Goal: Check status: Check status

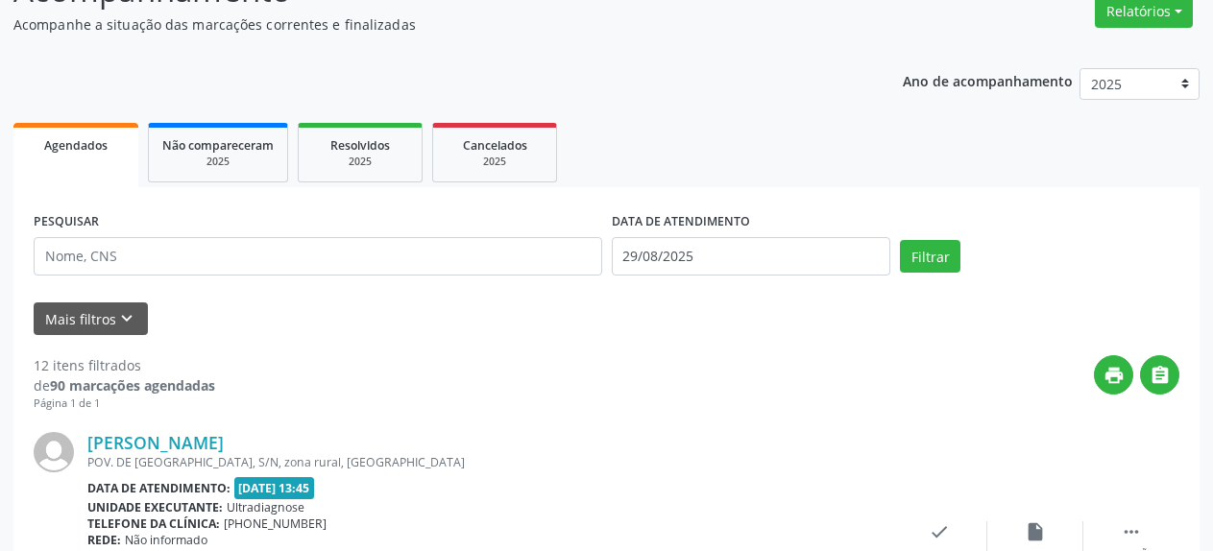
scroll to position [88, 0]
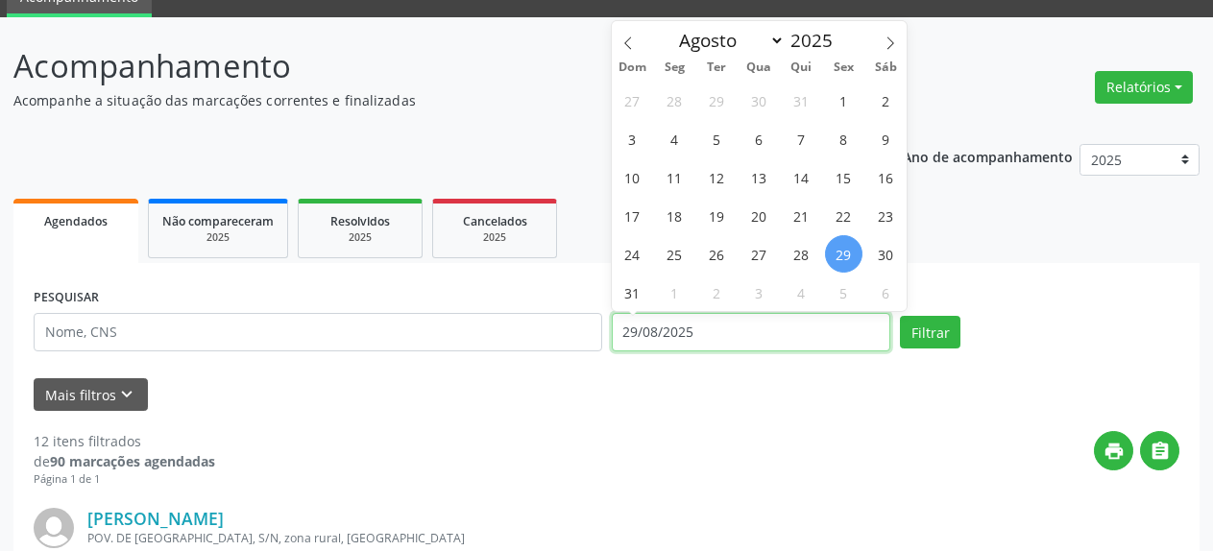
click at [662, 337] on input "29/08/2025" at bounding box center [752, 332] width 280 height 38
click at [672, 292] on span "1" at bounding box center [674, 292] width 37 height 37
type input "[DATE]"
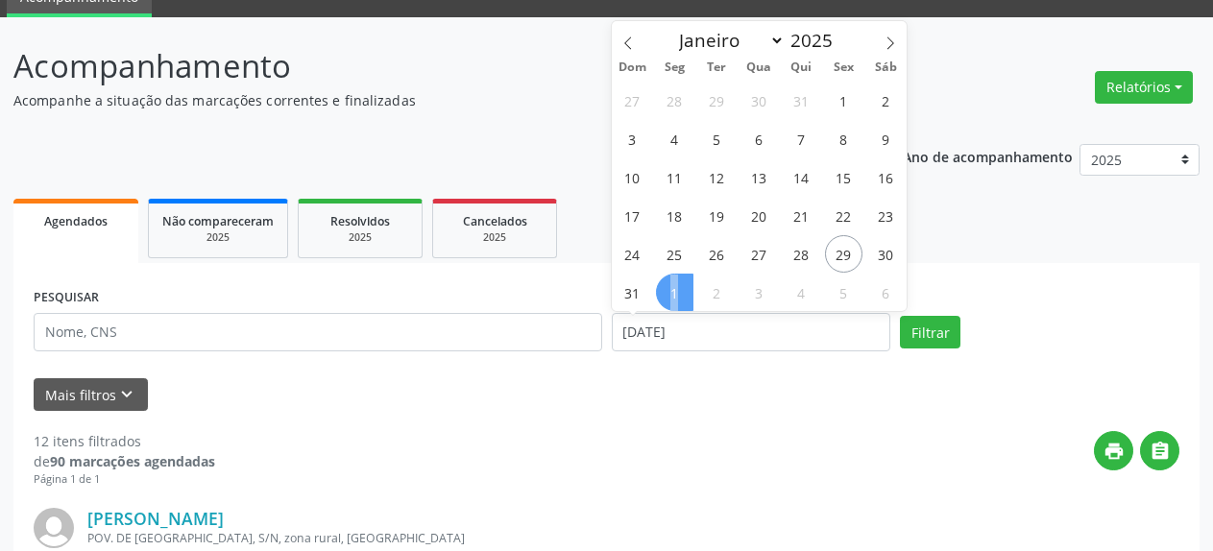
click at [672, 292] on span "1" at bounding box center [674, 292] width 37 height 37
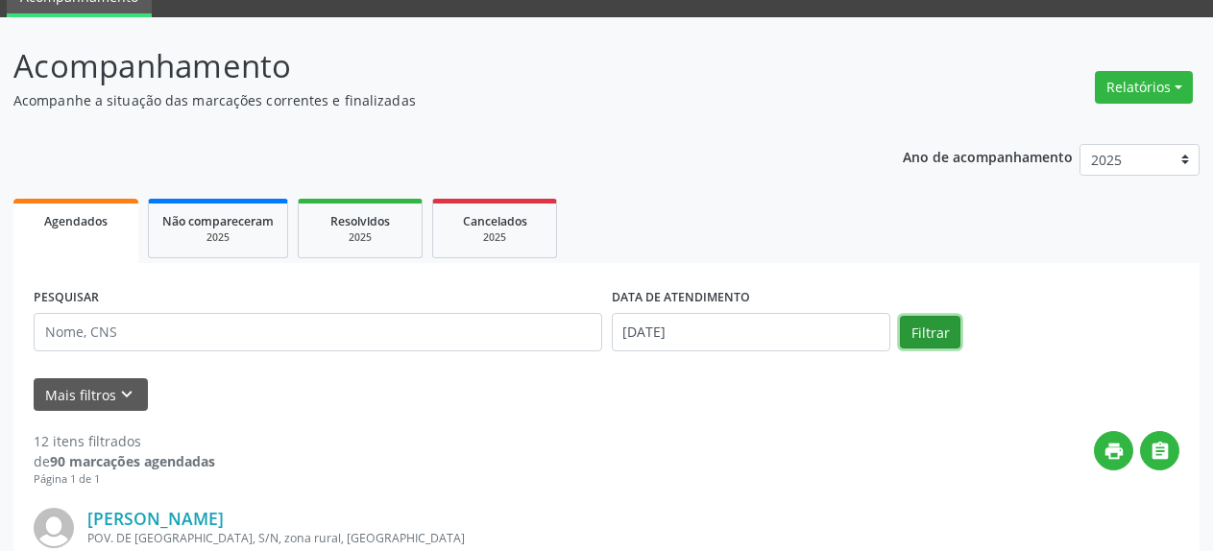
click at [917, 337] on button "Filtrar" at bounding box center [930, 332] width 61 height 33
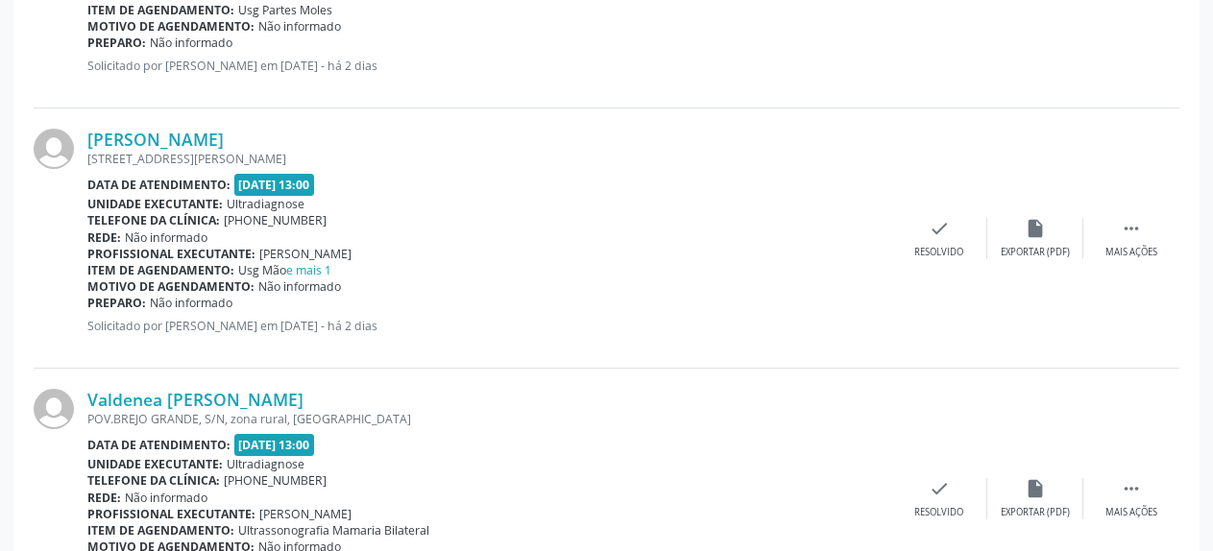
scroll to position [2146, 0]
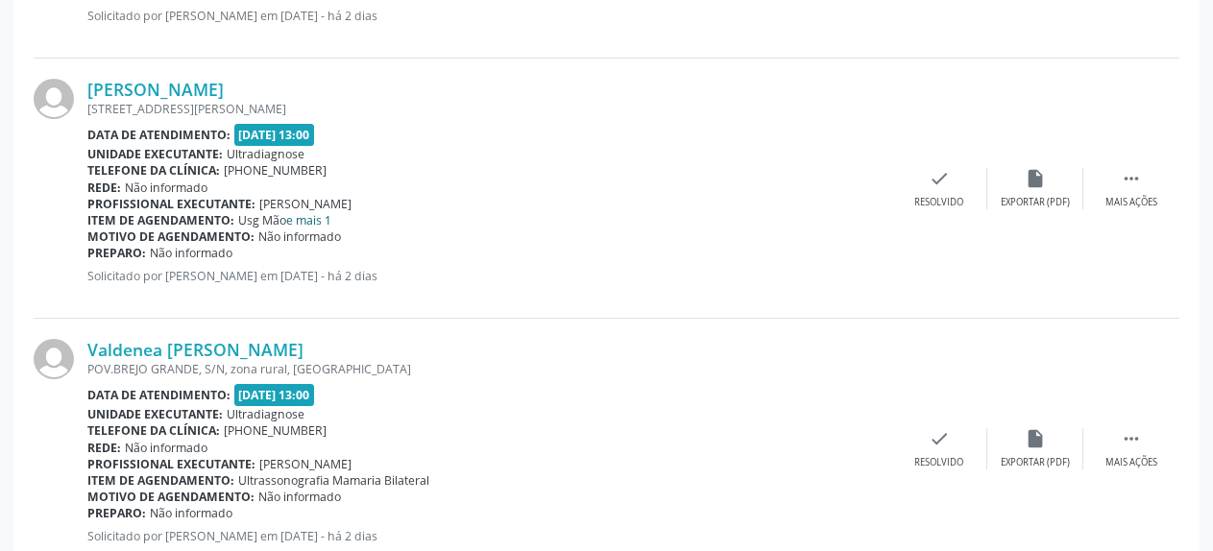
click at [296, 217] on link "e mais 1" at bounding box center [308, 220] width 45 height 16
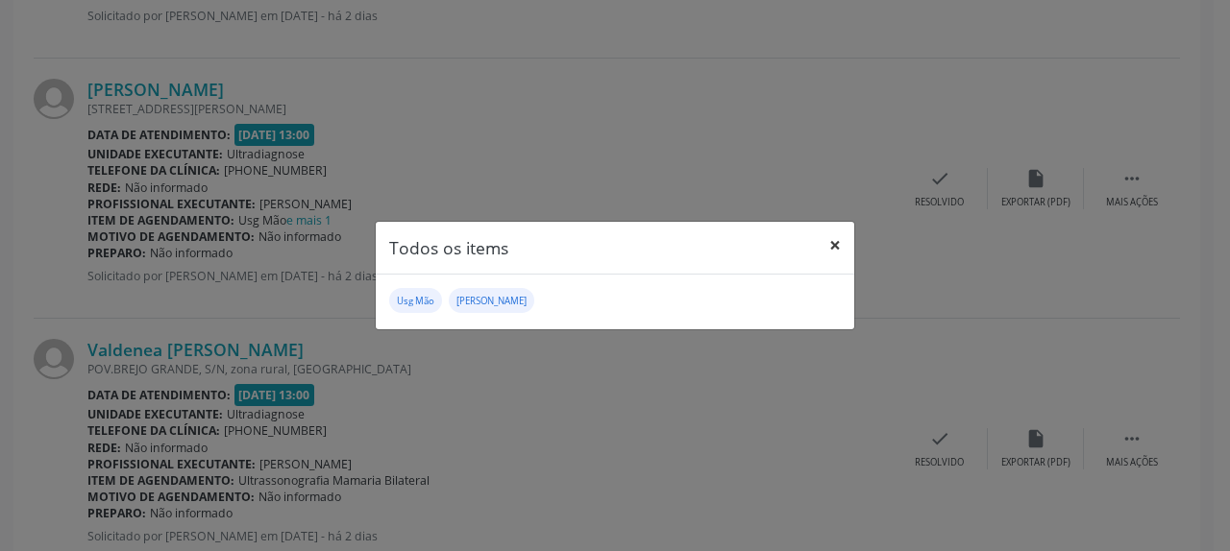
click at [833, 247] on button "×" at bounding box center [835, 245] width 38 height 47
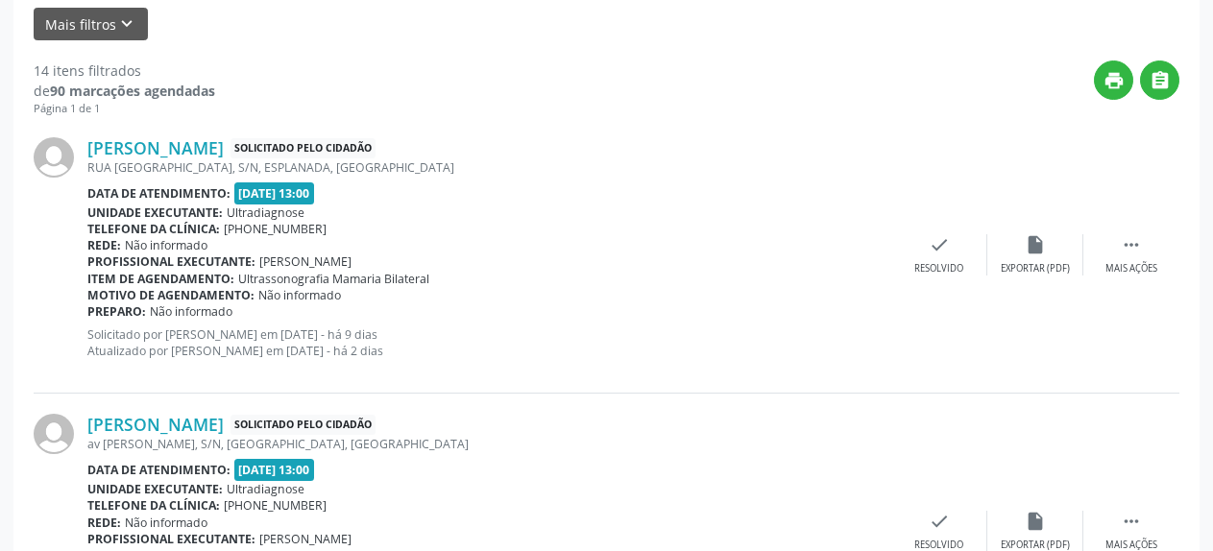
scroll to position [15, 0]
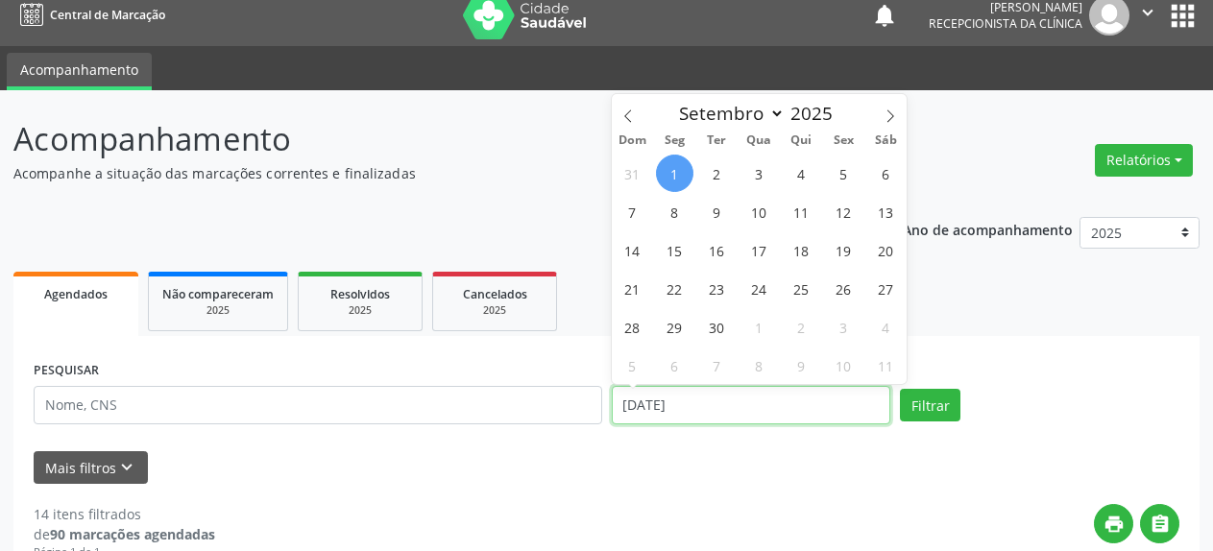
click at [655, 402] on input "[DATE]" at bounding box center [752, 405] width 280 height 38
click at [628, 113] on icon at bounding box center [627, 116] width 7 height 12
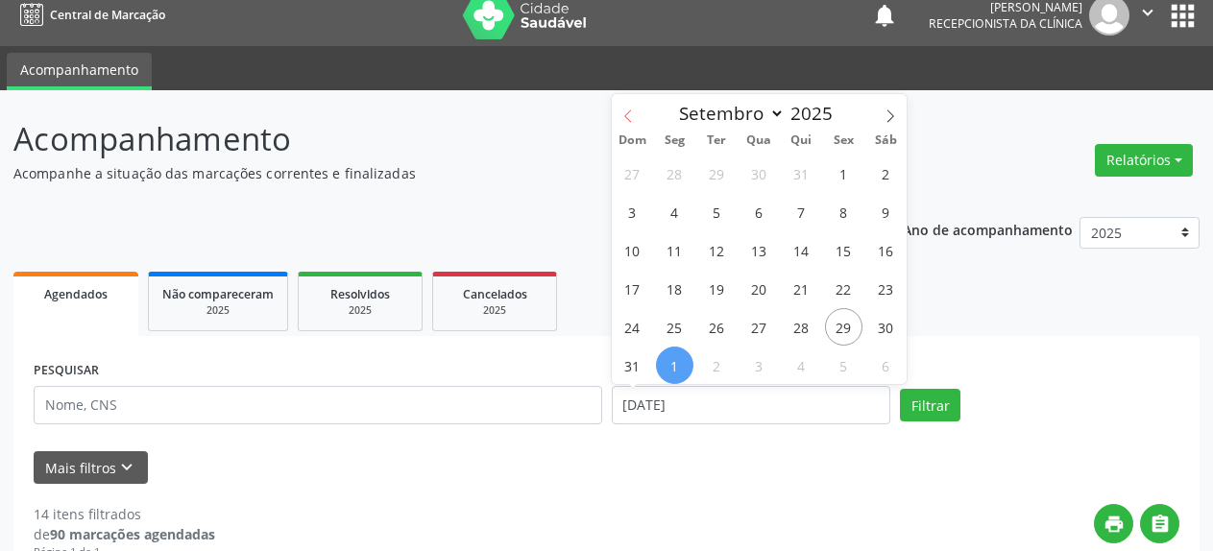
select select "7"
click at [847, 176] on span "1" at bounding box center [843, 173] width 37 height 37
type input "[DATE]"
click at [847, 176] on span "1" at bounding box center [843, 173] width 37 height 37
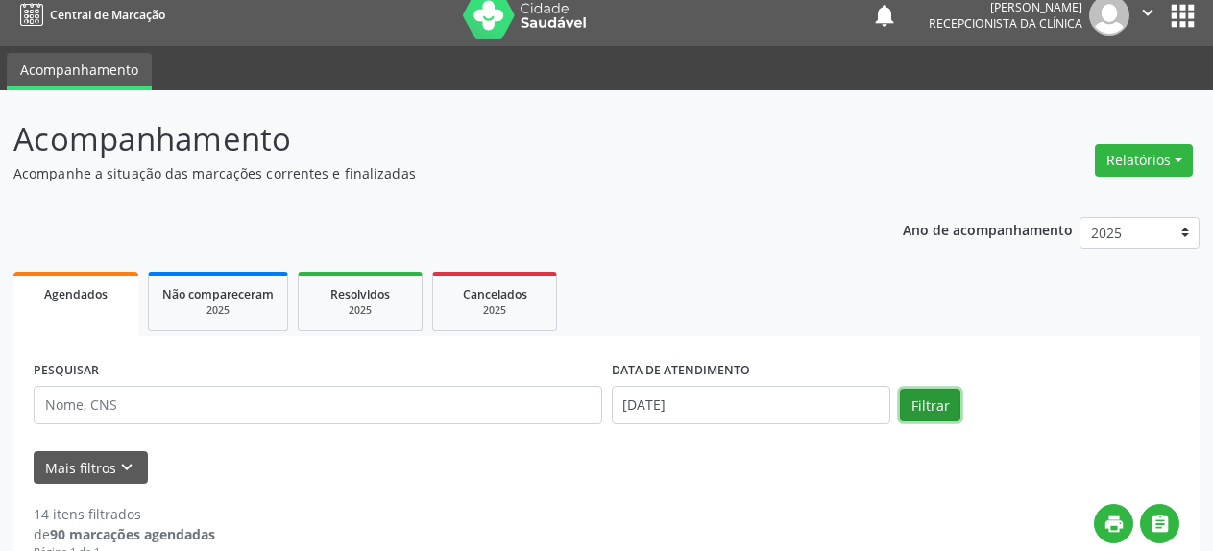
click at [915, 409] on button "Filtrar" at bounding box center [930, 405] width 61 height 33
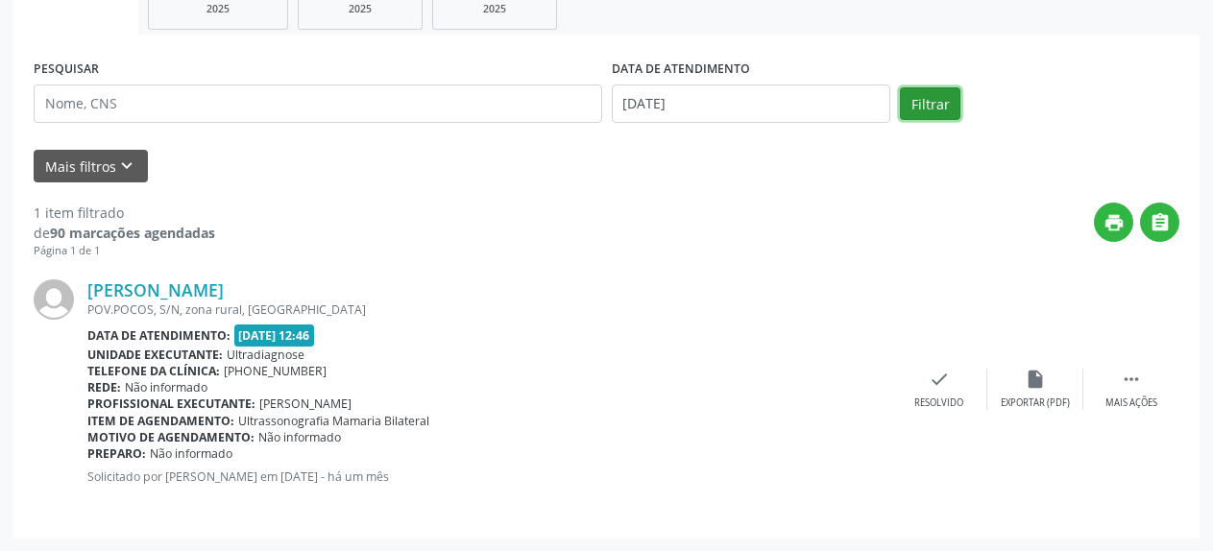
scroll to position [318, 0]
click at [142, 290] on link "[PERSON_NAME]" at bounding box center [155, 289] width 136 height 21
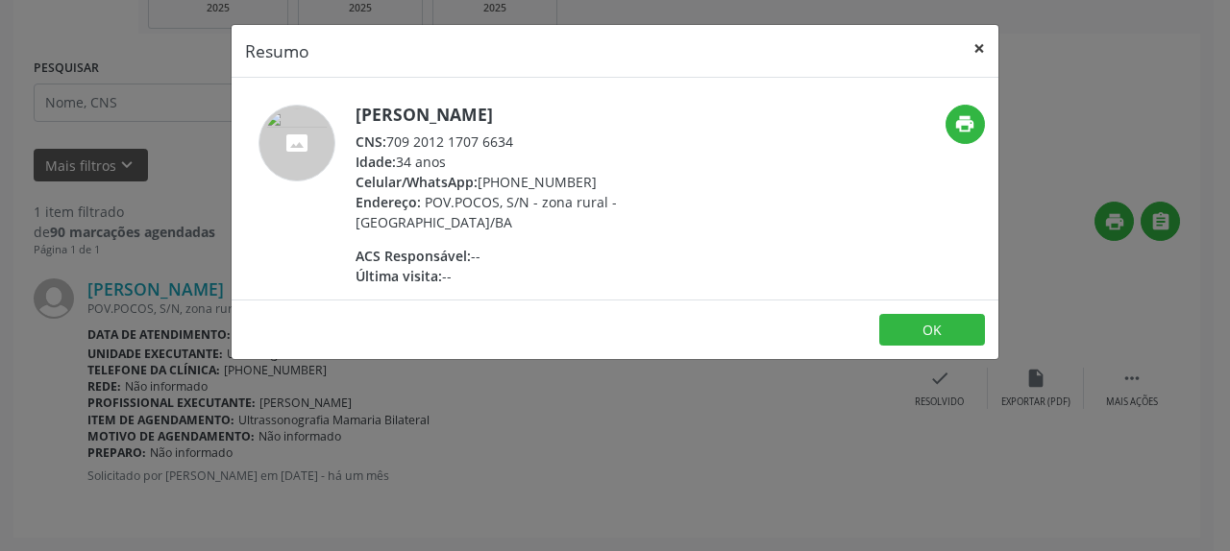
click at [980, 49] on button "×" at bounding box center [979, 48] width 38 height 47
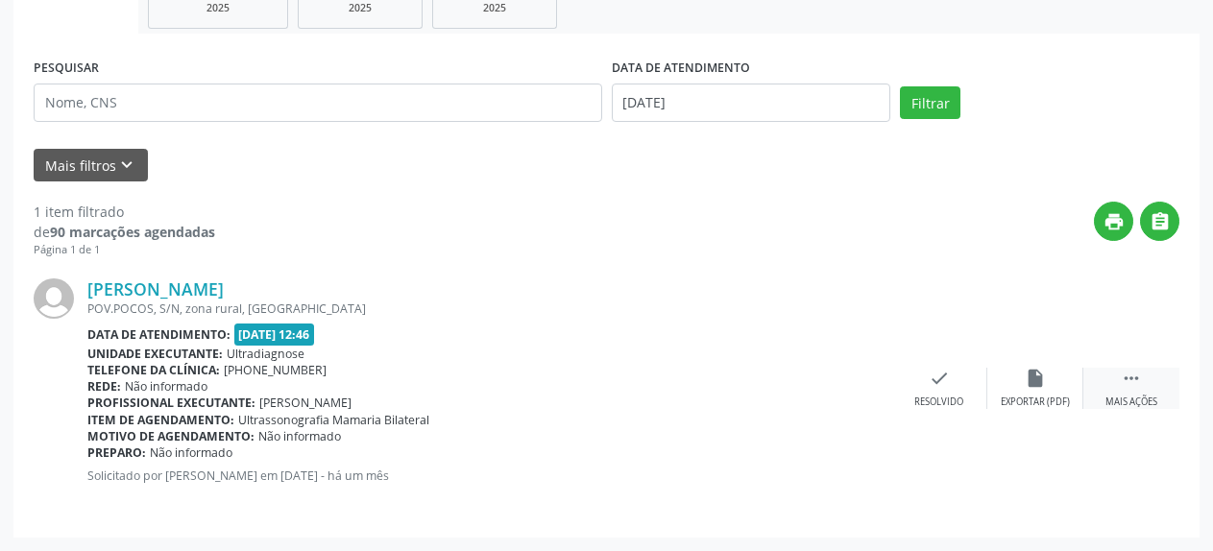
click at [1139, 380] on icon "" at bounding box center [1131, 378] width 21 height 21
click at [1033, 379] on icon "alarm_off" at bounding box center [1035, 378] width 21 height 21
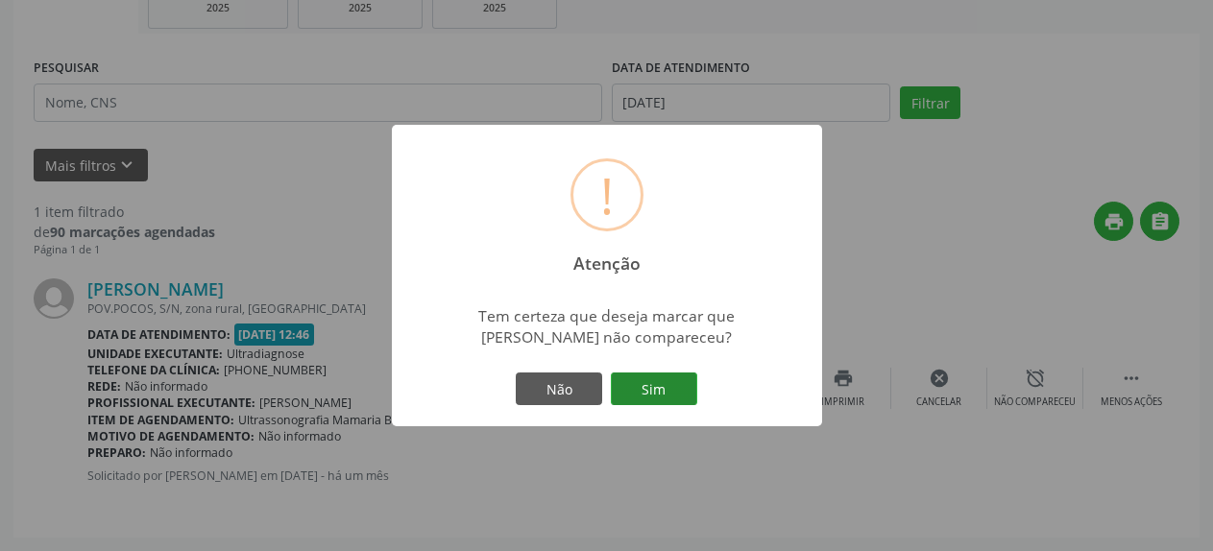
click at [655, 382] on button "Sim" at bounding box center [654, 389] width 86 height 33
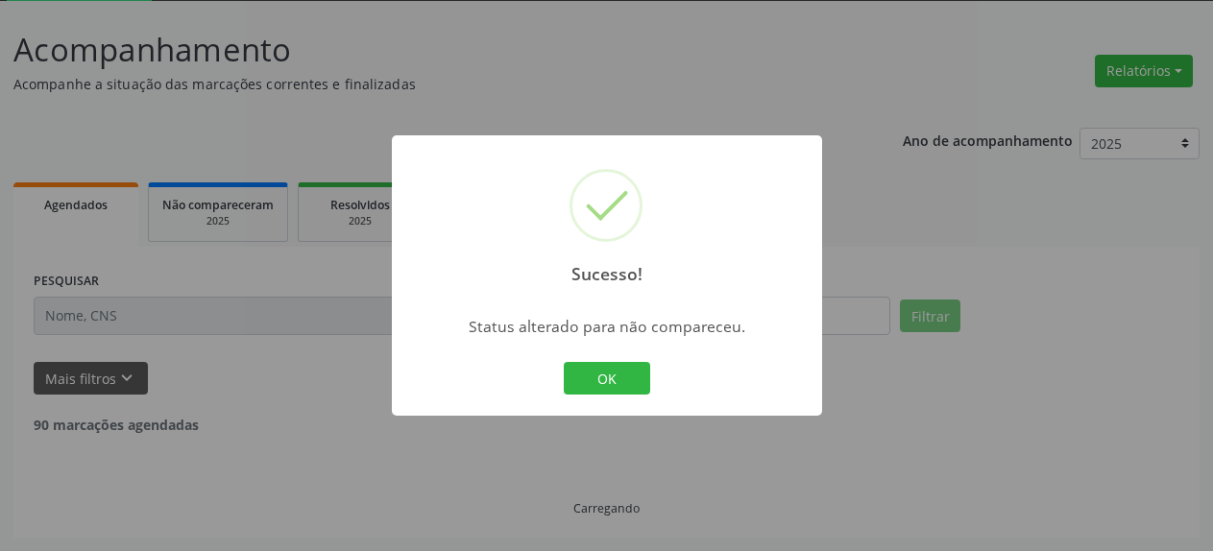
scroll to position [42, 0]
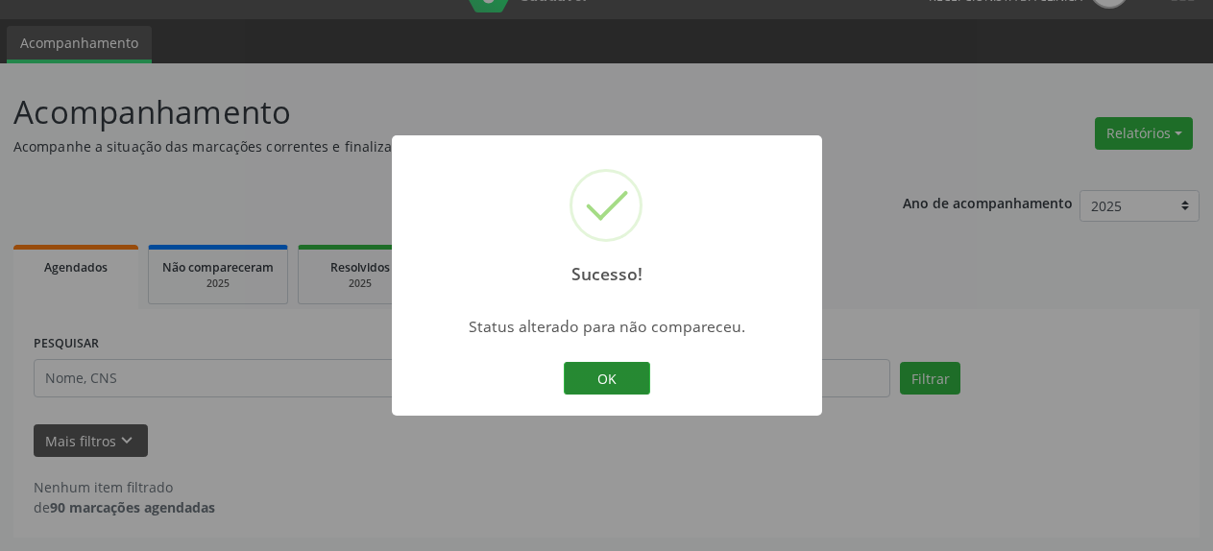
click at [582, 375] on button "OK" at bounding box center [607, 378] width 86 height 33
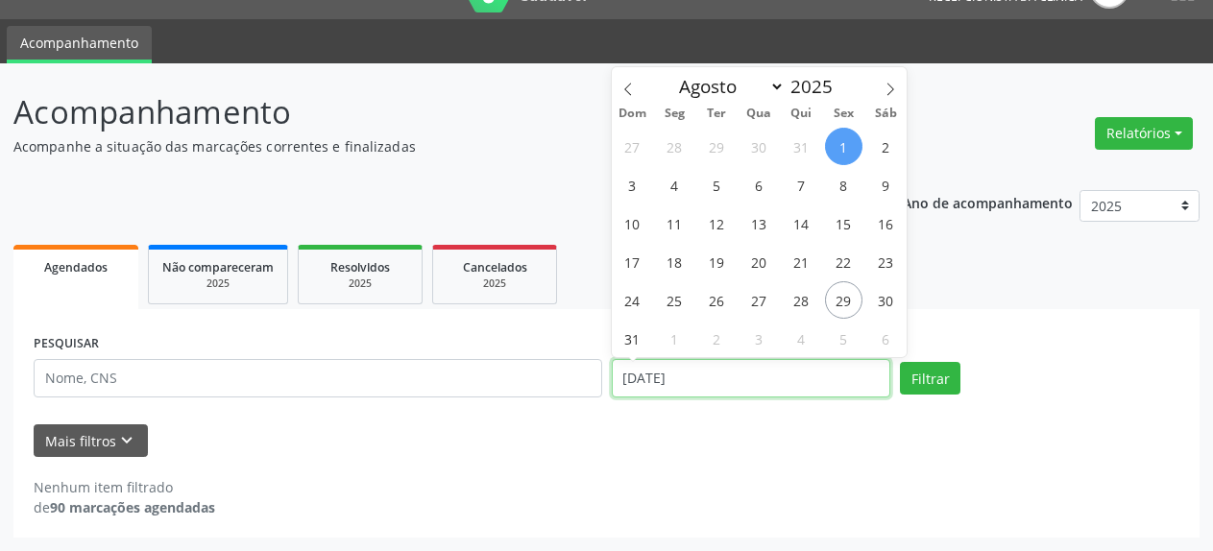
click at [672, 378] on input "[DATE]" at bounding box center [752, 378] width 280 height 38
click at [671, 185] on span "4" at bounding box center [674, 184] width 37 height 37
type input "[DATE]"
click at [671, 185] on span "4" at bounding box center [674, 184] width 37 height 37
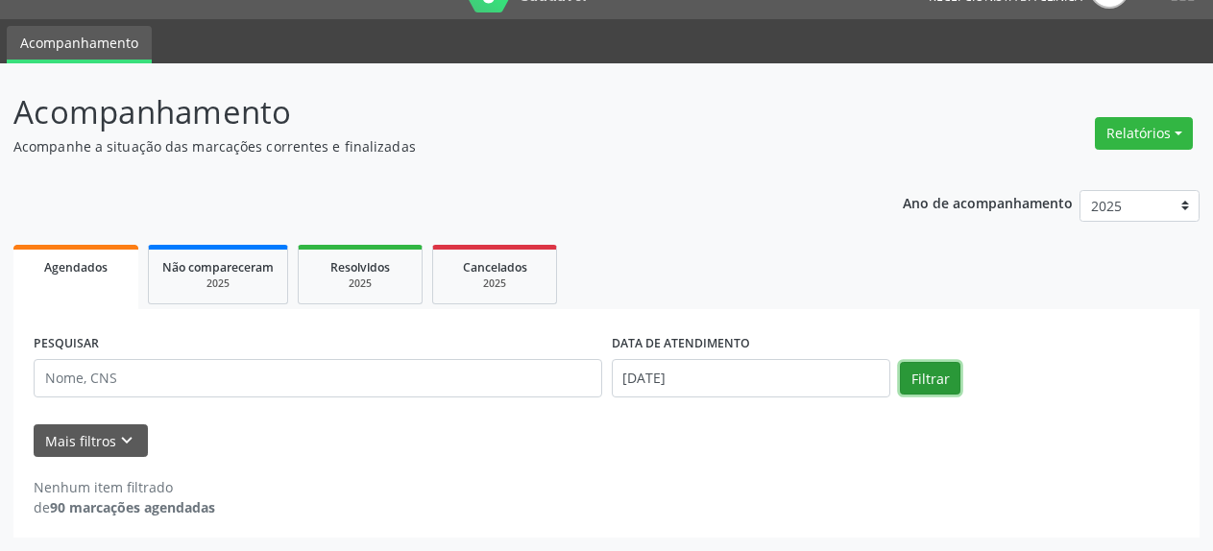
click at [931, 386] on button "Filtrar" at bounding box center [930, 378] width 61 height 33
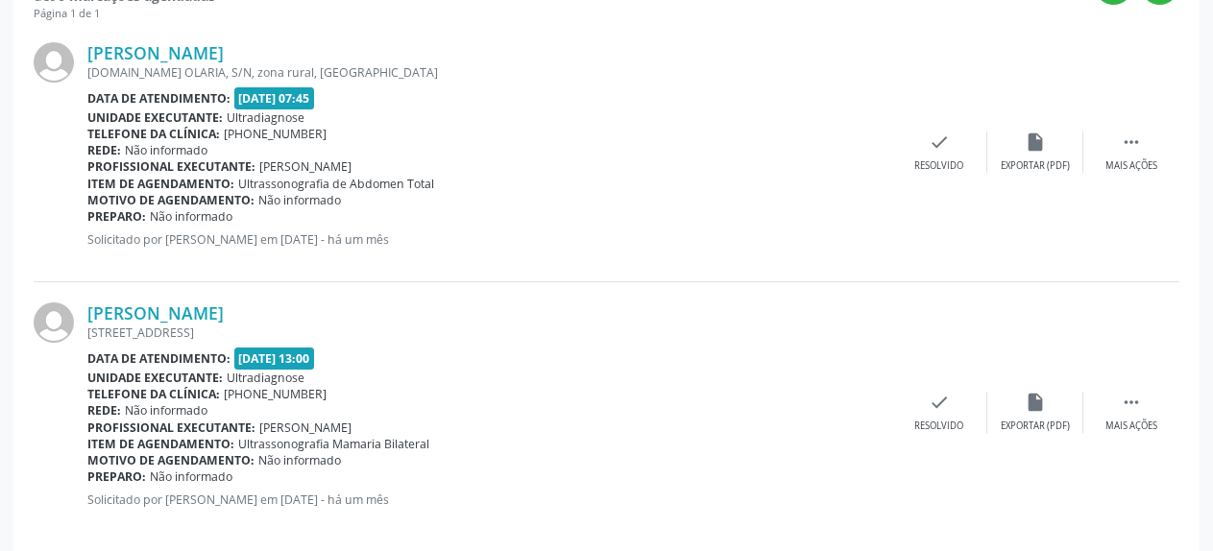
scroll to position [578, 0]
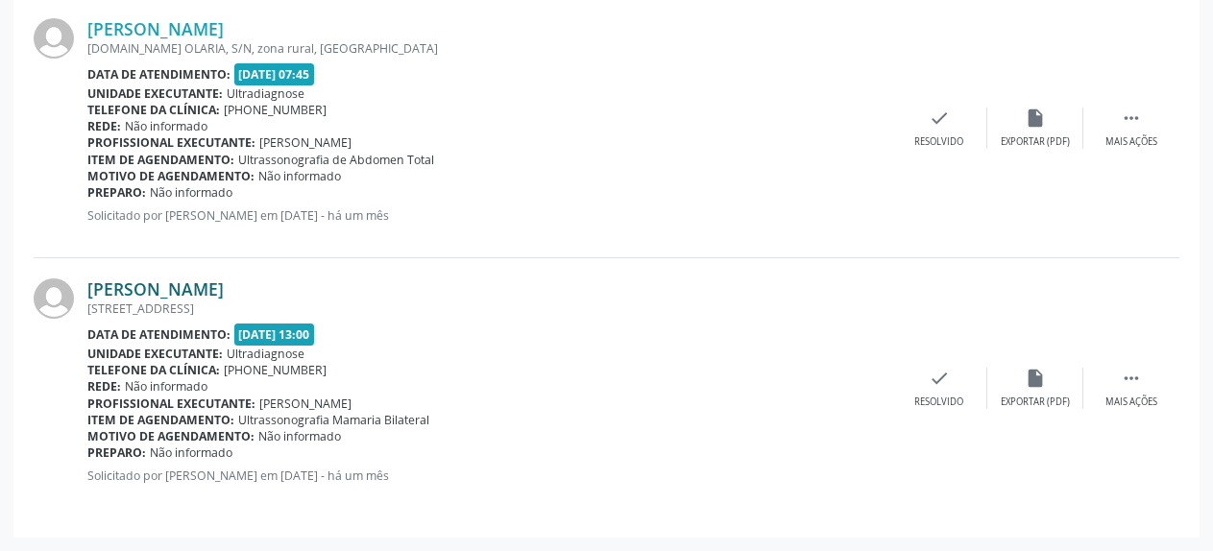
click at [147, 289] on link "[PERSON_NAME]" at bounding box center [155, 289] width 136 height 21
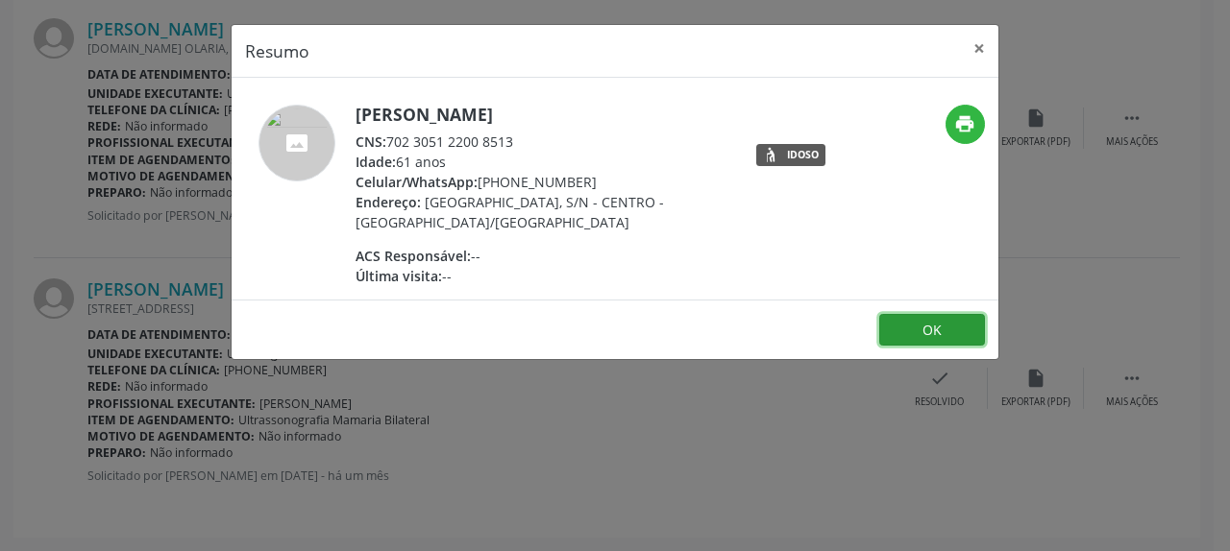
click at [945, 330] on button "OK" at bounding box center [932, 330] width 106 height 33
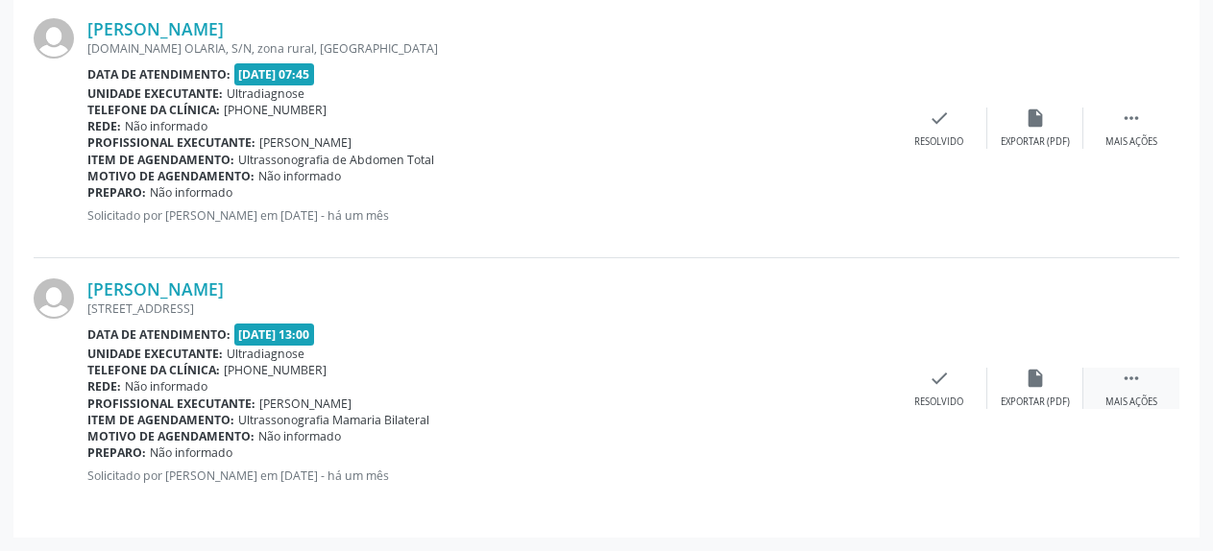
click at [1140, 383] on icon "" at bounding box center [1131, 378] width 21 height 21
click at [1032, 381] on icon "alarm_off" at bounding box center [1035, 378] width 21 height 21
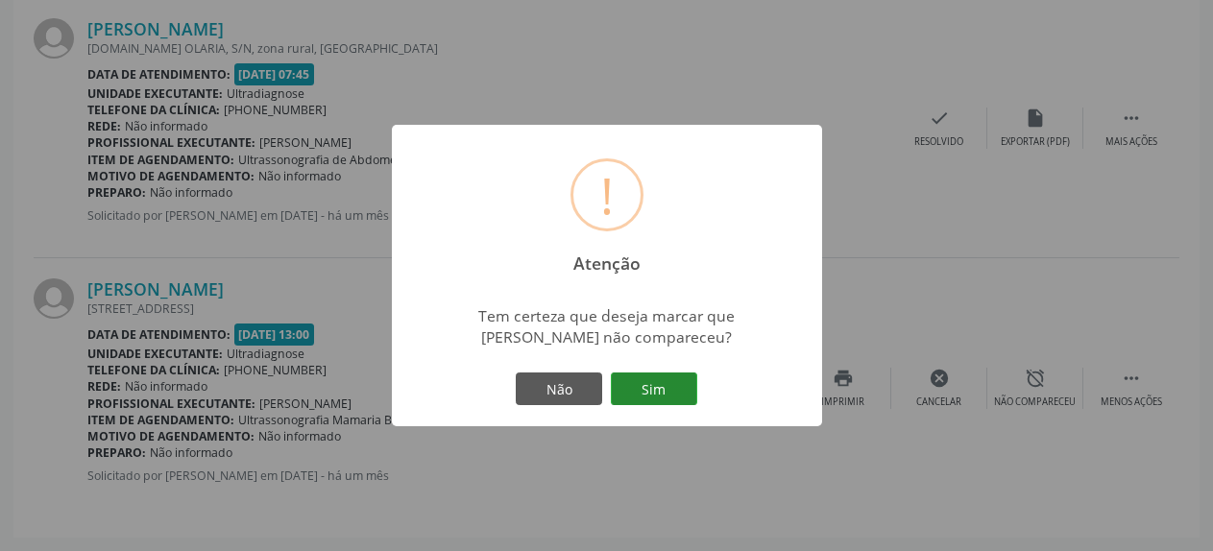
click at [662, 391] on button "Sim" at bounding box center [654, 389] width 86 height 33
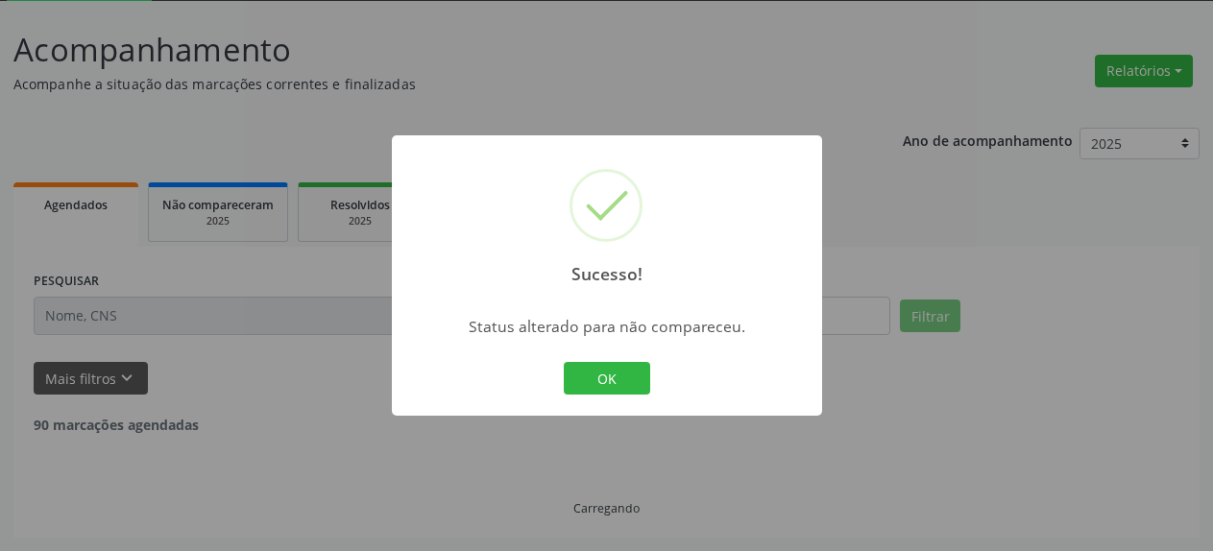
scroll to position [105, 0]
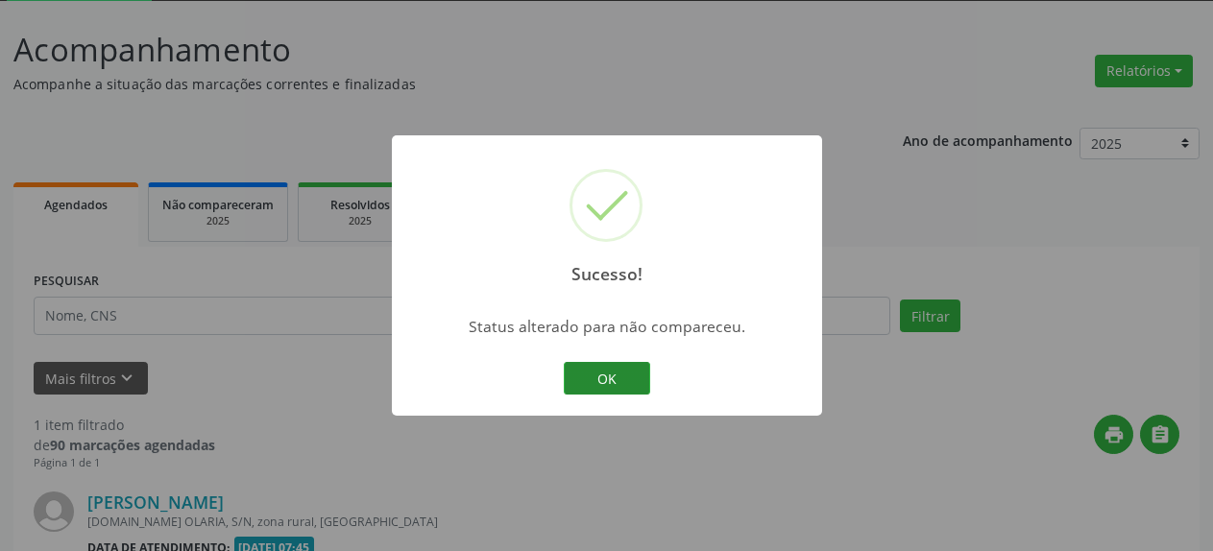
click at [612, 374] on button "OK" at bounding box center [607, 378] width 86 height 33
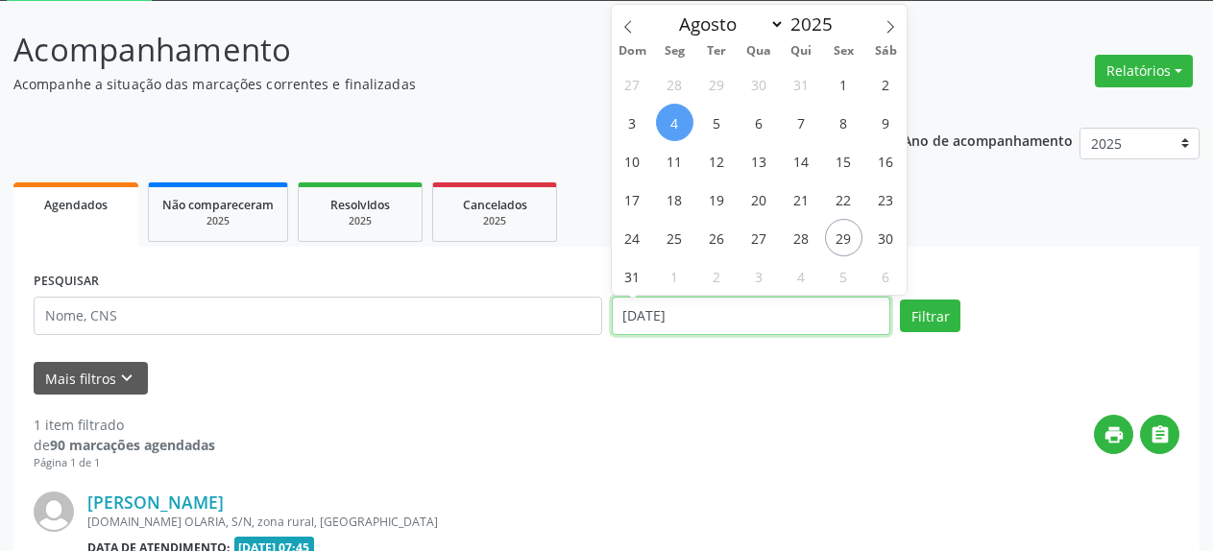
click at [653, 331] on input "[DATE]" at bounding box center [752, 316] width 280 height 38
click at [752, 129] on span "6" at bounding box center [759, 122] width 37 height 37
type input "[DATE]"
click at [752, 129] on span "6" at bounding box center [759, 122] width 37 height 37
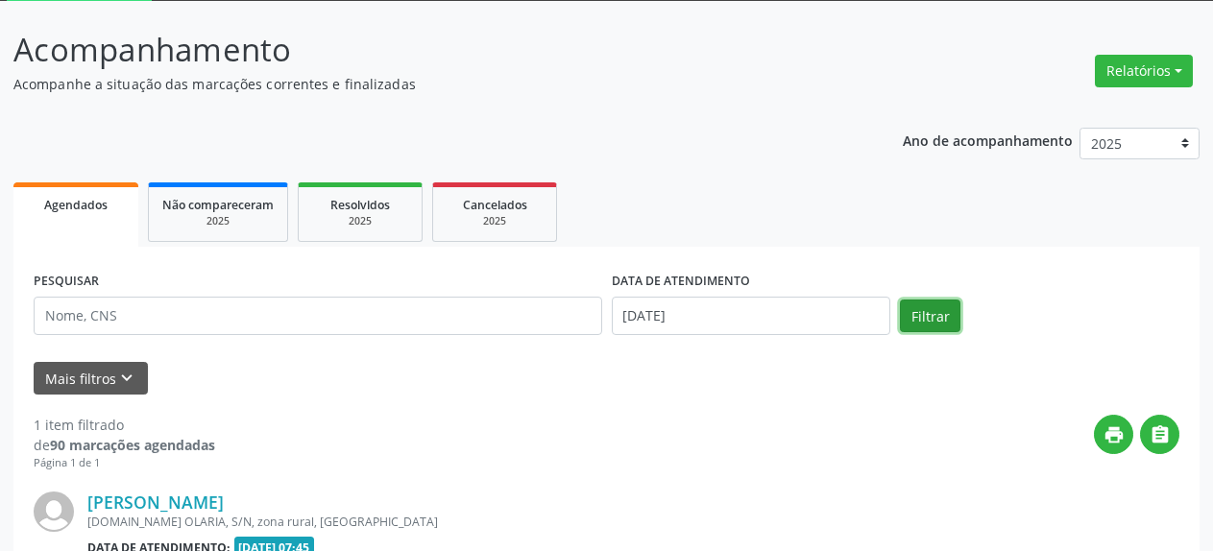
click at [943, 318] on button "Filtrar" at bounding box center [930, 316] width 61 height 33
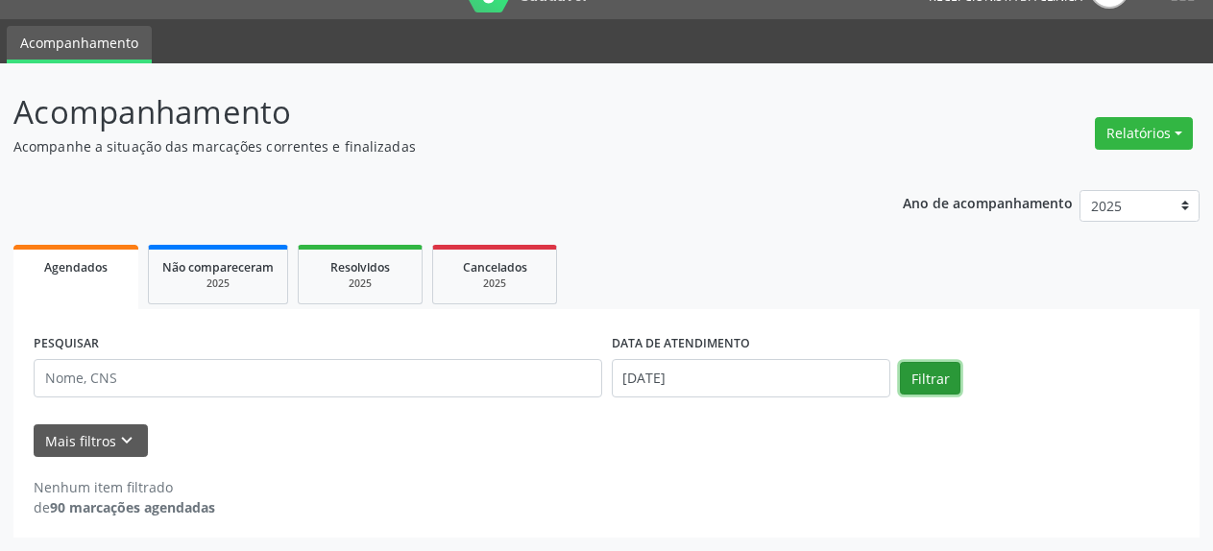
scroll to position [42, 0]
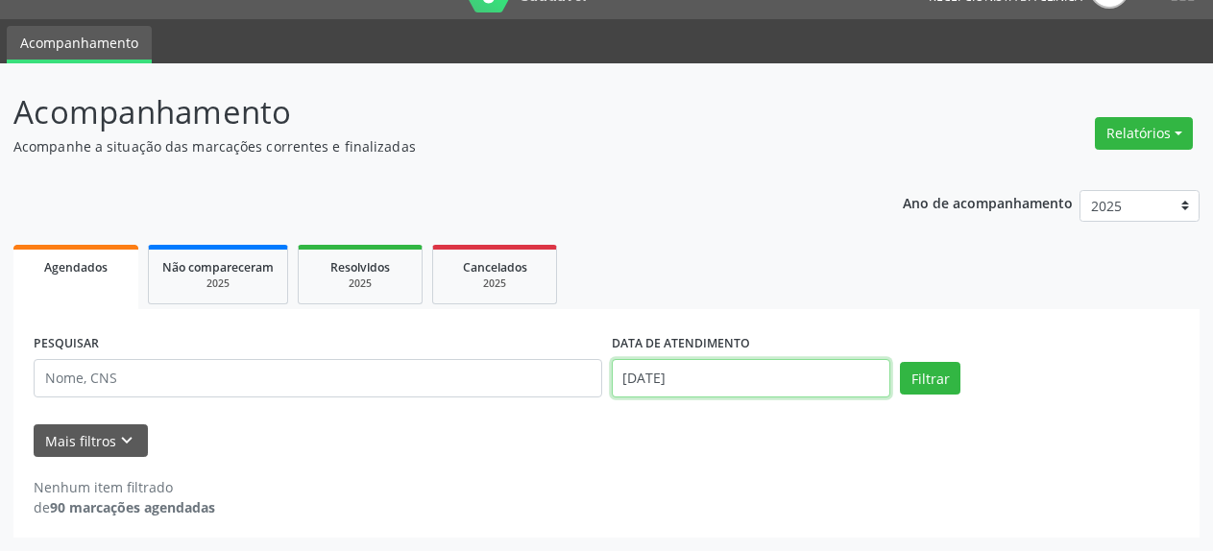
click at [753, 386] on input "[DATE]" at bounding box center [752, 378] width 280 height 38
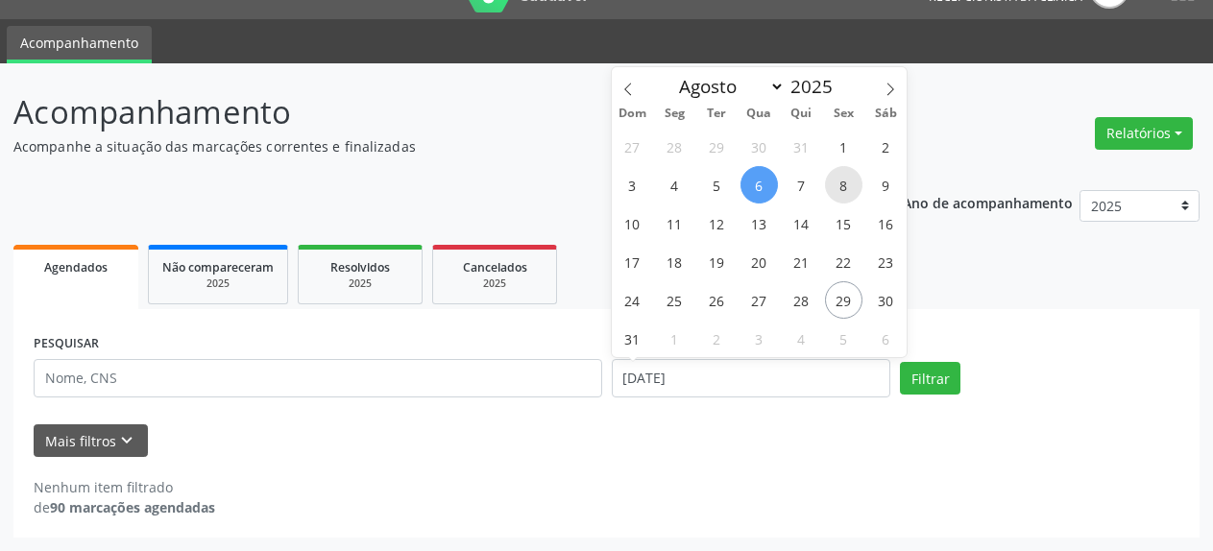
click at [845, 183] on span "8" at bounding box center [843, 184] width 37 height 37
type input "[DATE]"
click at [845, 183] on span "8" at bounding box center [843, 184] width 37 height 37
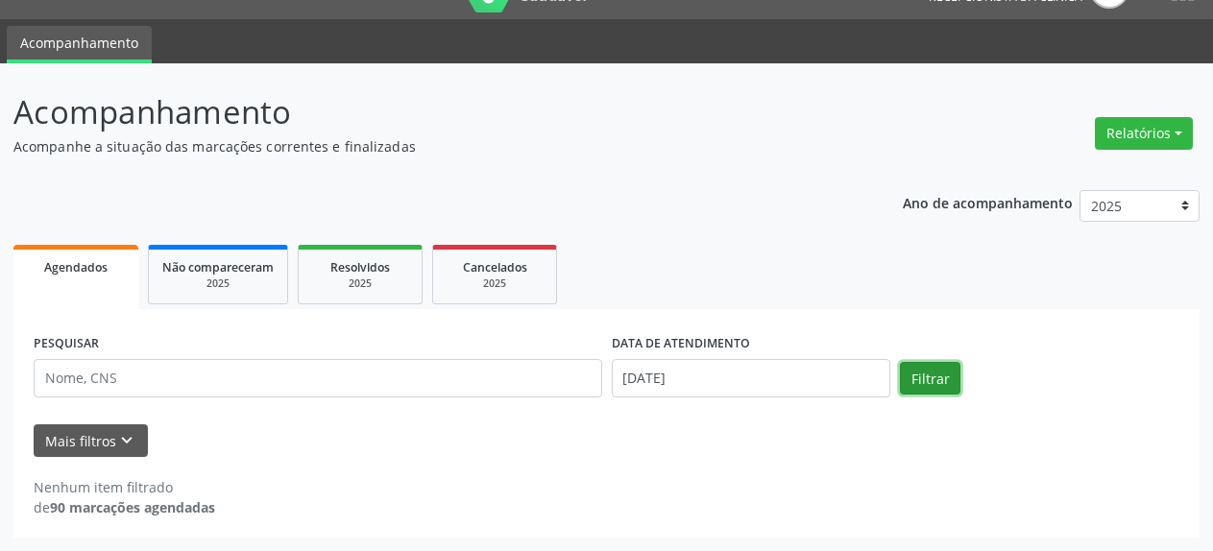
click at [917, 380] on button "Filtrar" at bounding box center [930, 378] width 61 height 33
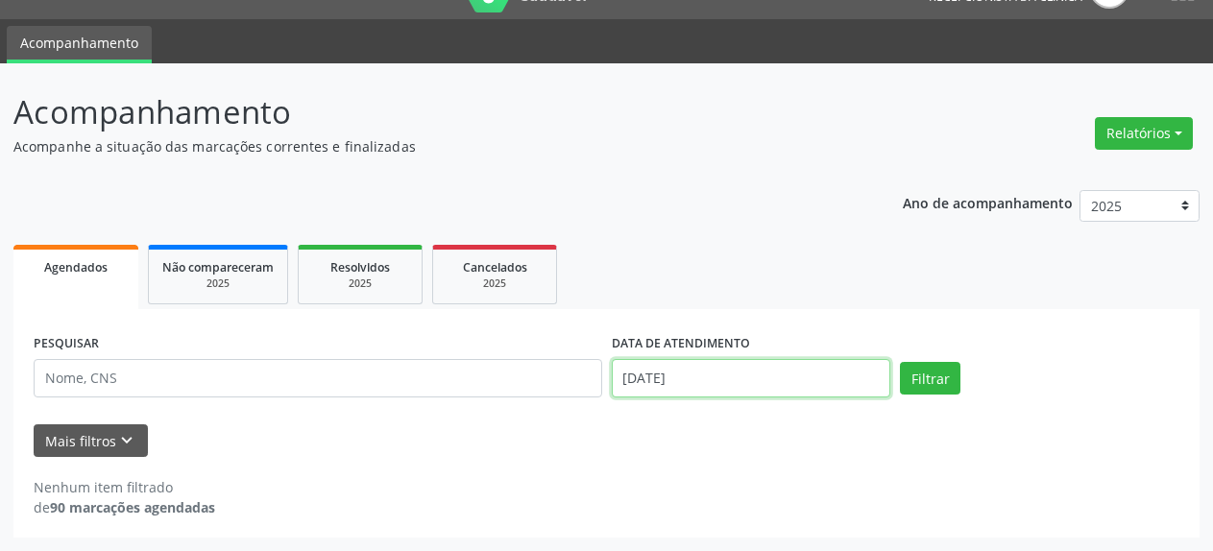
click at [689, 382] on input "[DATE]" at bounding box center [752, 378] width 280 height 38
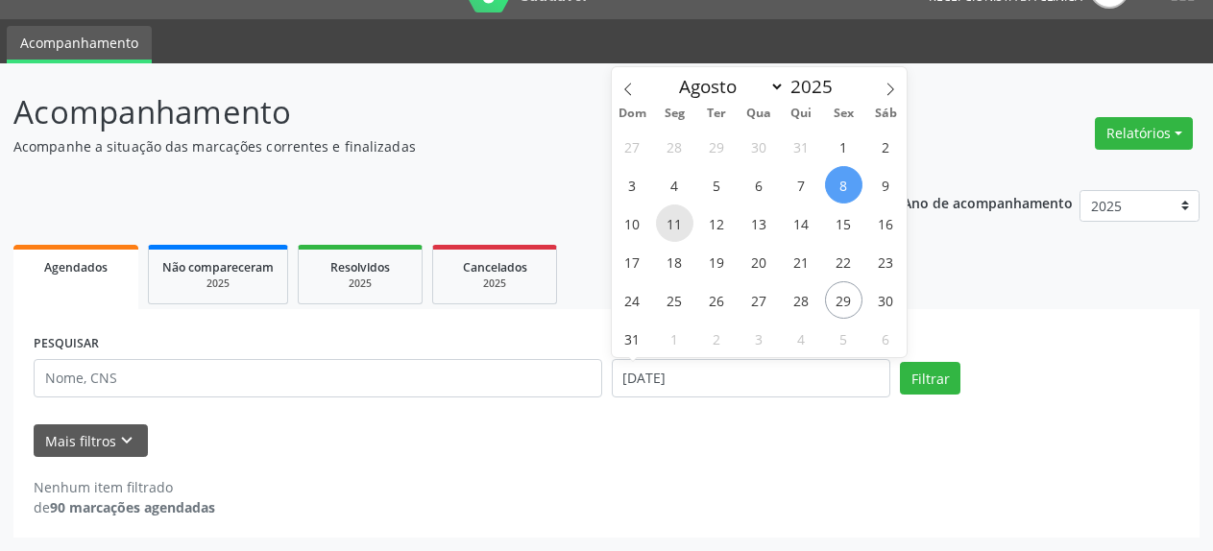
click at [668, 226] on span "11" at bounding box center [674, 223] width 37 height 37
type input "[DATE]"
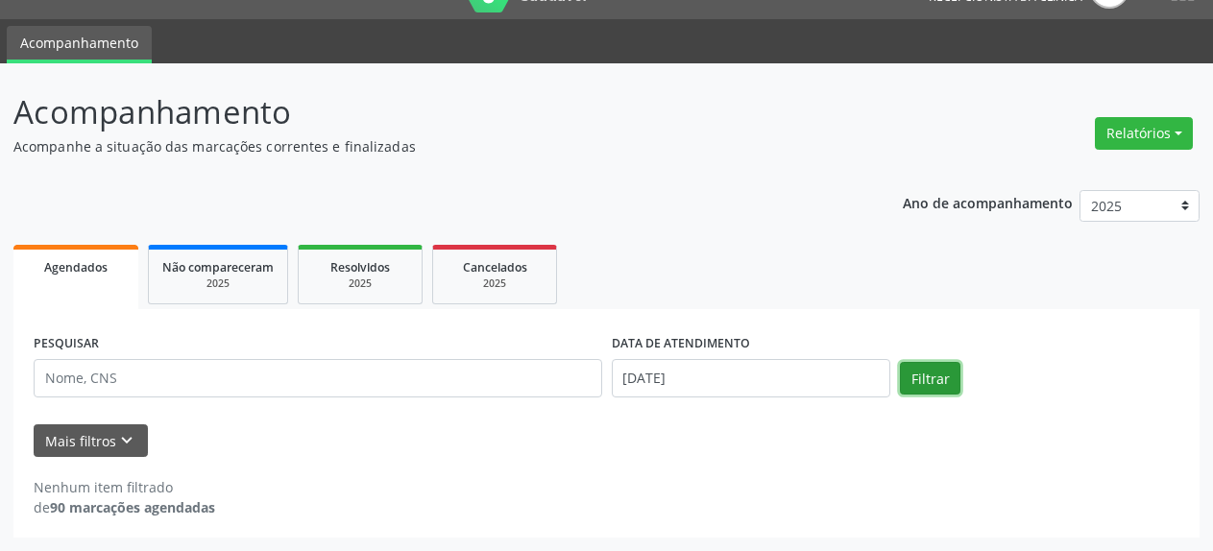
click at [933, 375] on button "Filtrar" at bounding box center [930, 378] width 61 height 33
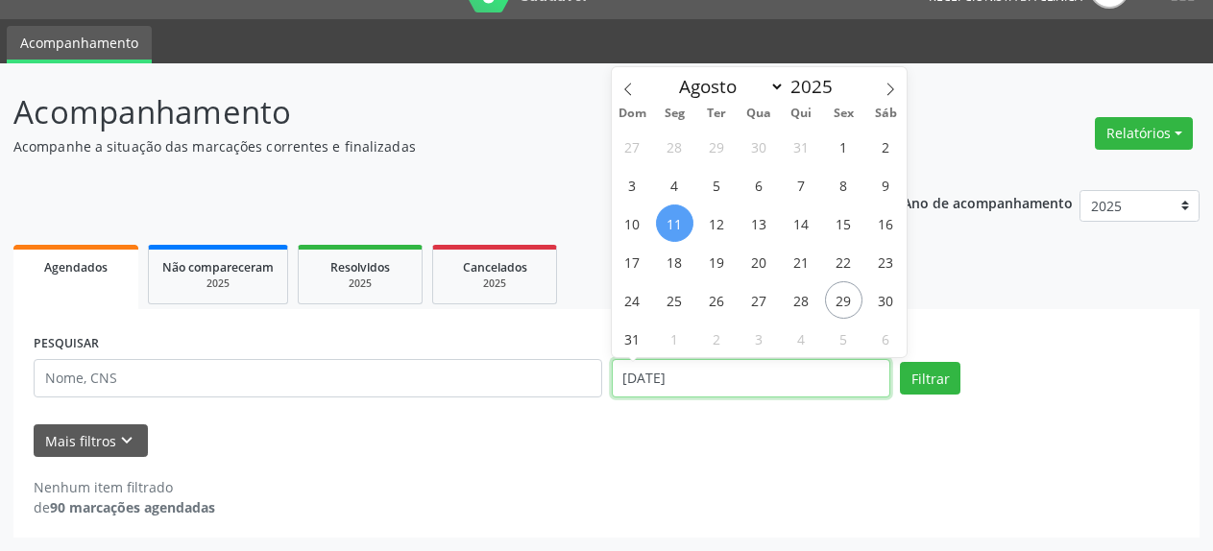
click at [732, 383] on input "[DATE]" at bounding box center [752, 378] width 280 height 38
click at [759, 228] on span "13" at bounding box center [759, 223] width 37 height 37
type input "[DATE]"
click at [759, 228] on span "13" at bounding box center [759, 223] width 37 height 37
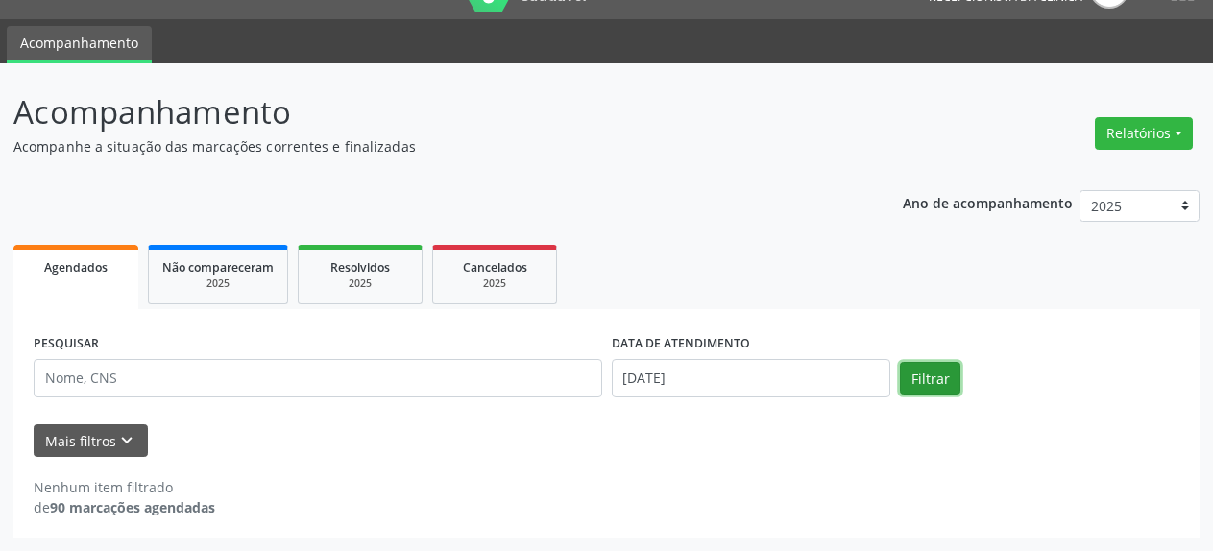
click at [919, 392] on button "Filtrar" at bounding box center [930, 378] width 61 height 33
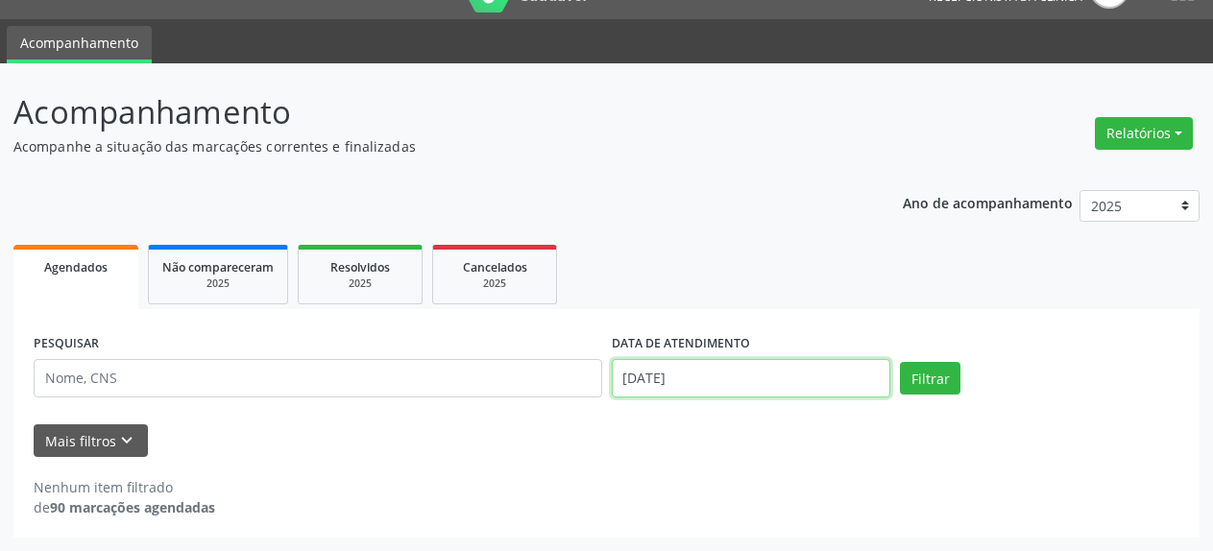
click at [753, 381] on input "[DATE]" at bounding box center [752, 378] width 280 height 38
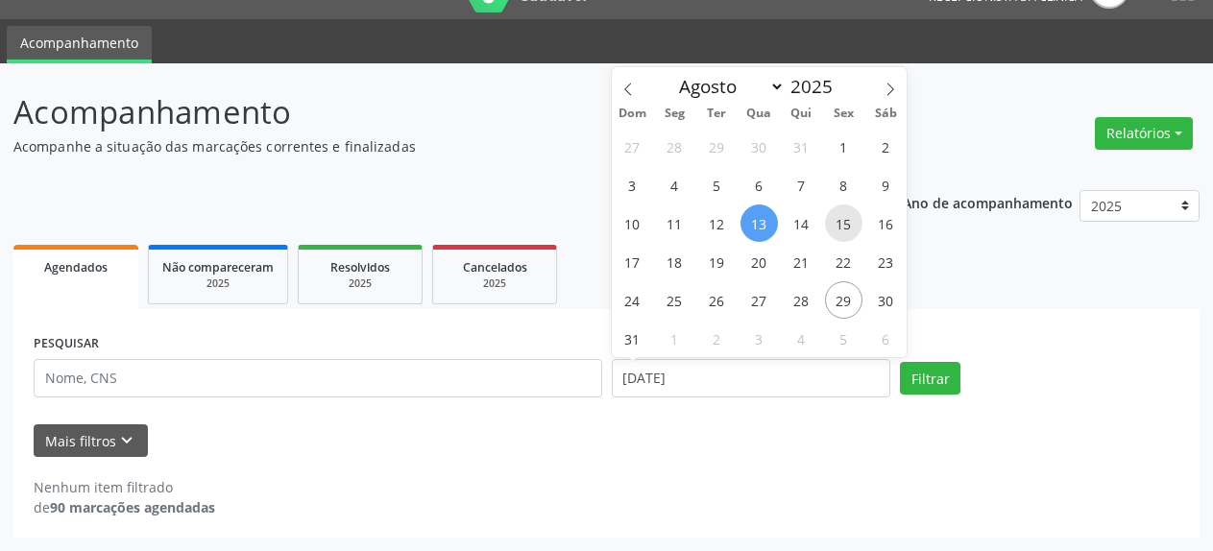
click at [838, 228] on span "15" at bounding box center [843, 223] width 37 height 37
type input "[DATE]"
click at [838, 228] on span "15" at bounding box center [843, 223] width 37 height 37
select select "7"
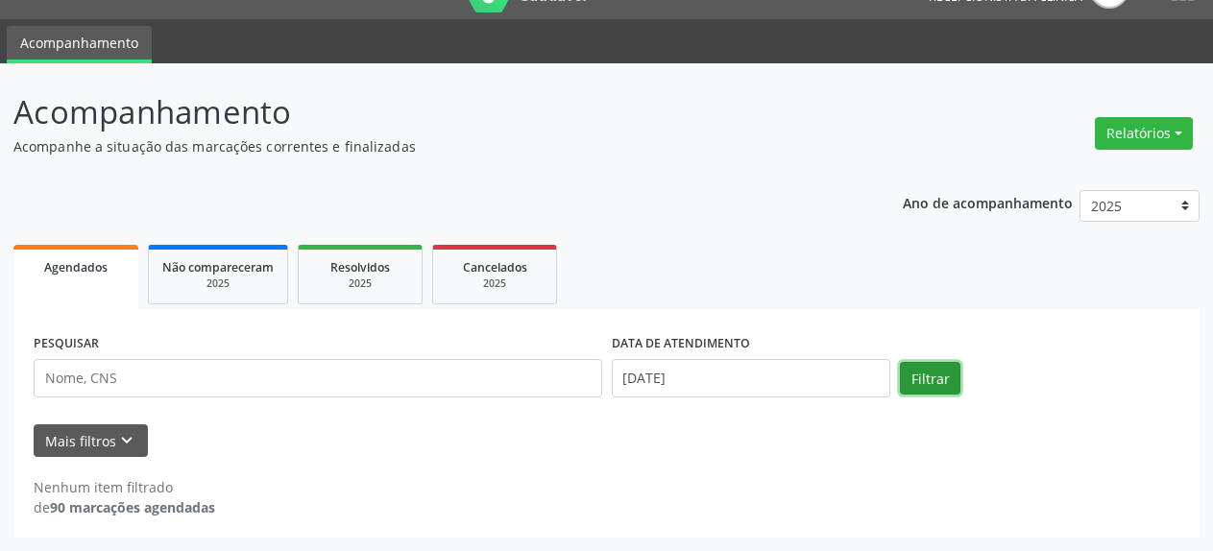
click at [928, 377] on button "Filtrar" at bounding box center [930, 378] width 61 height 33
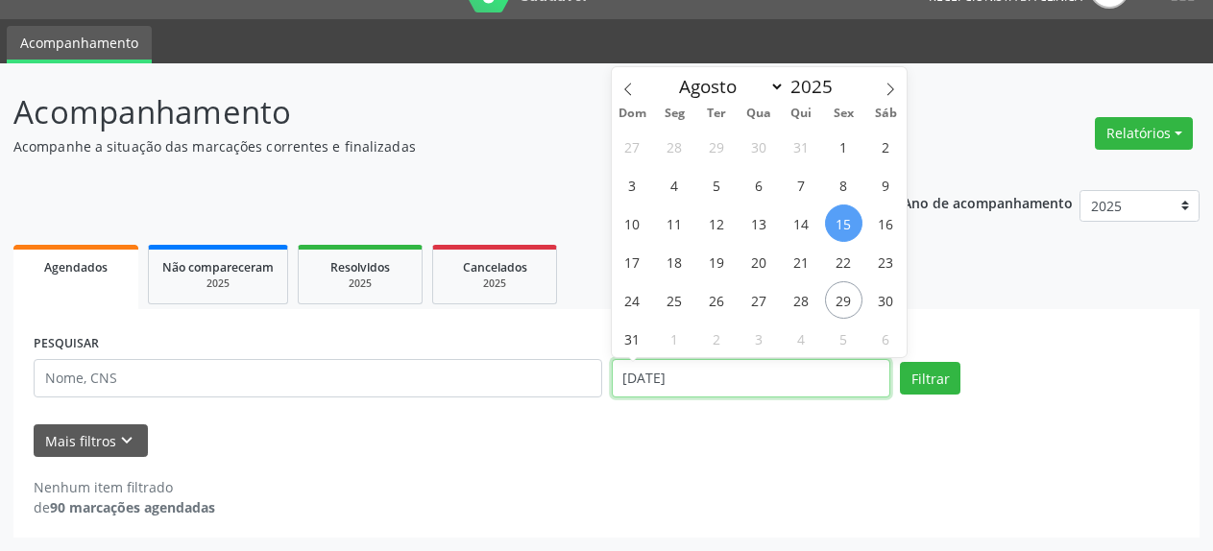
click at [752, 371] on input "[DATE]" at bounding box center [752, 378] width 280 height 38
click at [672, 263] on span "18" at bounding box center [674, 261] width 37 height 37
type input "[DATE]"
click at [672, 263] on span "18" at bounding box center [674, 261] width 37 height 37
select select "7"
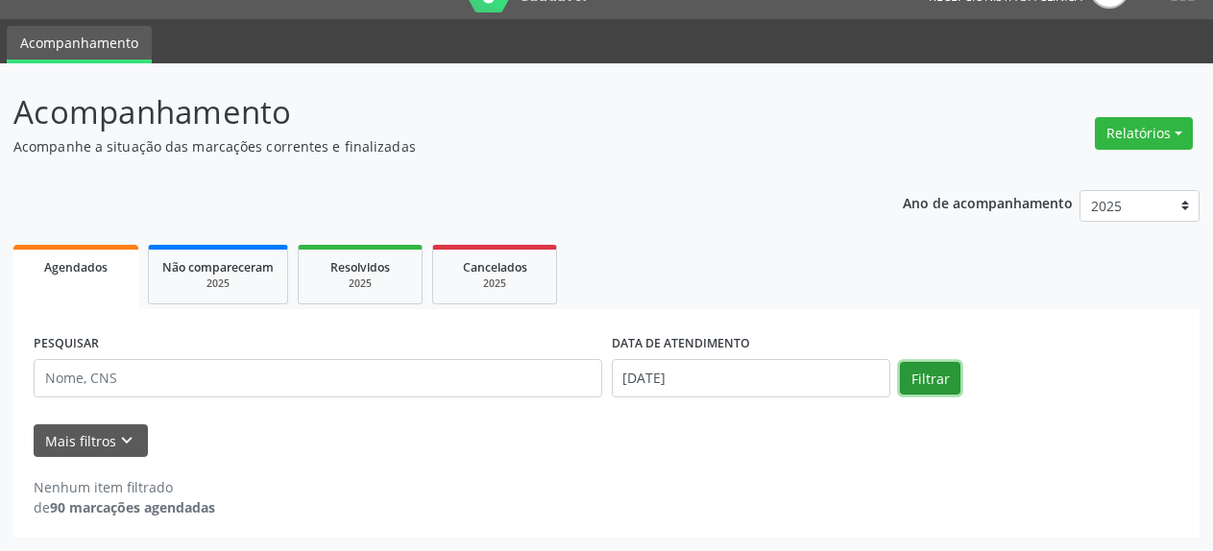
click at [941, 372] on button "Filtrar" at bounding box center [930, 378] width 61 height 33
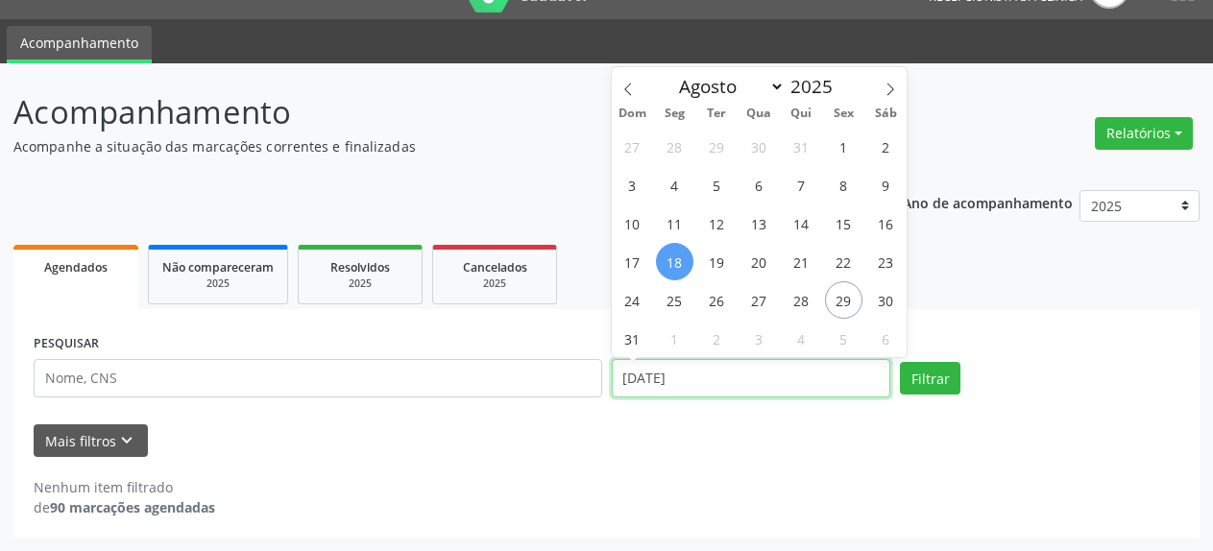
click at [800, 387] on input "[DATE]" at bounding box center [752, 378] width 280 height 38
click at [766, 266] on span "20" at bounding box center [759, 261] width 37 height 37
type input "[DATE]"
click at [766, 266] on span "20" at bounding box center [759, 261] width 37 height 37
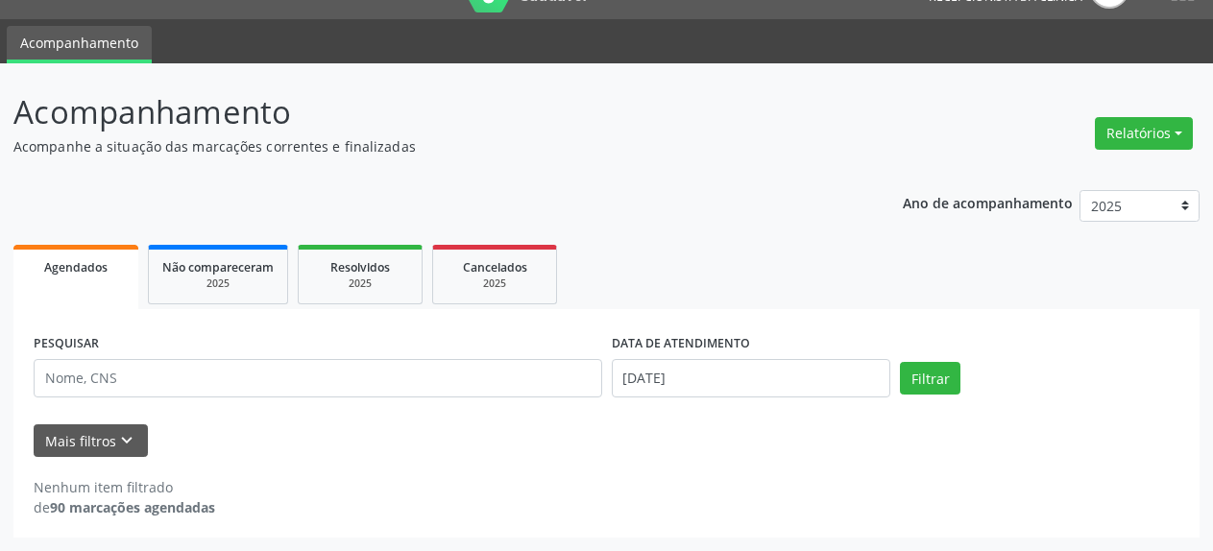
click at [766, 266] on ul "Agendados Não compareceram 2025 Resolvidos 2025 Cancelados 2025" at bounding box center [606, 274] width 1186 height 69
click at [944, 385] on button "Filtrar" at bounding box center [930, 378] width 61 height 33
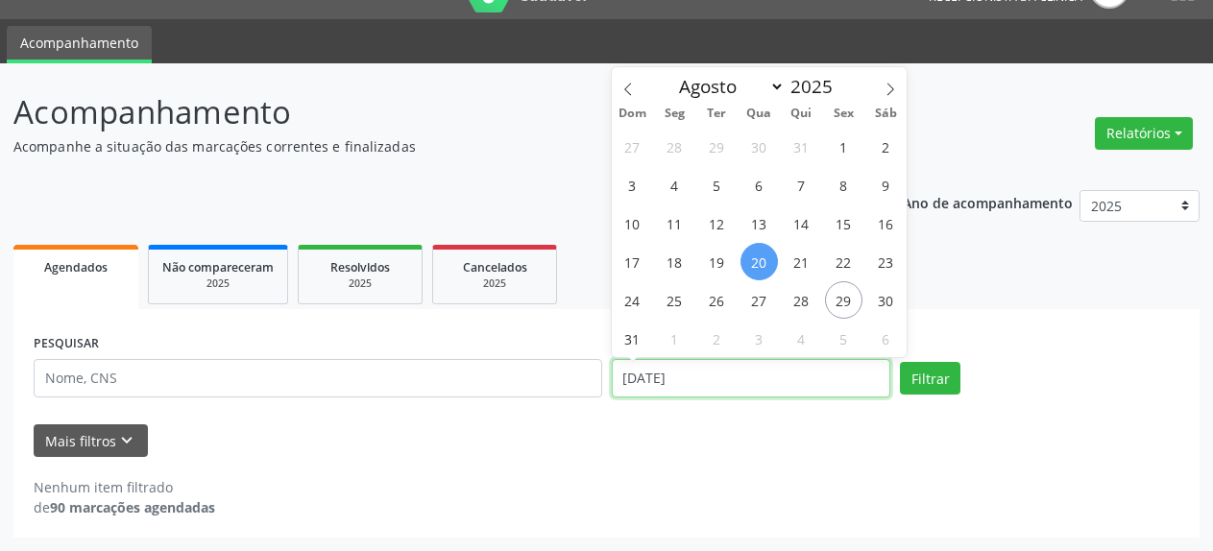
click at [765, 378] on input "[DATE]" at bounding box center [752, 378] width 280 height 38
click at [841, 265] on span "22" at bounding box center [843, 261] width 37 height 37
type input "[DATE]"
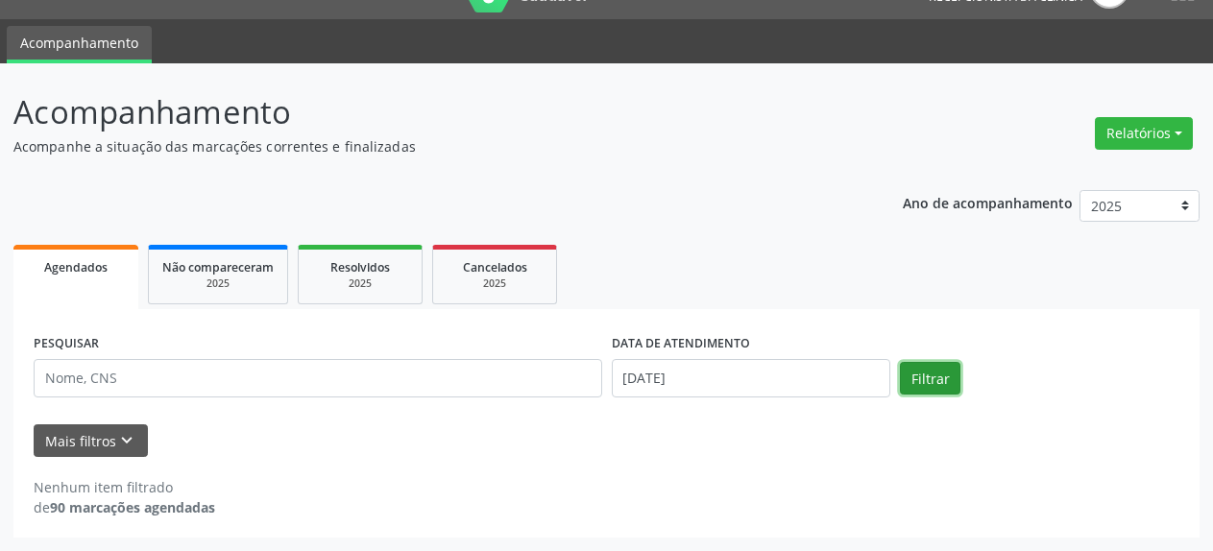
click at [917, 382] on button "Filtrar" at bounding box center [930, 378] width 61 height 33
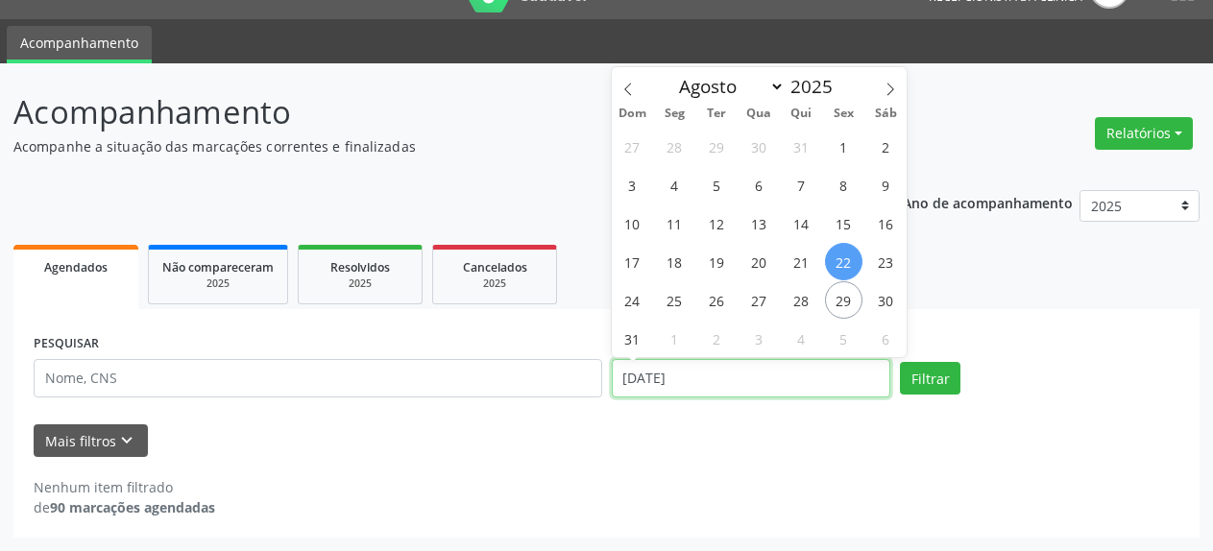
click at [786, 382] on input "[DATE]" at bounding box center [752, 378] width 280 height 38
click at [672, 308] on span "25" at bounding box center [674, 299] width 37 height 37
type input "[DATE]"
click at [672, 308] on span "25" at bounding box center [674, 299] width 37 height 37
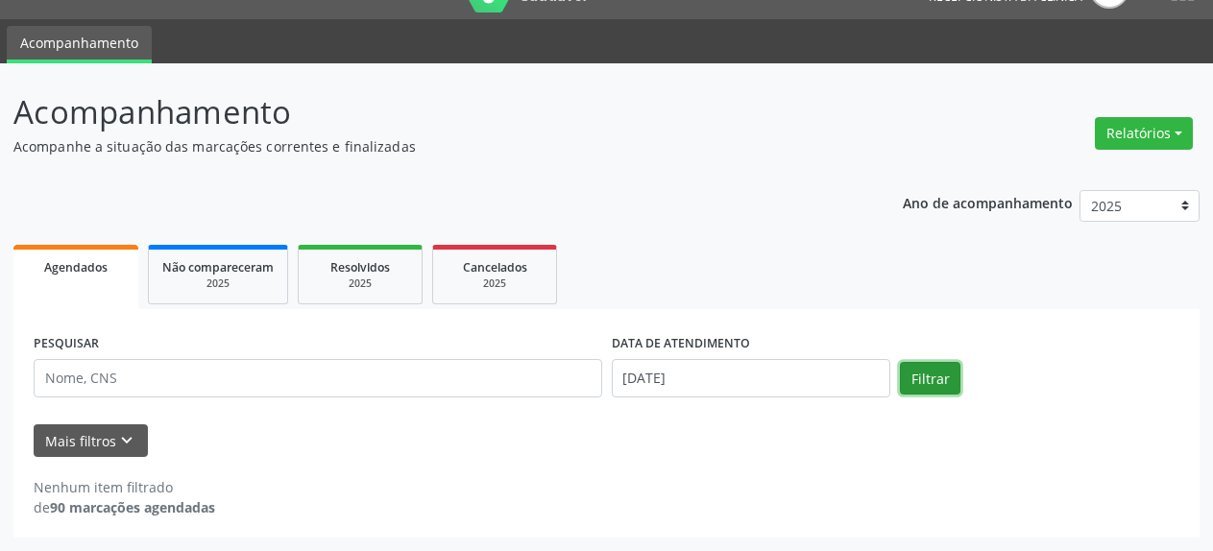
click at [917, 388] on button "Filtrar" at bounding box center [930, 378] width 61 height 33
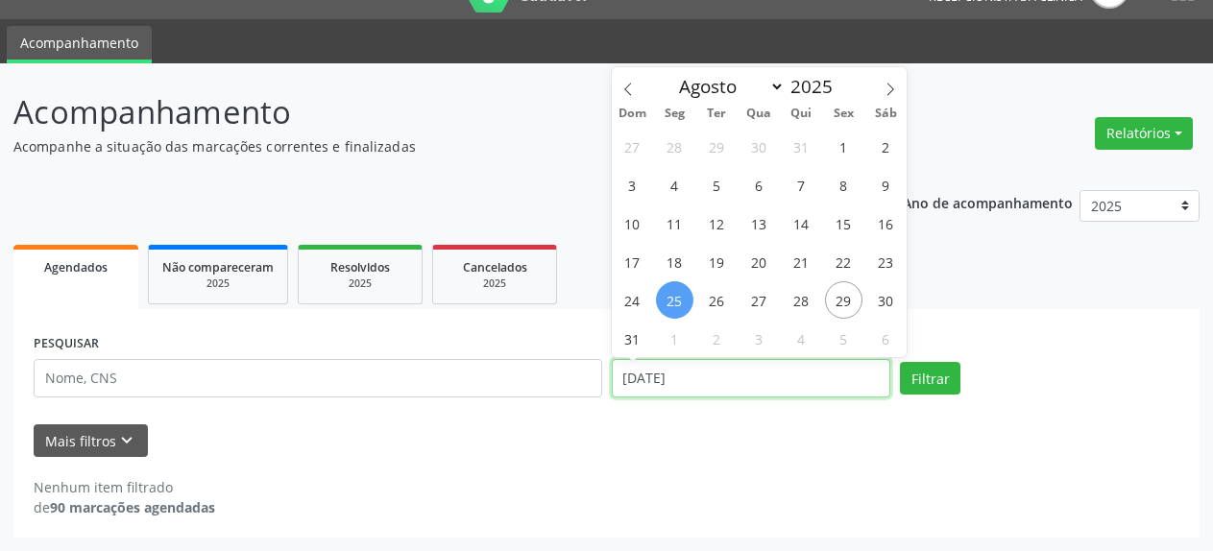
click at [688, 385] on input "[DATE]" at bounding box center [752, 378] width 280 height 38
click at [754, 298] on span "27" at bounding box center [759, 299] width 37 height 37
type input "[DATE]"
click at [754, 298] on span "27" at bounding box center [759, 299] width 37 height 37
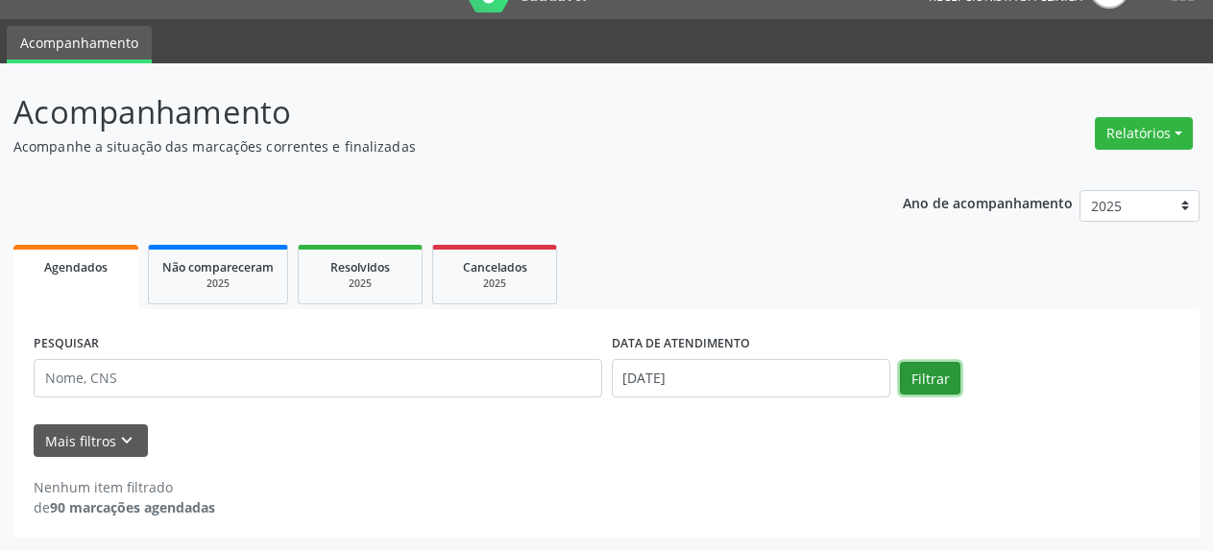
click at [927, 385] on button "Filtrar" at bounding box center [930, 378] width 61 height 33
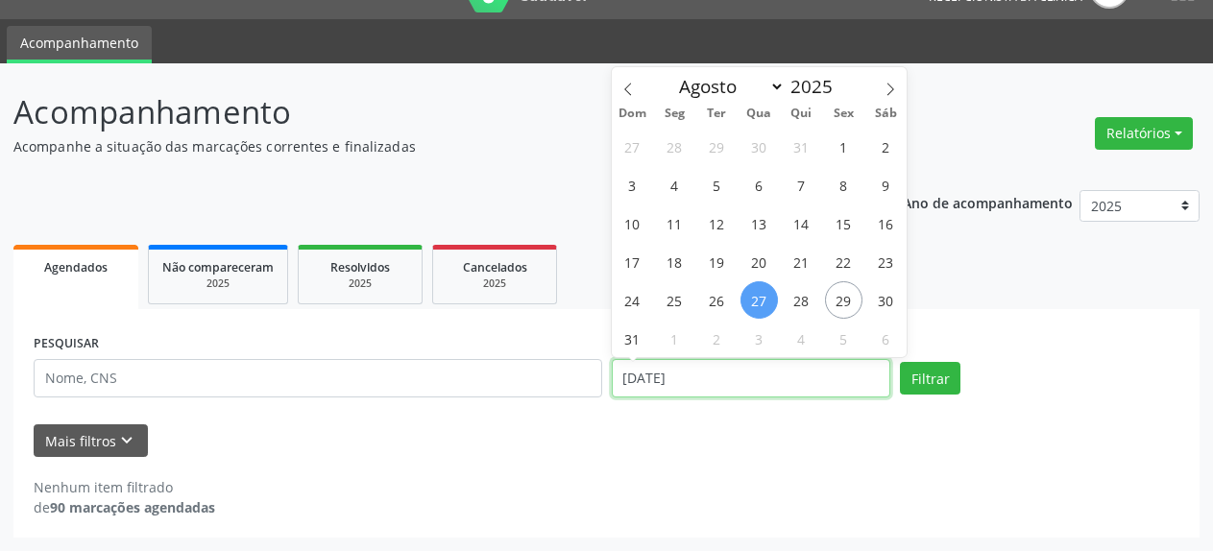
click at [737, 383] on input "[DATE]" at bounding box center [752, 378] width 280 height 38
click at [842, 305] on span "29" at bounding box center [843, 299] width 37 height 37
type input "29/08/2025"
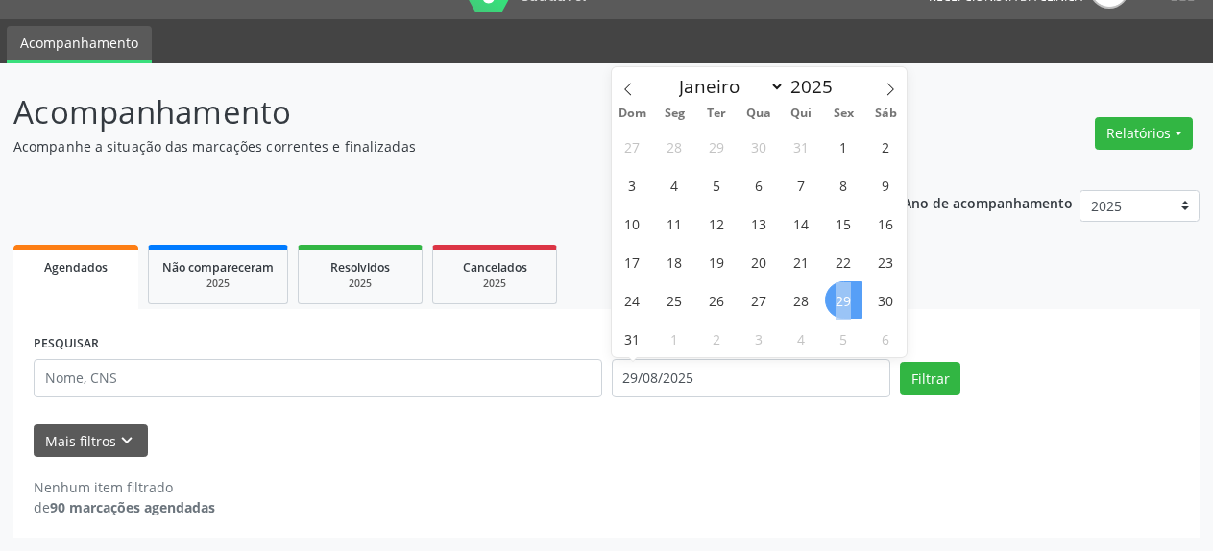
click at [842, 305] on span "29" at bounding box center [843, 299] width 37 height 37
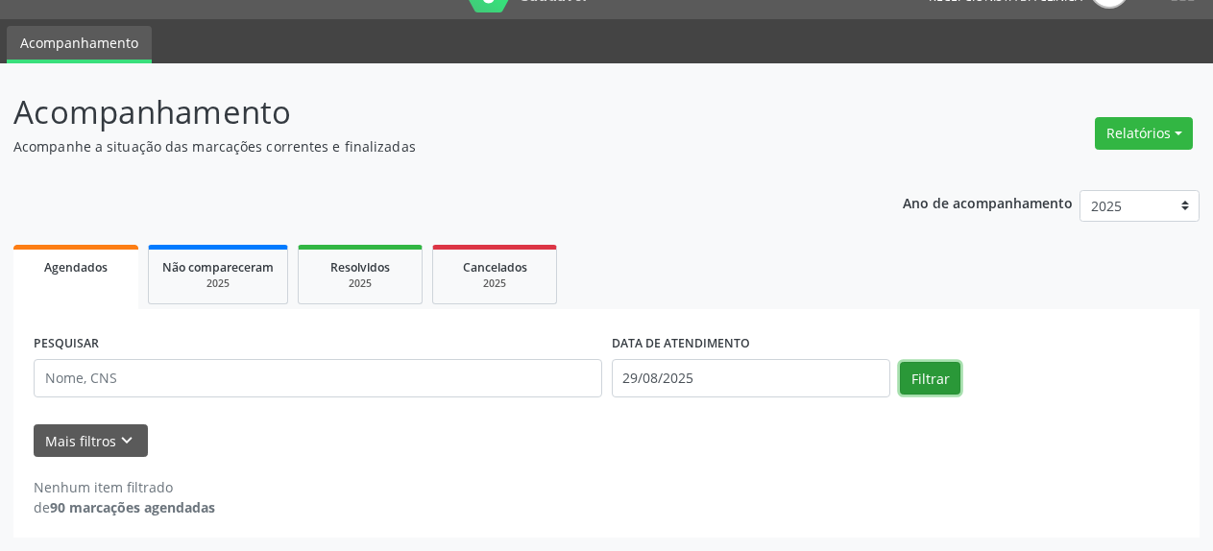
click at [951, 386] on button "Filtrar" at bounding box center [930, 378] width 61 height 33
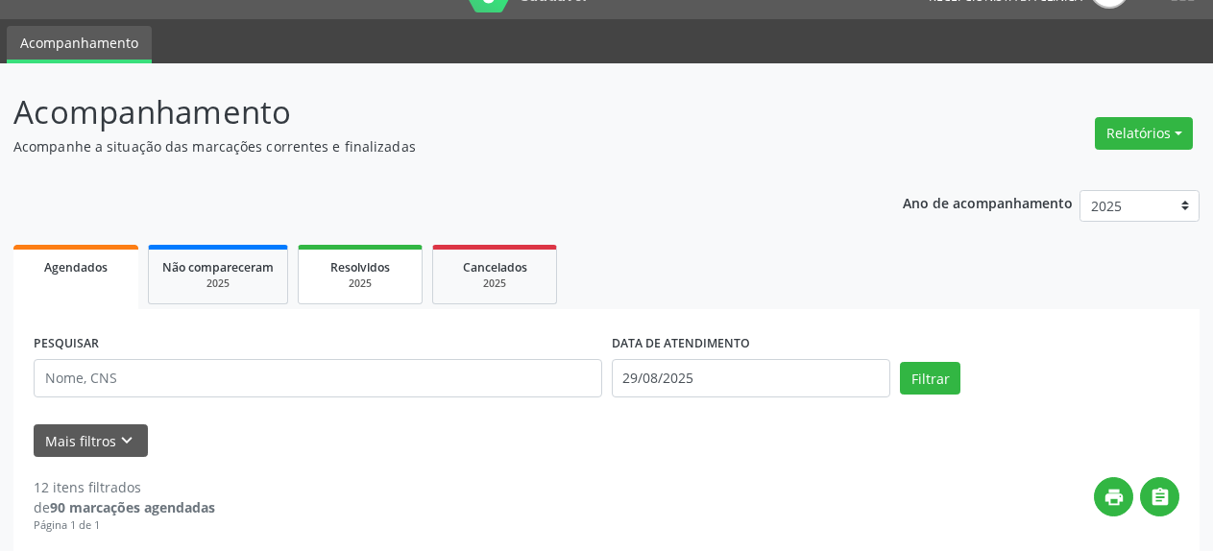
click at [364, 272] on span "Resolvidos" at bounding box center [360, 267] width 60 height 16
select select "7"
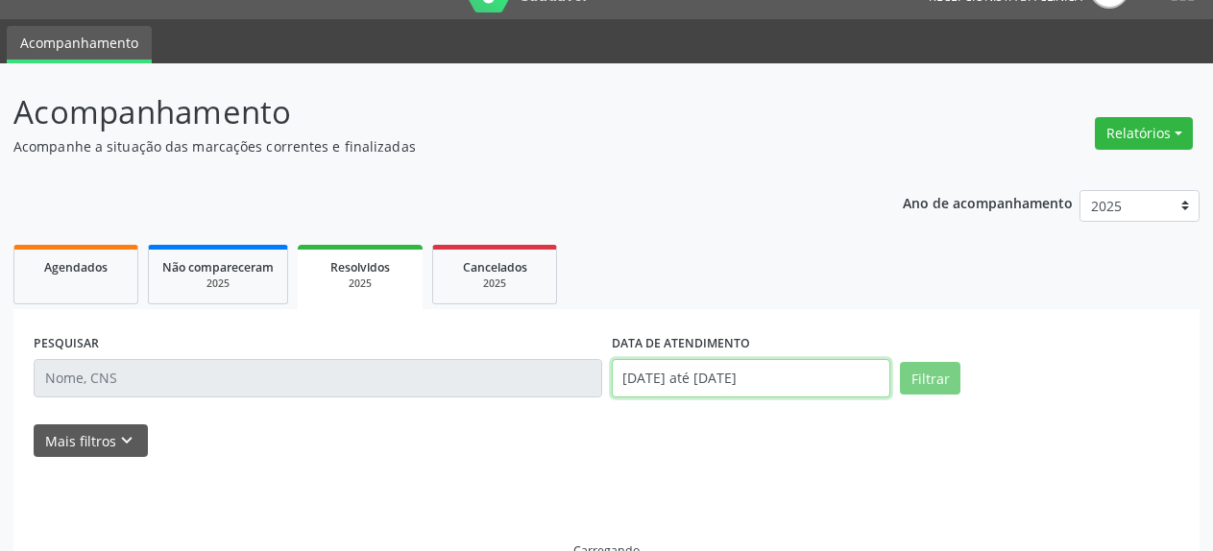
click at [723, 379] on input "[DATE] até [DATE]" at bounding box center [752, 378] width 280 height 38
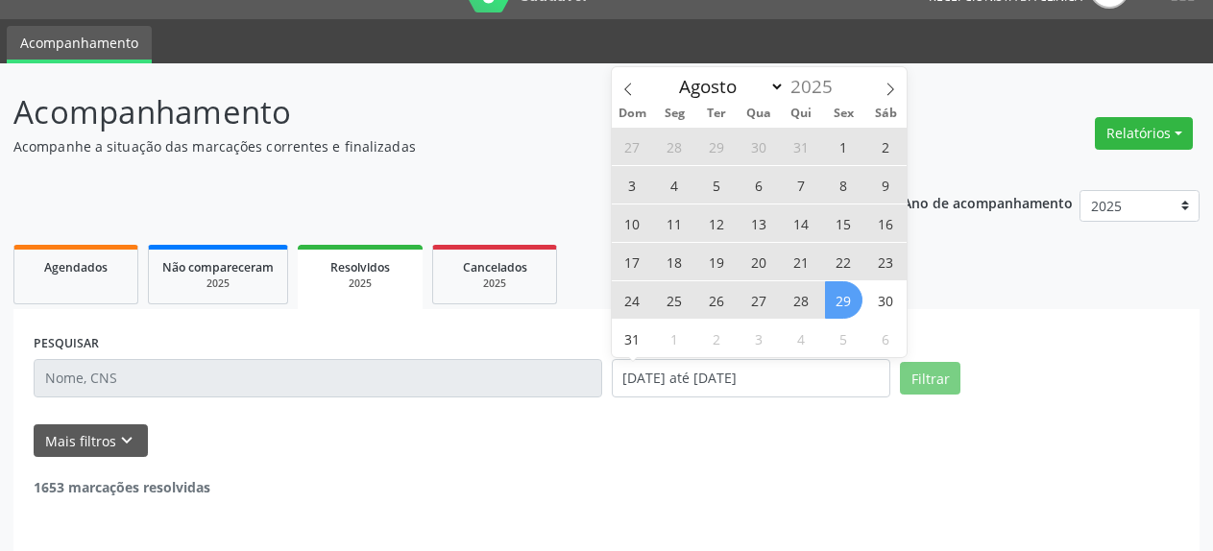
click at [838, 137] on span "1" at bounding box center [843, 146] width 37 height 37
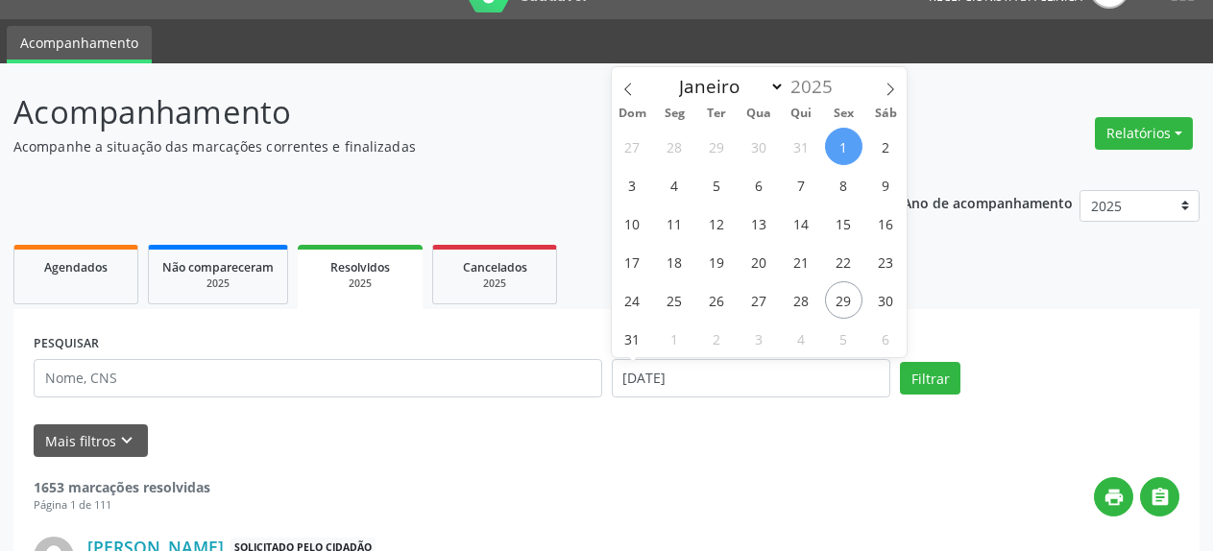
click at [838, 137] on span "1" at bounding box center [843, 146] width 37 height 37
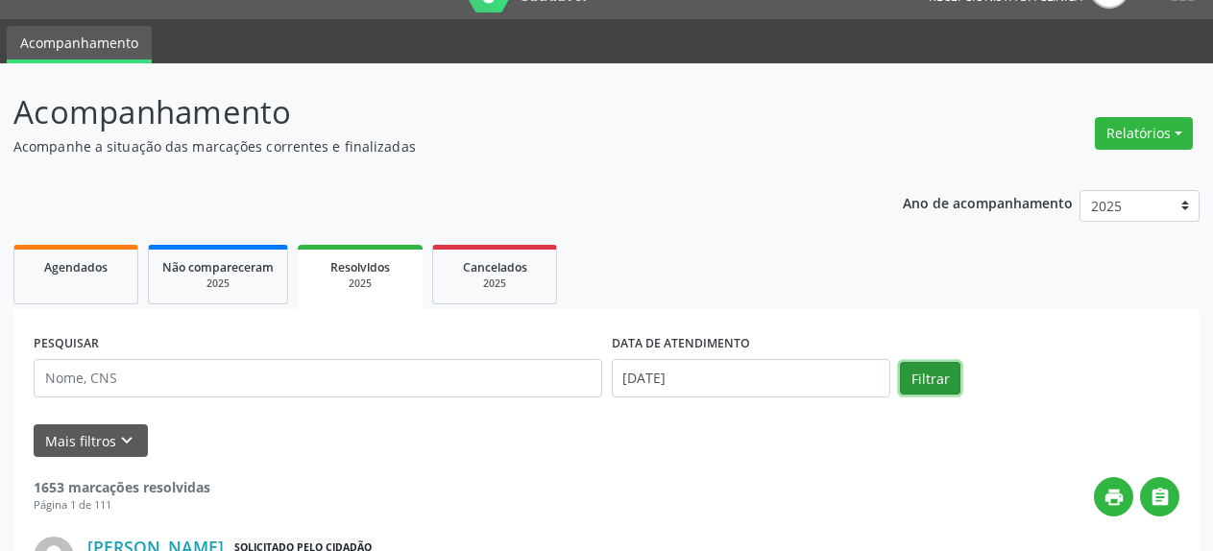
click at [917, 376] on button "Filtrar" at bounding box center [930, 378] width 61 height 33
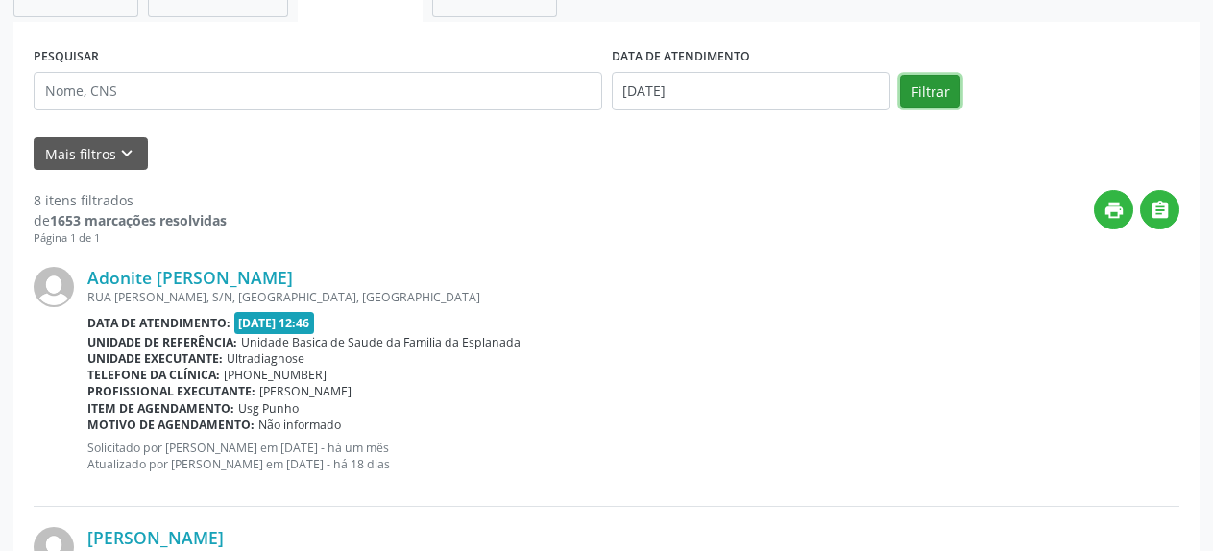
scroll to position [238, 0]
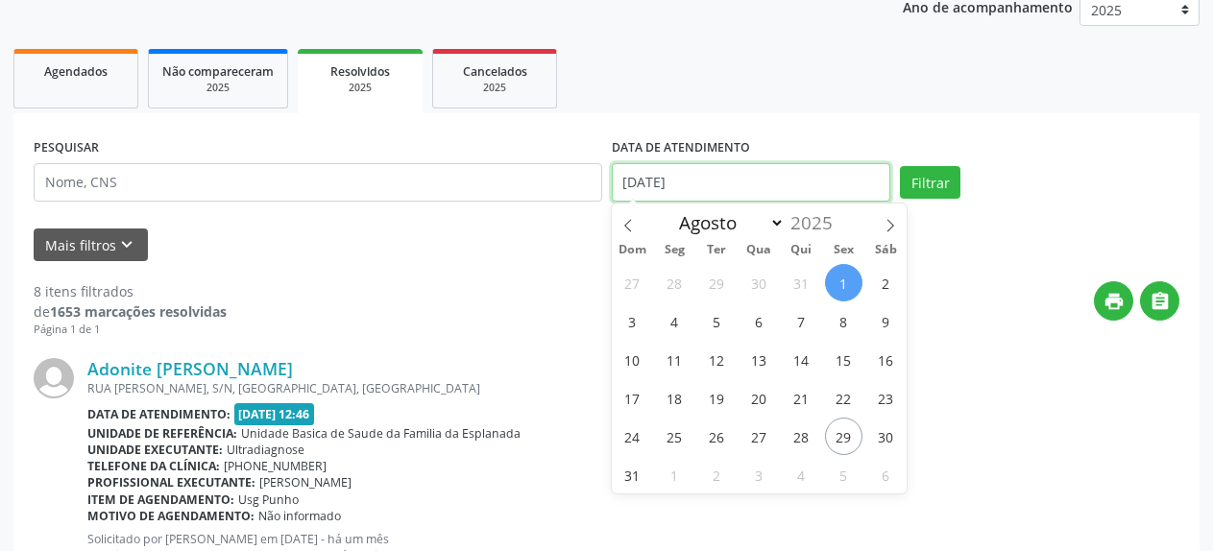
click at [778, 188] on input "[DATE]" at bounding box center [752, 182] width 280 height 38
click at [677, 324] on span "4" at bounding box center [674, 321] width 37 height 37
type input "[DATE]"
click at [677, 324] on span "4" at bounding box center [674, 321] width 37 height 37
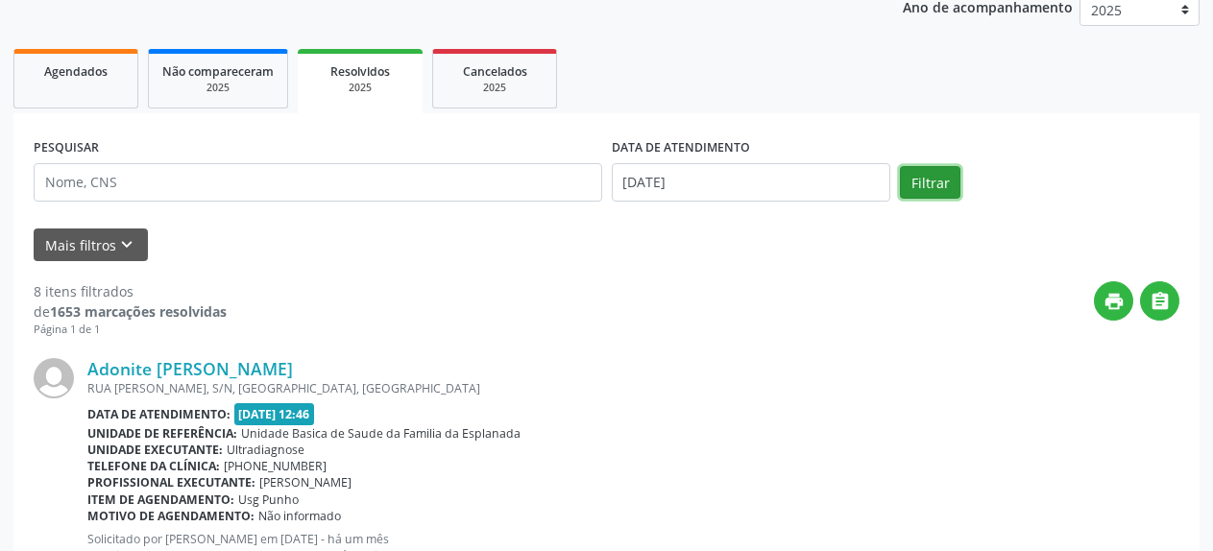
click at [943, 183] on button "Filtrar" at bounding box center [930, 182] width 61 height 33
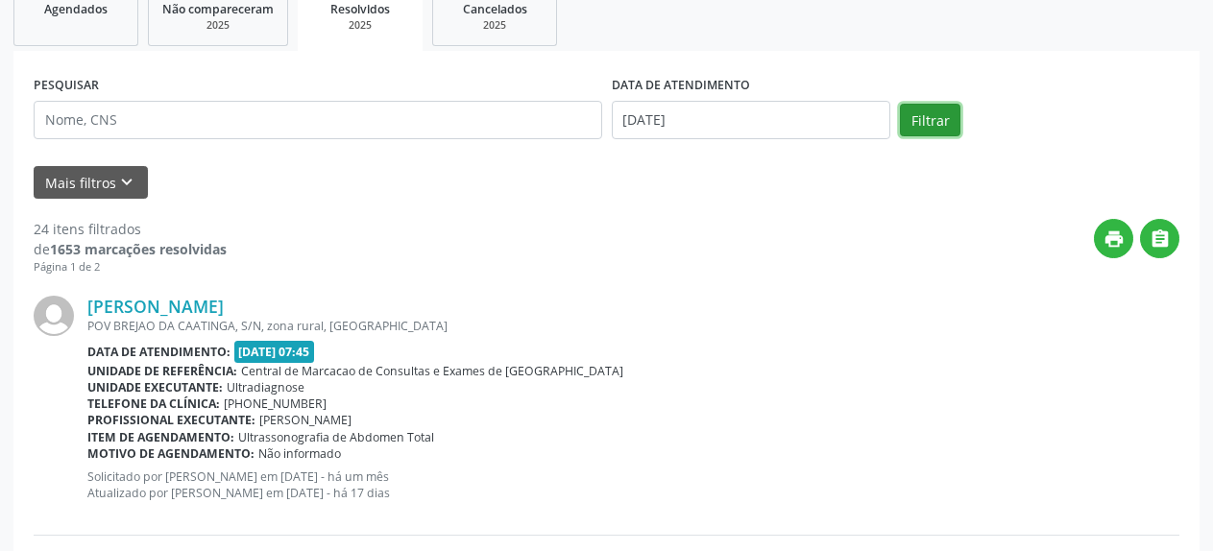
scroll to position [203, 0]
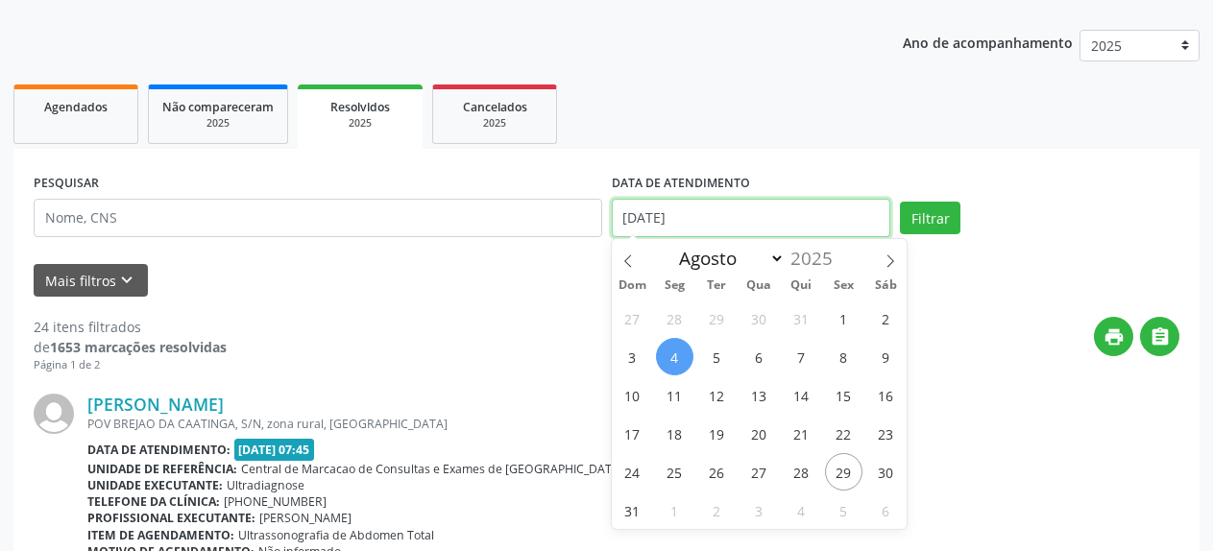
click at [646, 214] on input "[DATE]" at bounding box center [752, 218] width 280 height 38
click at [691, 223] on input "[DATE]" at bounding box center [752, 218] width 280 height 38
click at [755, 360] on span "6" at bounding box center [759, 356] width 37 height 37
type input "[DATE]"
click at [755, 360] on span "6" at bounding box center [759, 356] width 37 height 37
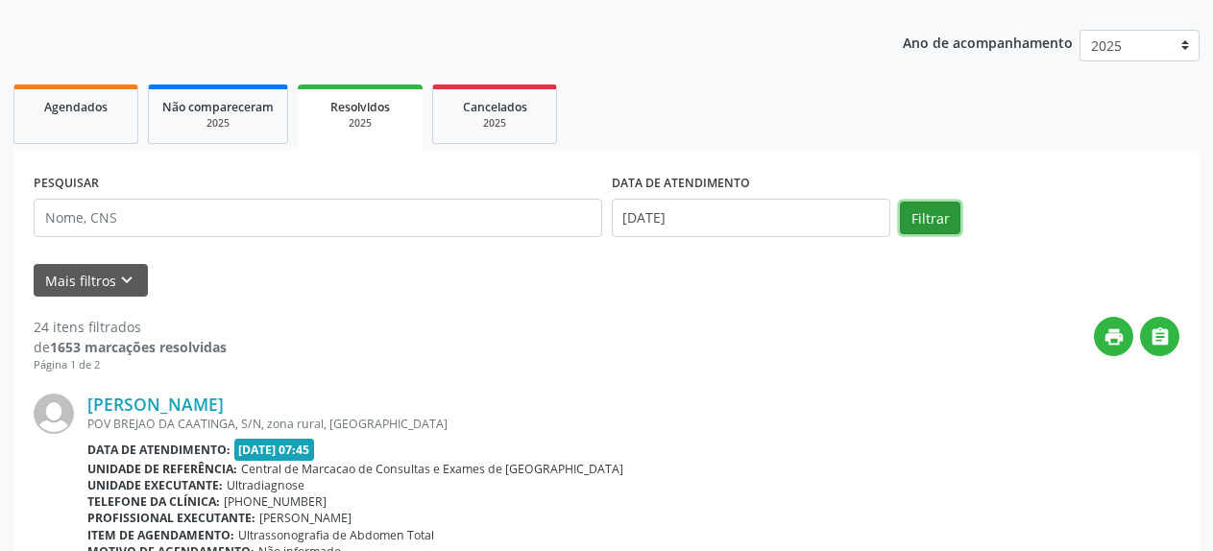
click at [940, 208] on button "Filtrar" at bounding box center [930, 218] width 61 height 33
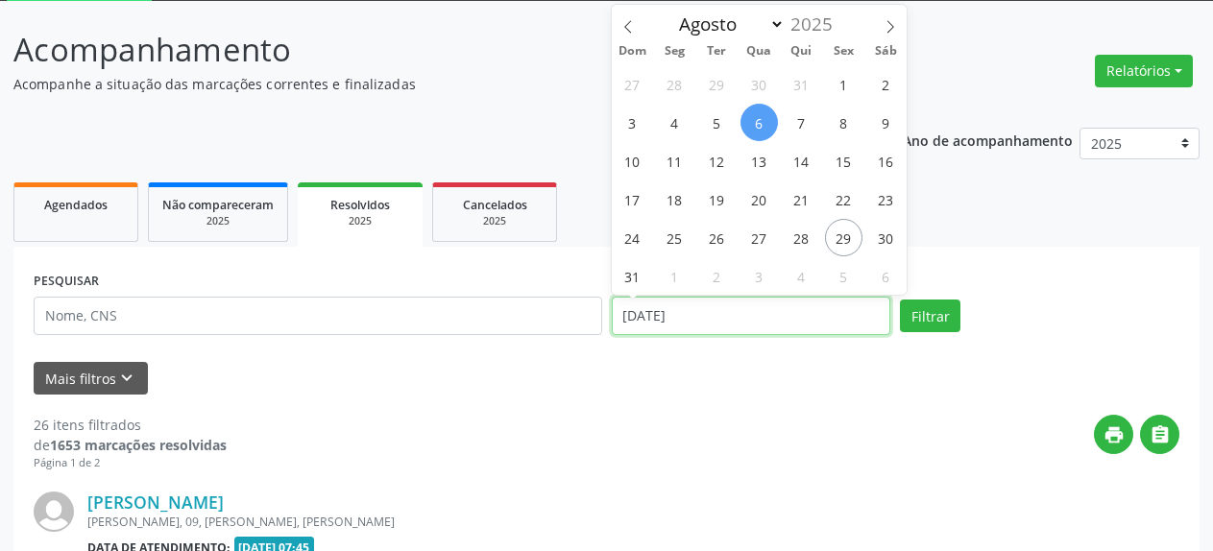
click at [664, 323] on input "[DATE]" at bounding box center [752, 316] width 280 height 38
click at [672, 159] on span "11" at bounding box center [674, 160] width 37 height 37
type input "[DATE]"
click at [672, 159] on span "11" at bounding box center [674, 160] width 37 height 37
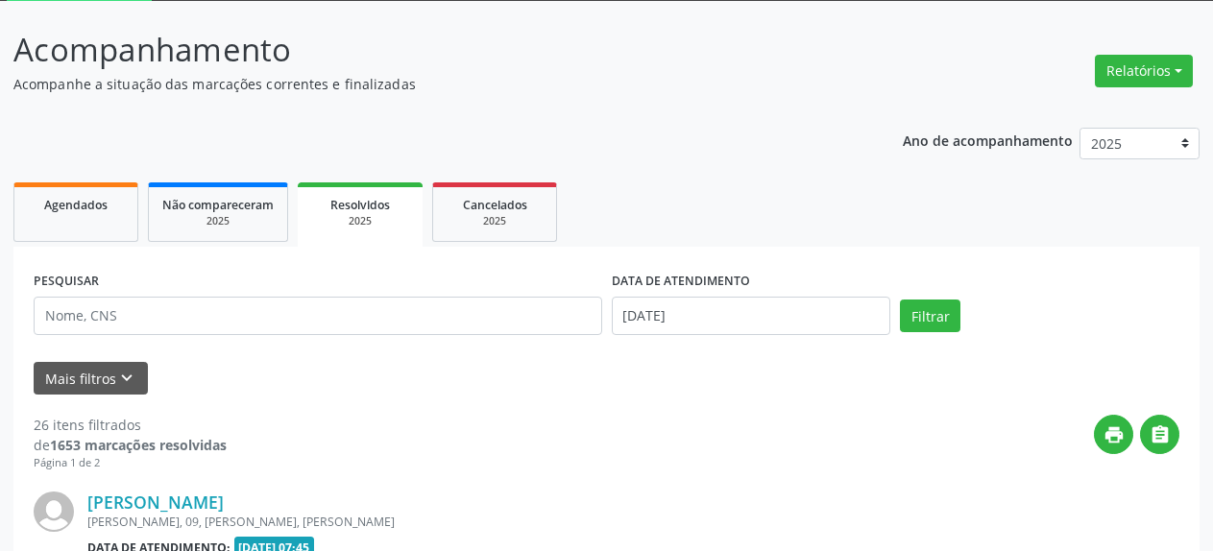
click at [910, 317] on button "Filtrar" at bounding box center [930, 316] width 61 height 33
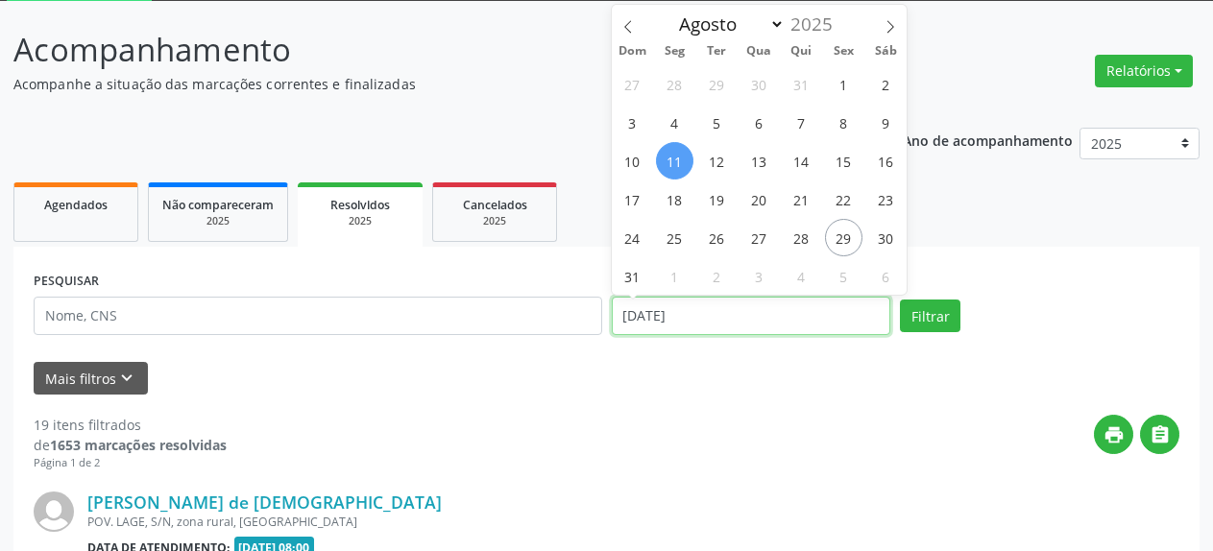
click at [787, 326] on input "[DATE]" at bounding box center [752, 316] width 280 height 38
click at [771, 160] on span "13" at bounding box center [759, 160] width 37 height 37
type input "[DATE]"
click at [769, 160] on span "13" at bounding box center [759, 160] width 37 height 37
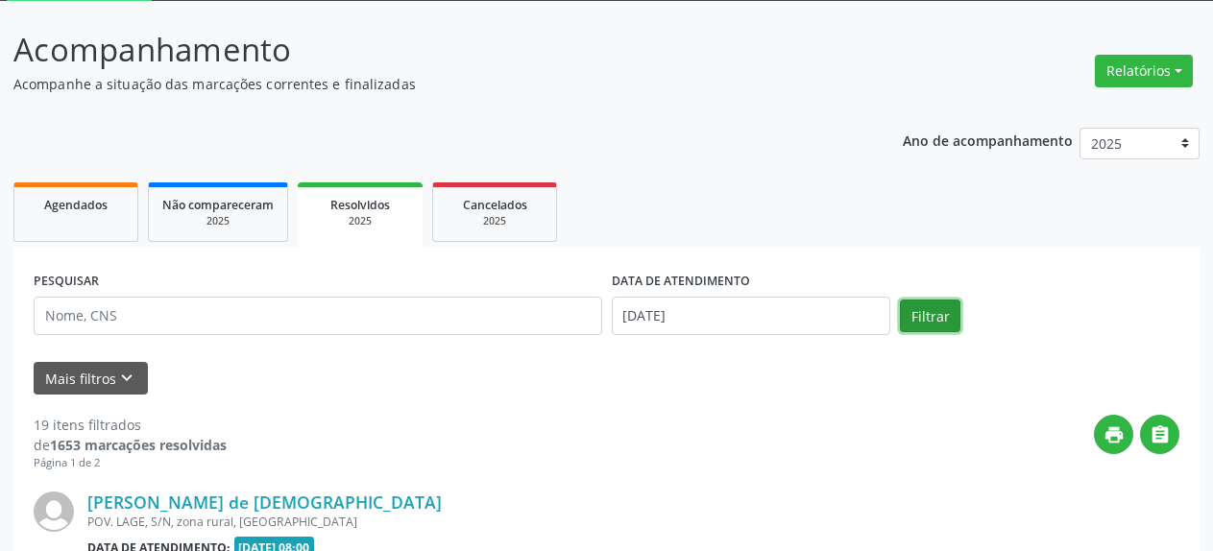
click at [920, 323] on button "Filtrar" at bounding box center [930, 316] width 61 height 33
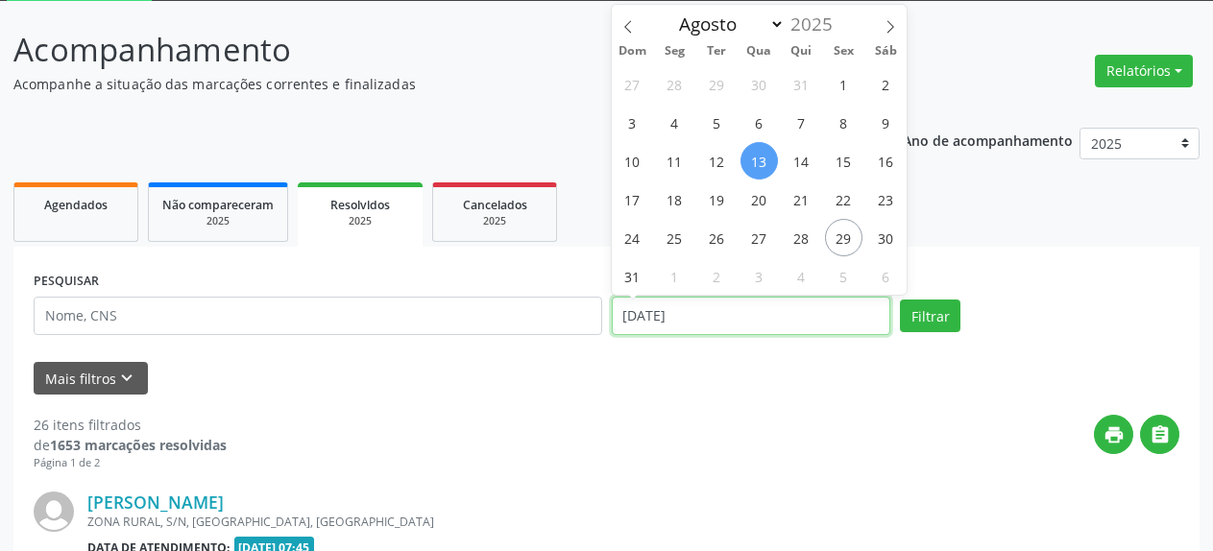
click at [752, 314] on input "[DATE]" at bounding box center [752, 316] width 280 height 38
click at [854, 158] on span "15" at bounding box center [843, 160] width 37 height 37
type input "[DATE]"
click at [854, 158] on span "15" at bounding box center [843, 160] width 37 height 37
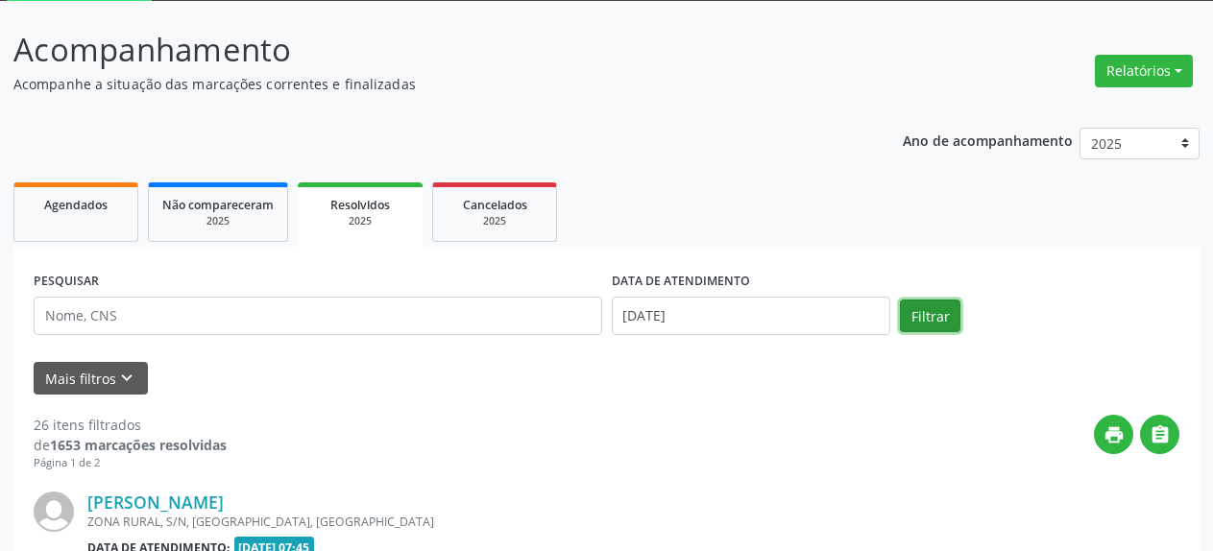
click at [929, 324] on button "Filtrar" at bounding box center [930, 316] width 61 height 33
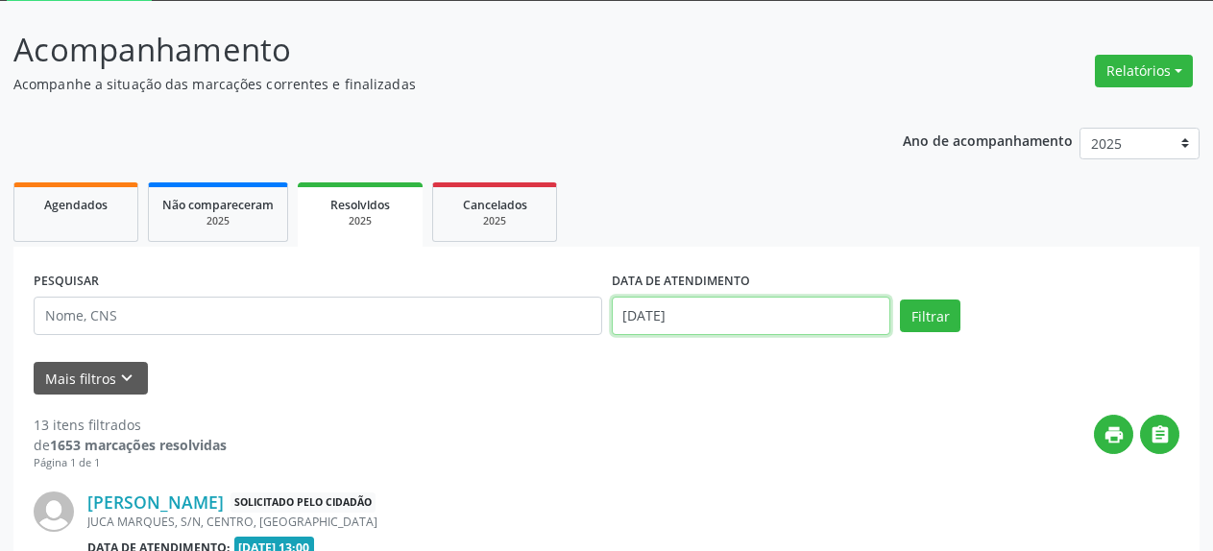
click at [774, 325] on input "[DATE]" at bounding box center [752, 316] width 280 height 38
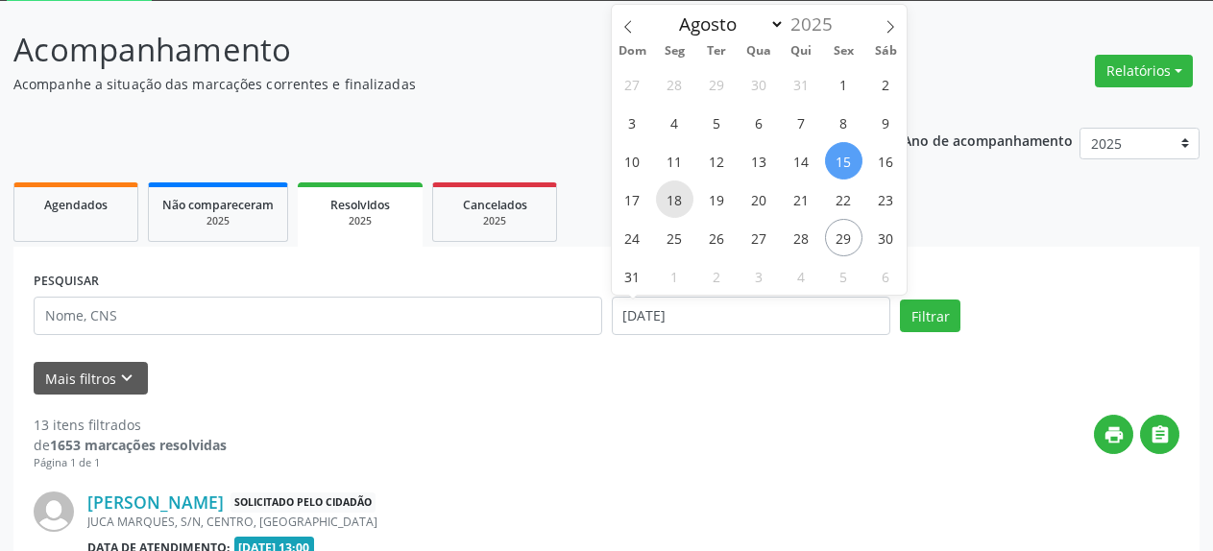
click at [673, 197] on span "18" at bounding box center [674, 199] width 37 height 37
type input "[DATE]"
click at [673, 197] on span "18" at bounding box center [674, 199] width 37 height 37
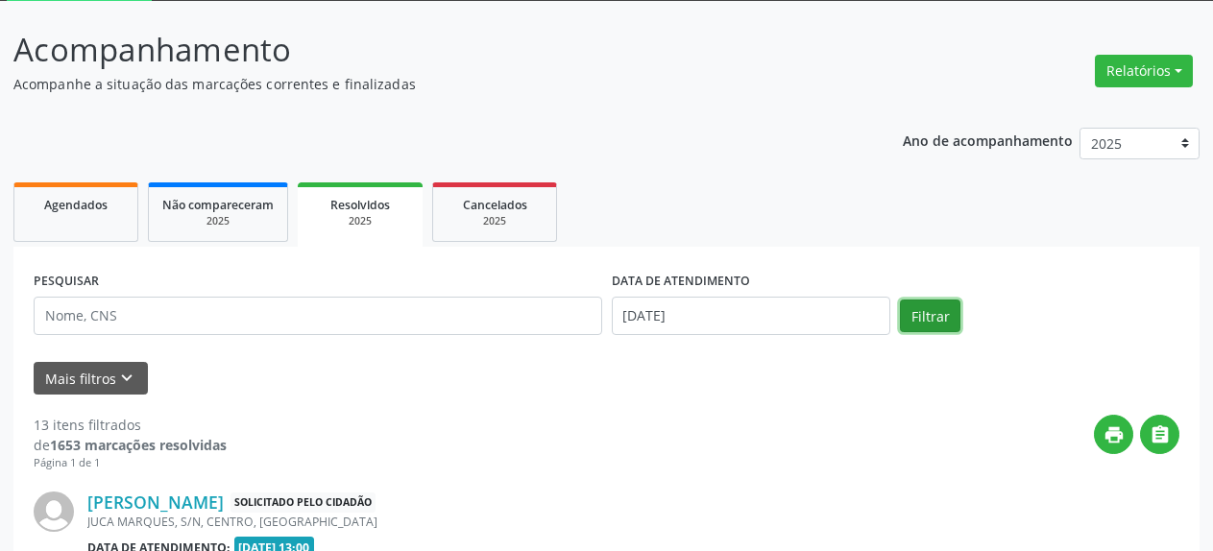
click at [920, 319] on button "Filtrar" at bounding box center [930, 316] width 61 height 33
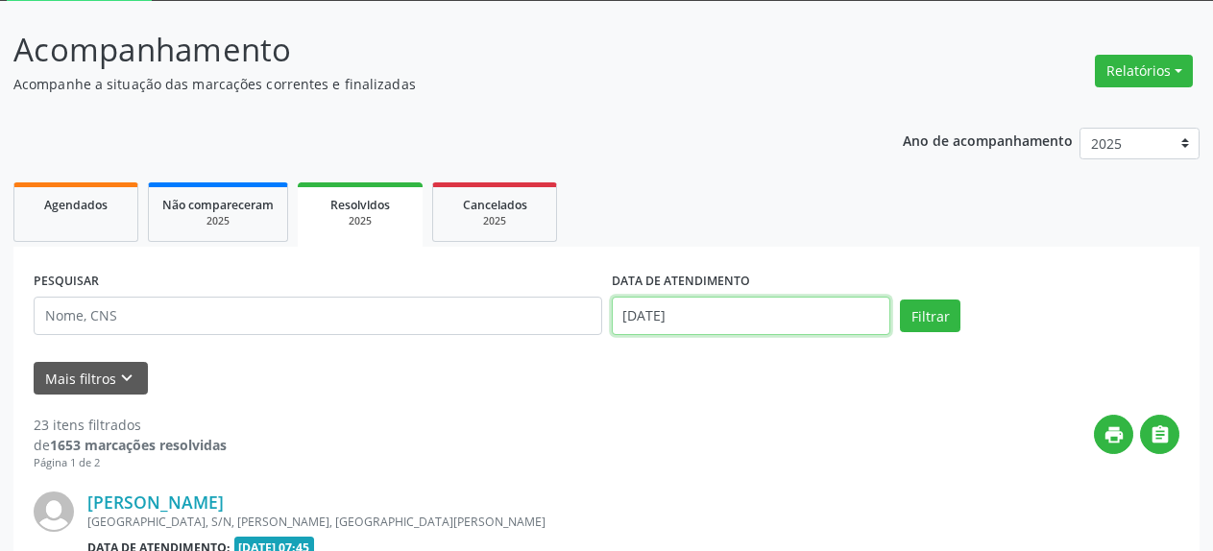
click at [674, 318] on input "[DATE]" at bounding box center [752, 316] width 280 height 38
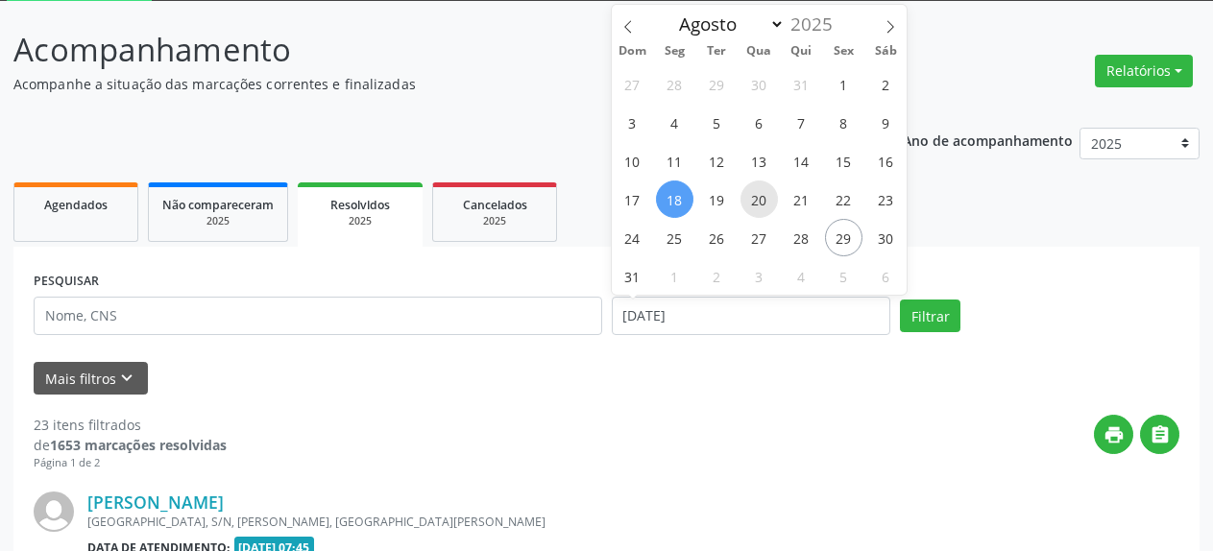
click at [767, 205] on span "20" at bounding box center [759, 199] width 37 height 37
type input "[DATE]"
click at [767, 205] on span "20" at bounding box center [759, 199] width 37 height 37
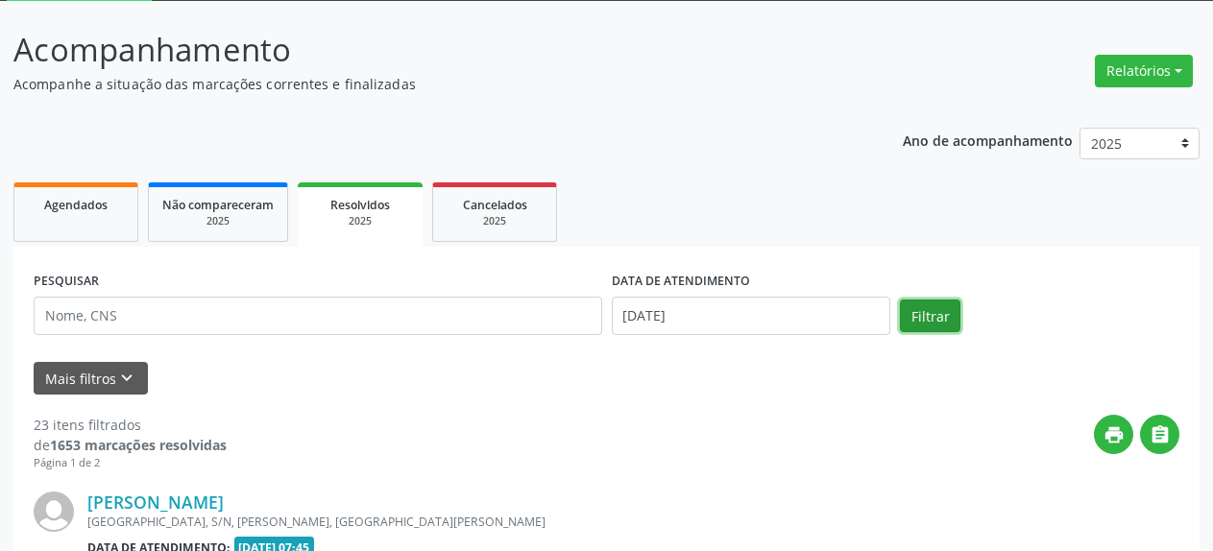
click at [940, 320] on button "Filtrar" at bounding box center [930, 316] width 61 height 33
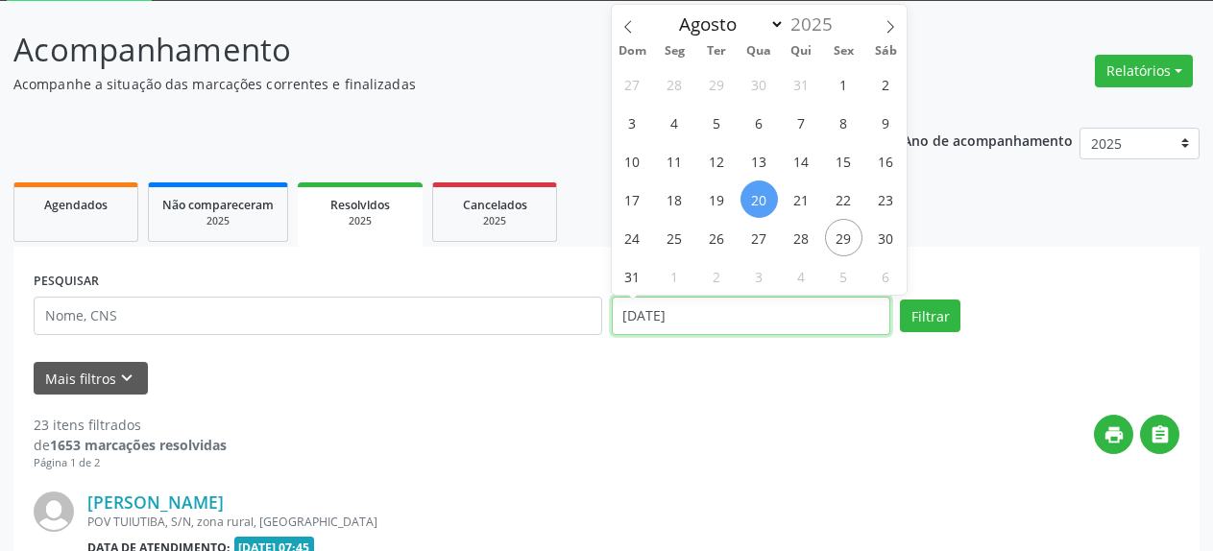
click at [756, 317] on input "[DATE]" at bounding box center [752, 316] width 280 height 38
click at [753, 243] on span "27" at bounding box center [759, 237] width 37 height 37
type input "[DATE]"
click at [753, 243] on span "27" at bounding box center [759, 237] width 37 height 37
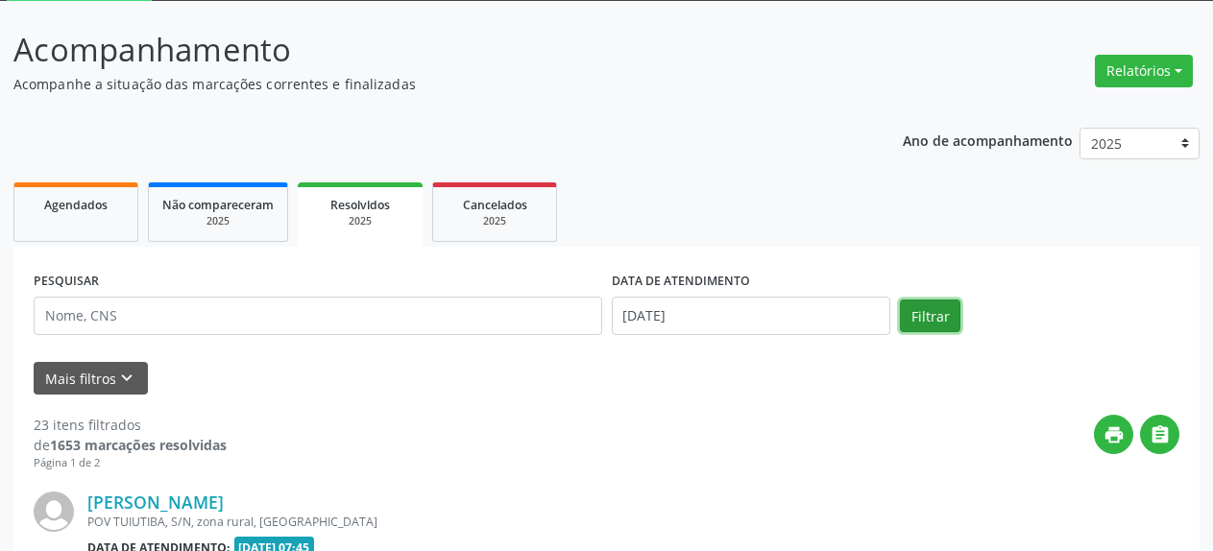
click at [938, 323] on button "Filtrar" at bounding box center [930, 316] width 61 height 33
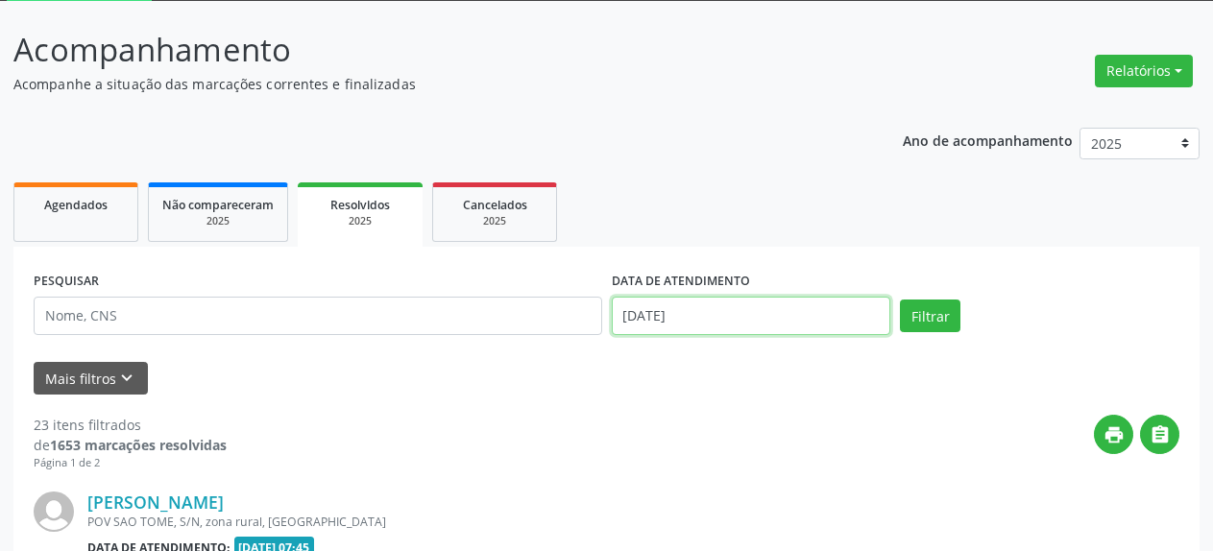
click at [668, 316] on input "[DATE]" at bounding box center [752, 316] width 280 height 38
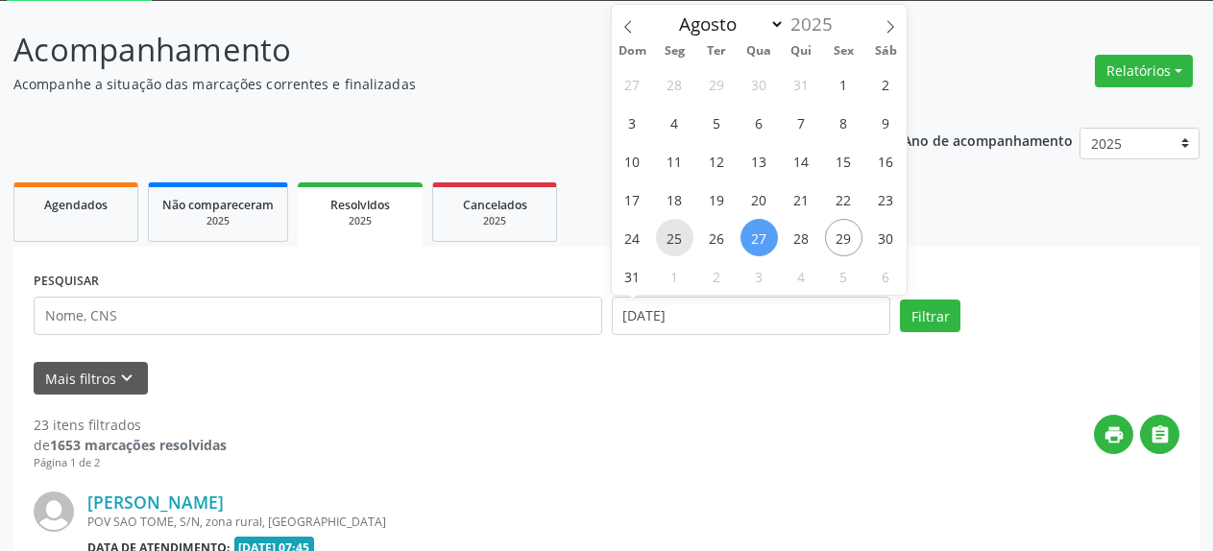
click at [673, 244] on span "25" at bounding box center [674, 237] width 37 height 37
type input "[DATE]"
click at [673, 244] on span "25" at bounding box center [674, 237] width 37 height 37
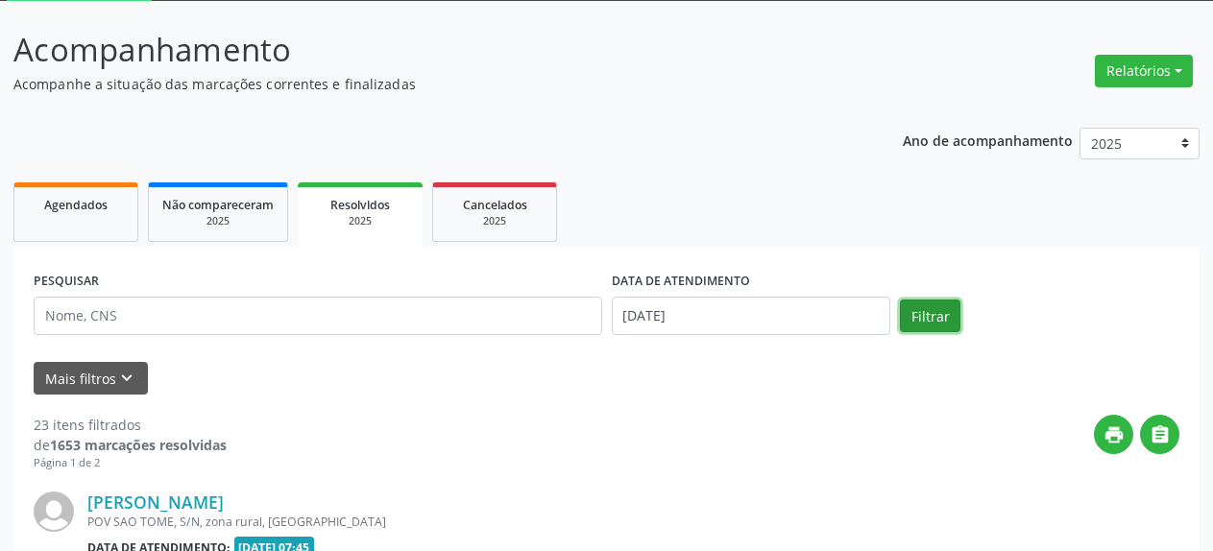
click at [904, 322] on button "Filtrar" at bounding box center [930, 316] width 61 height 33
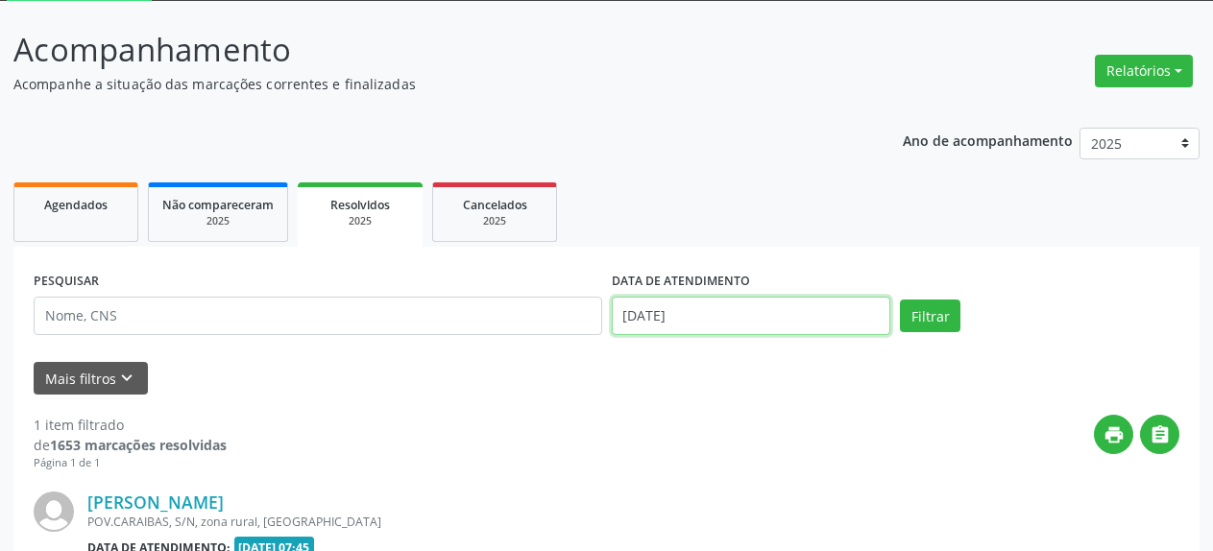
click at [705, 321] on input "[DATE]" at bounding box center [752, 316] width 280 height 38
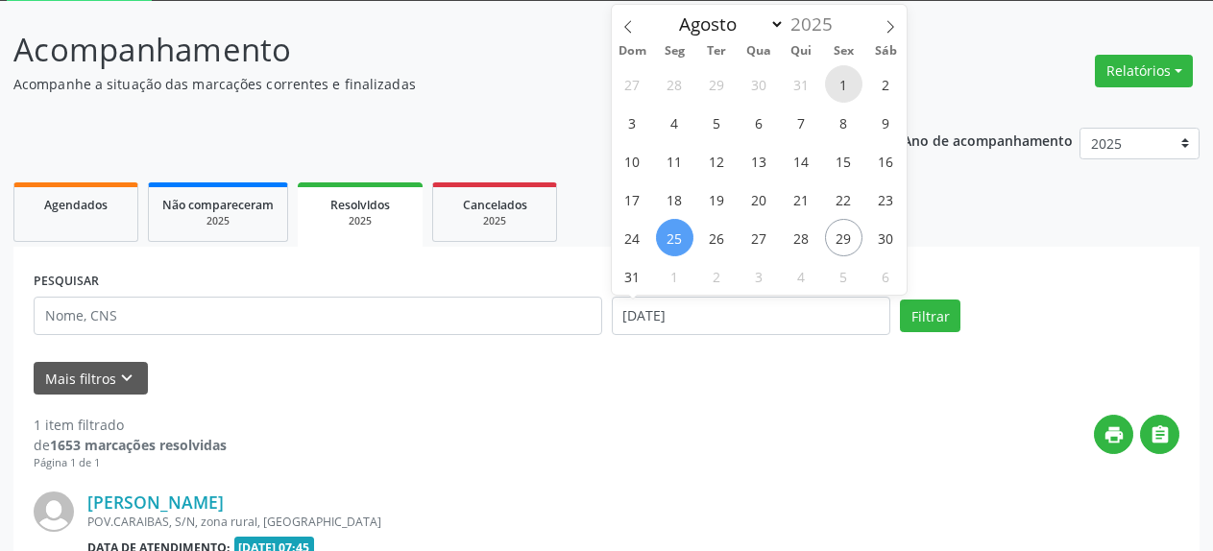
click at [846, 84] on span "1" at bounding box center [843, 83] width 37 height 37
type input "[DATE]"
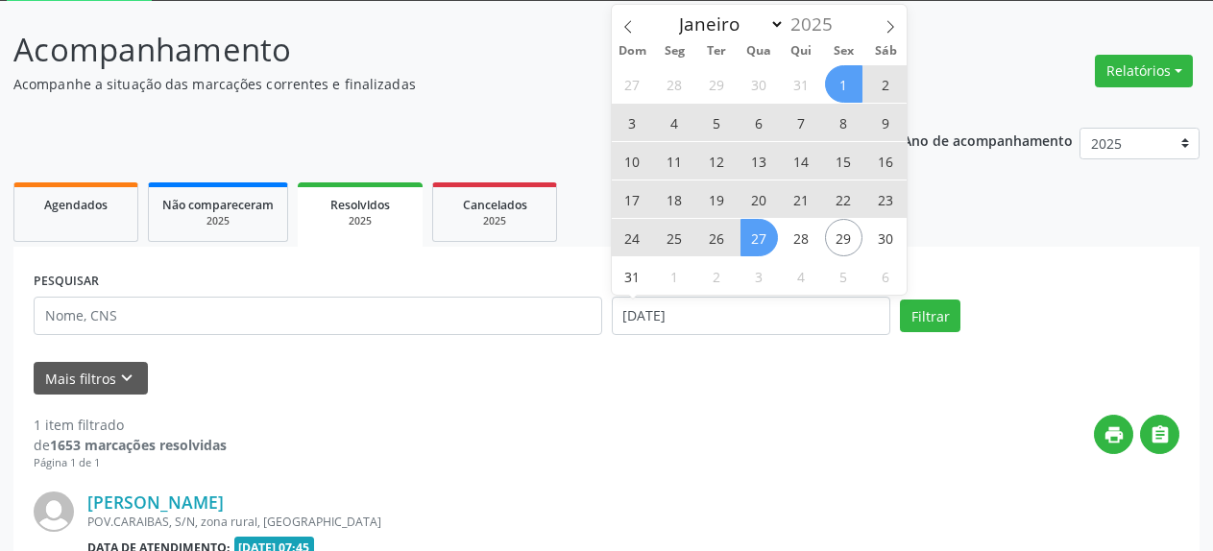
click at [766, 236] on span "27" at bounding box center [759, 237] width 37 height 37
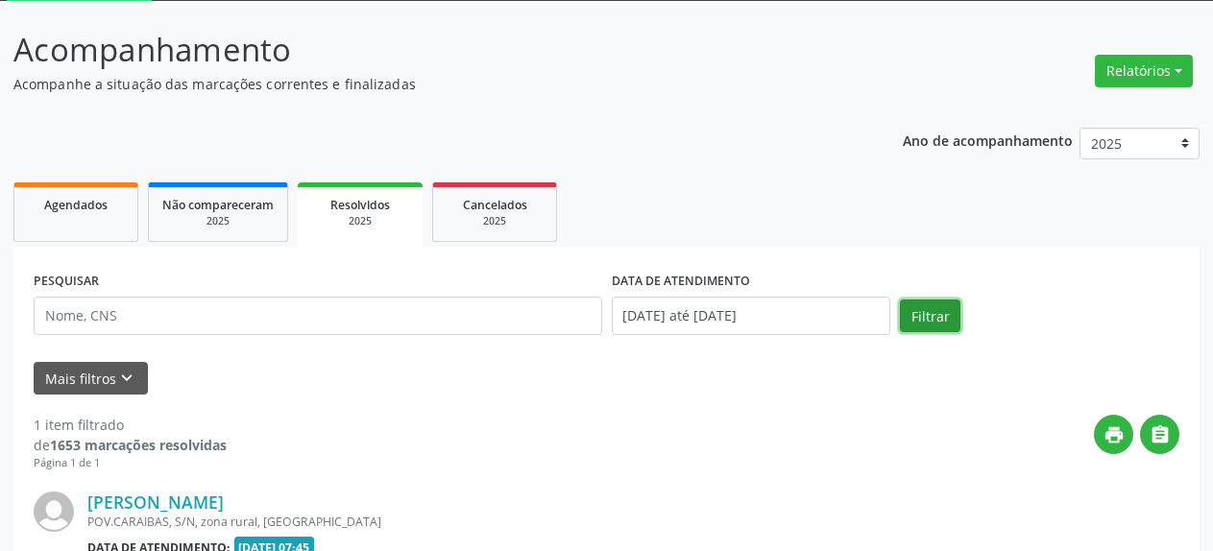
click at [926, 321] on button "Filtrar" at bounding box center [930, 316] width 61 height 33
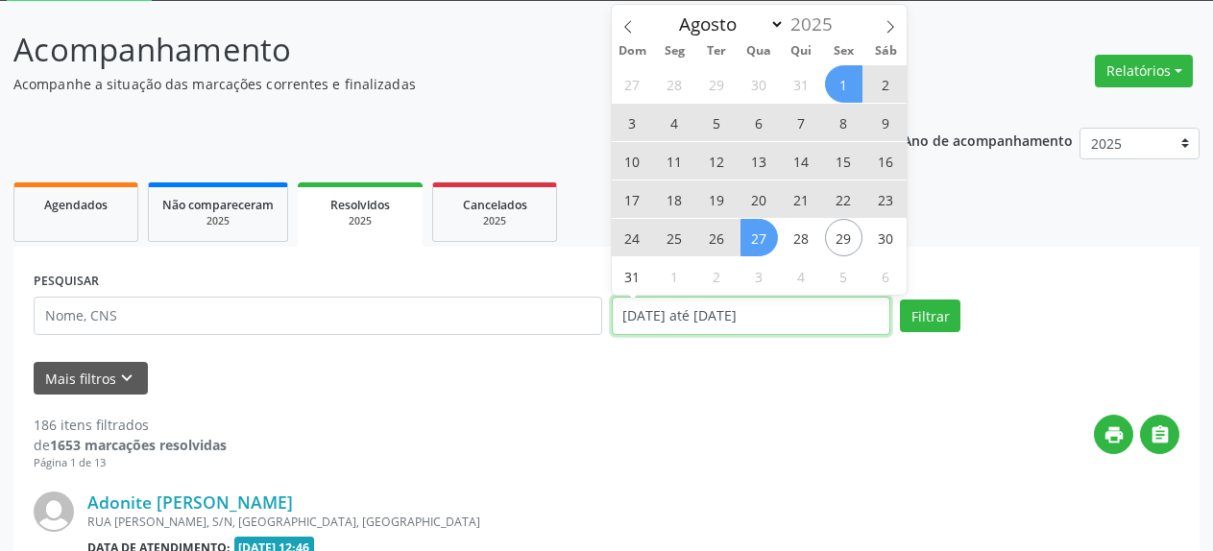
click at [723, 308] on input "[DATE] até [DATE]" at bounding box center [752, 316] width 280 height 38
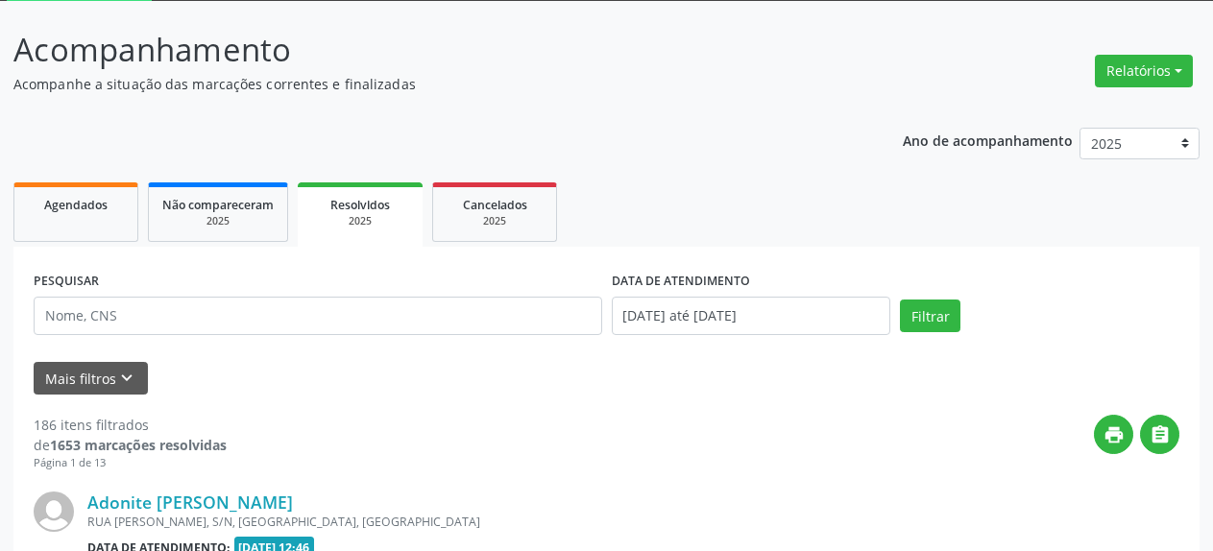
click at [405, 202] on link "Resolvidos 2025" at bounding box center [360, 215] width 125 height 64
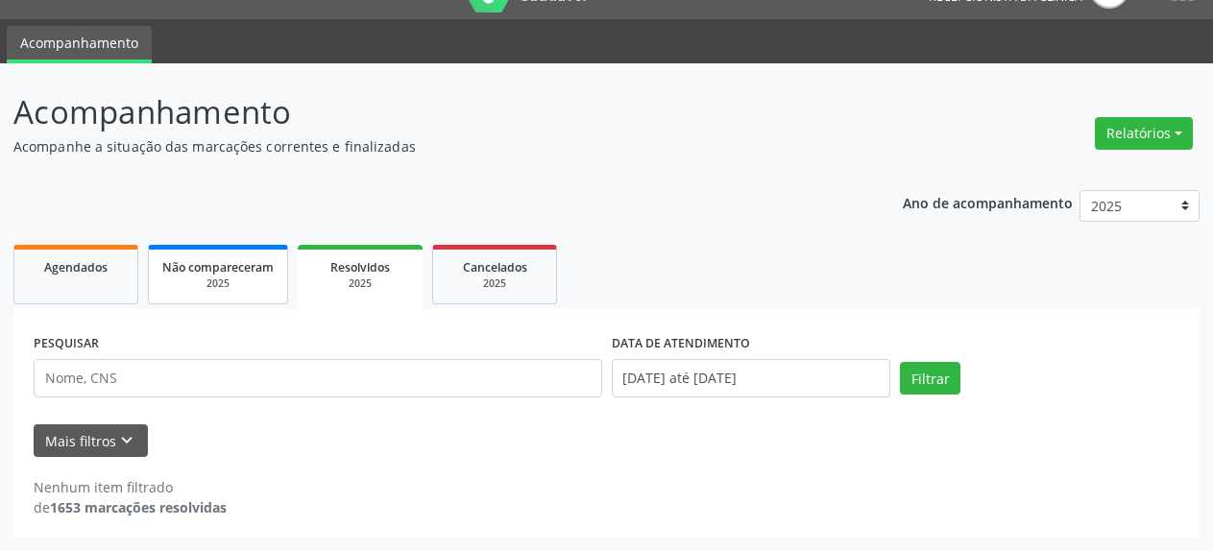
click at [215, 278] on div "2025" at bounding box center [217, 284] width 111 height 14
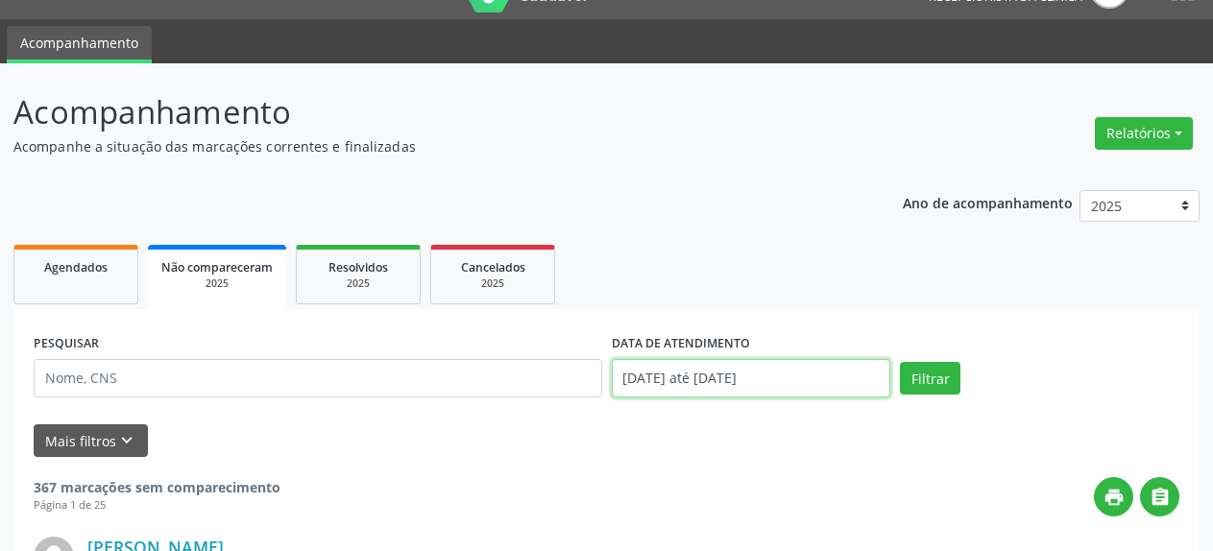
click at [711, 386] on input "[DATE] até [DATE]" at bounding box center [752, 378] width 280 height 38
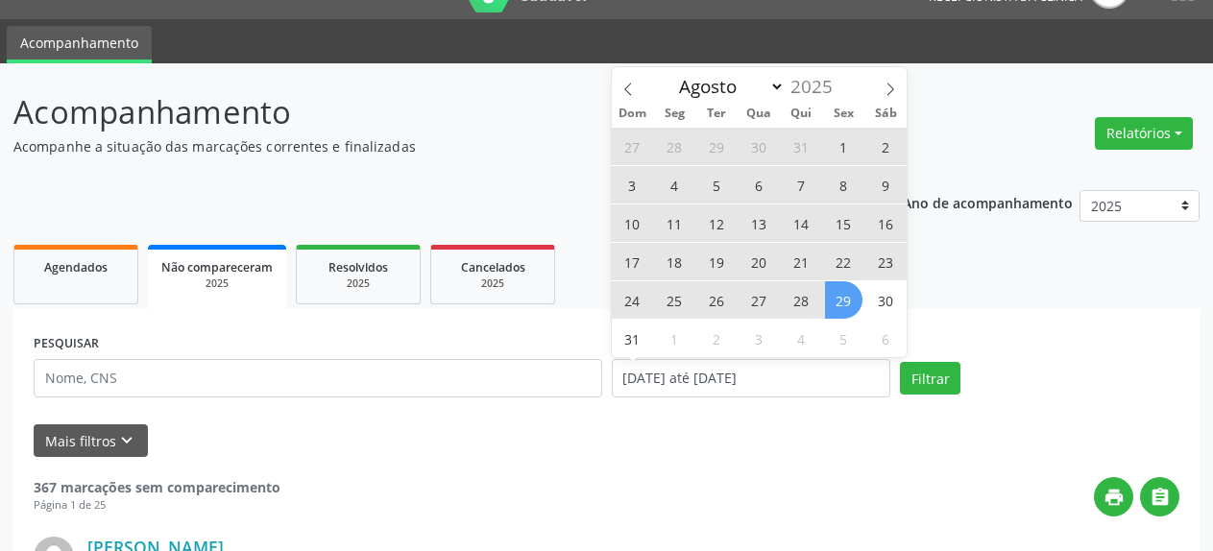
click at [840, 148] on span "1" at bounding box center [843, 146] width 37 height 37
type input "[DATE]"
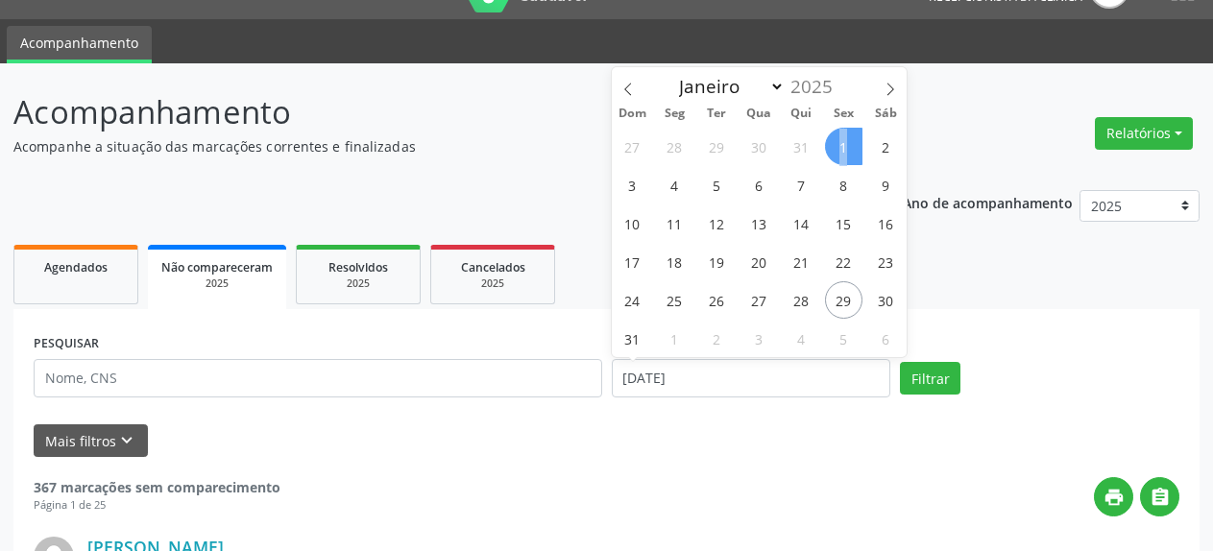
click at [840, 148] on span "1" at bounding box center [843, 146] width 37 height 37
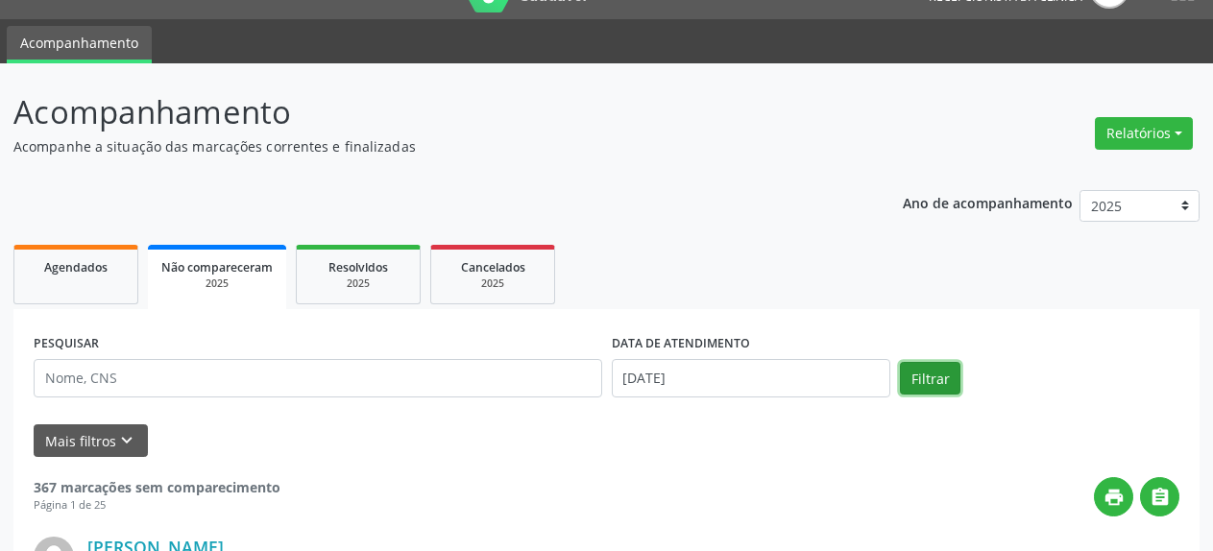
click at [932, 383] on button "Filtrar" at bounding box center [930, 378] width 61 height 33
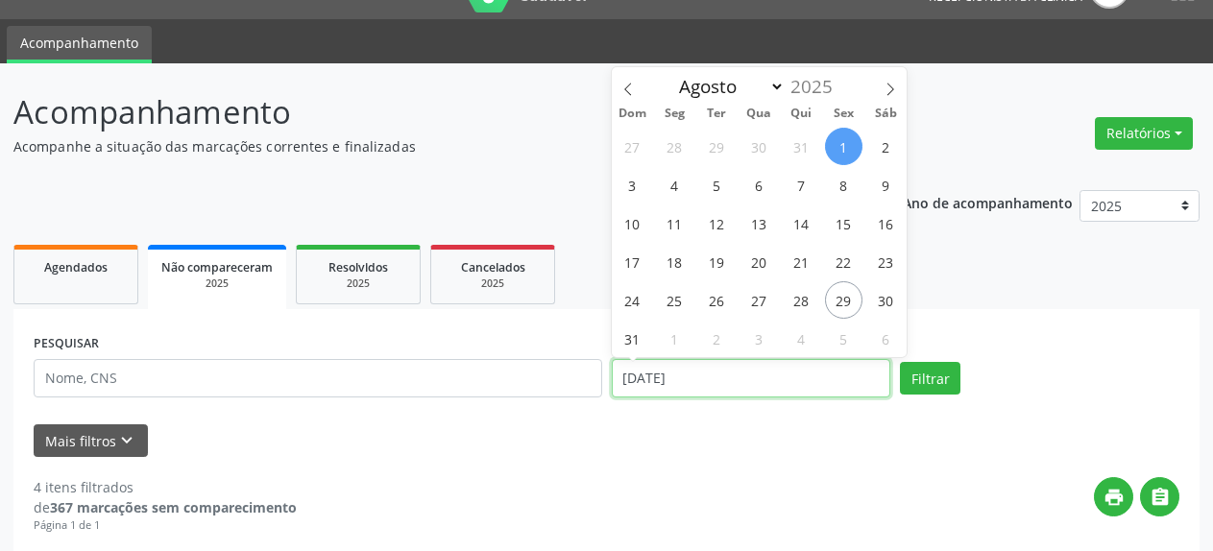
click at [684, 379] on input "[DATE]" at bounding box center [752, 378] width 280 height 38
click at [758, 190] on span "6" at bounding box center [759, 184] width 37 height 37
type input "[DATE]"
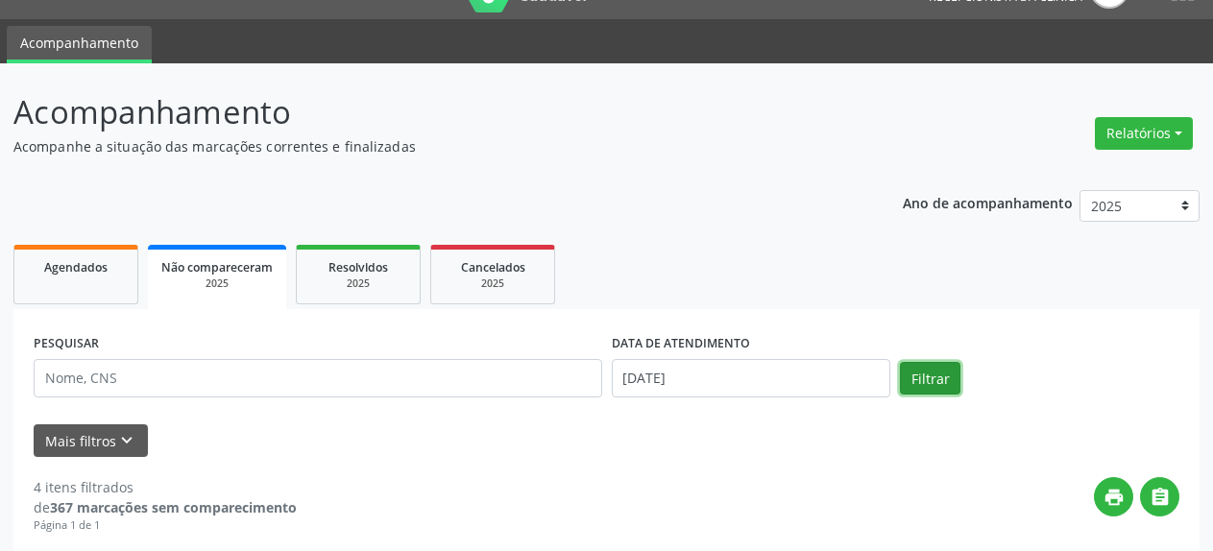
click at [916, 374] on button "Filtrar" at bounding box center [930, 378] width 61 height 33
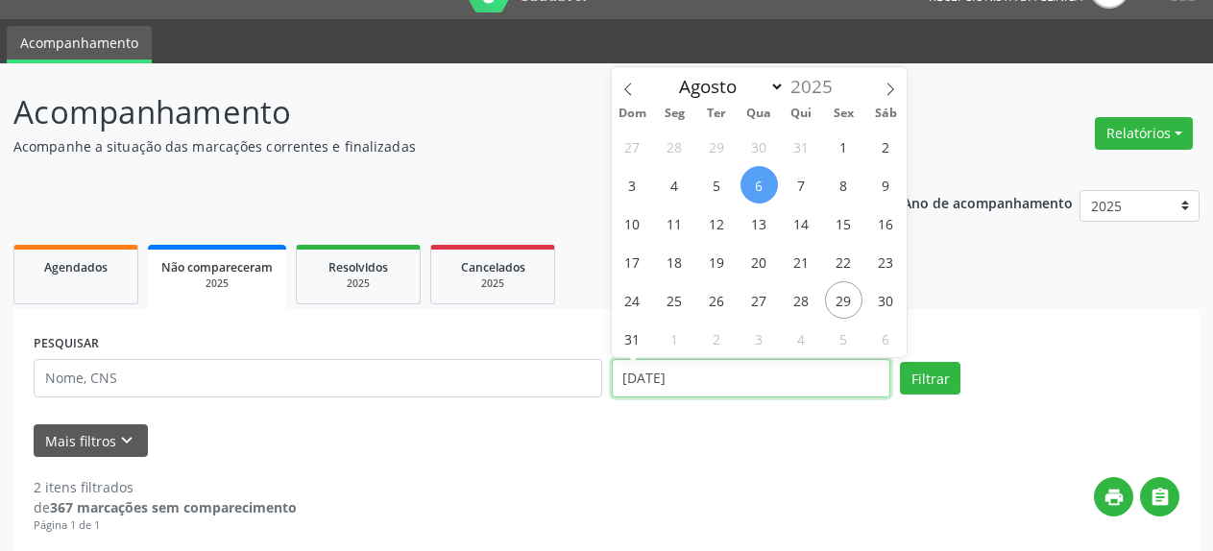
click at [783, 386] on input "[DATE]" at bounding box center [752, 378] width 280 height 38
click at [681, 224] on span "11" at bounding box center [674, 223] width 37 height 37
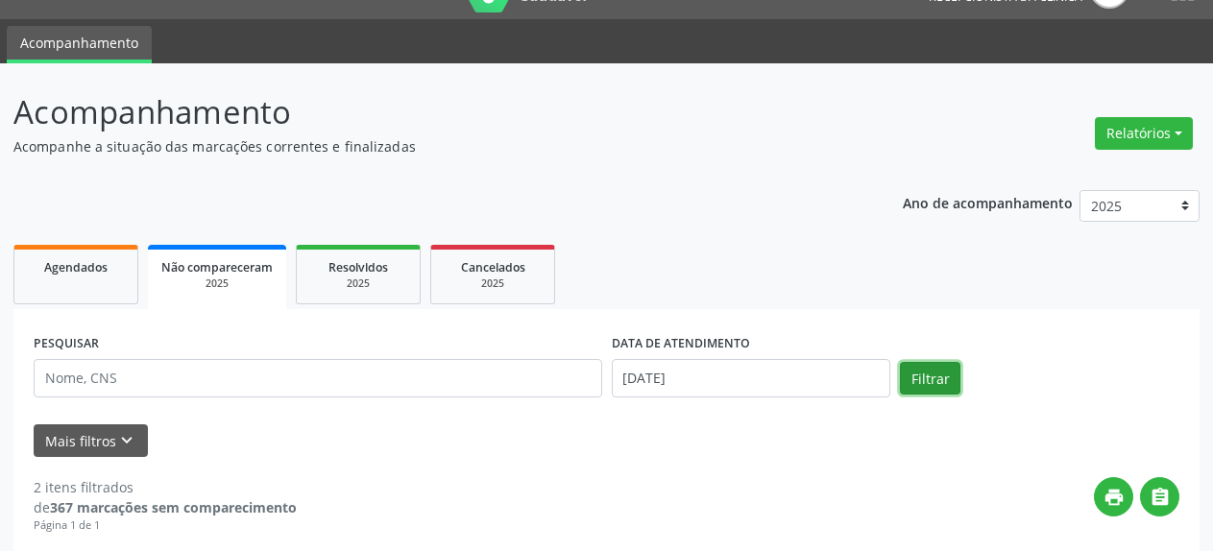
click at [936, 381] on button "Filtrar" at bounding box center [930, 378] width 61 height 33
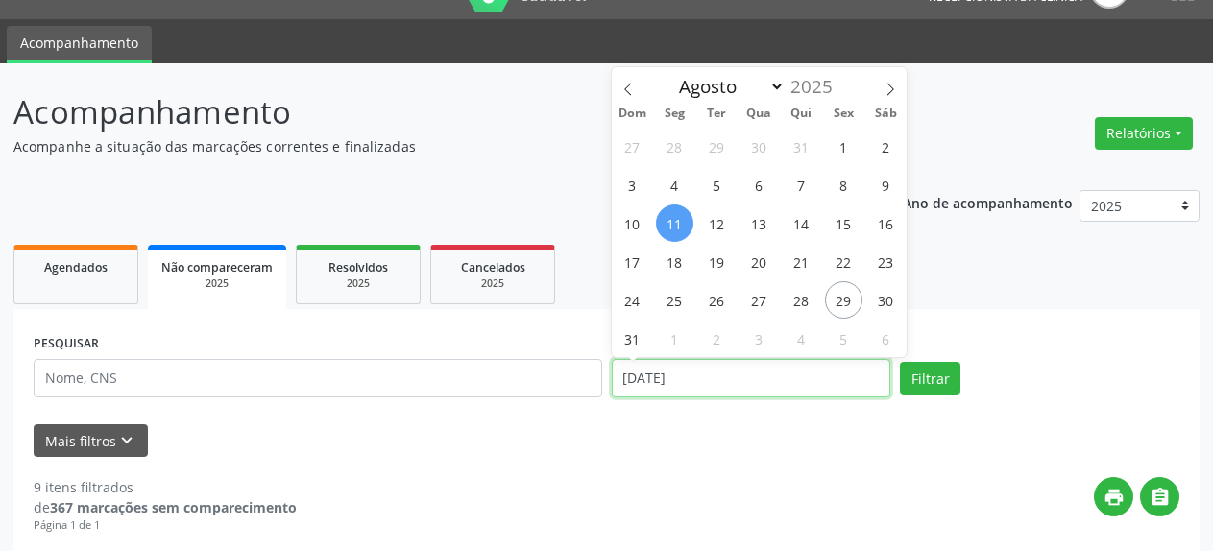
click at [774, 382] on input "[DATE]" at bounding box center [752, 378] width 280 height 38
click at [759, 215] on span "13" at bounding box center [759, 223] width 37 height 37
type input "[DATE]"
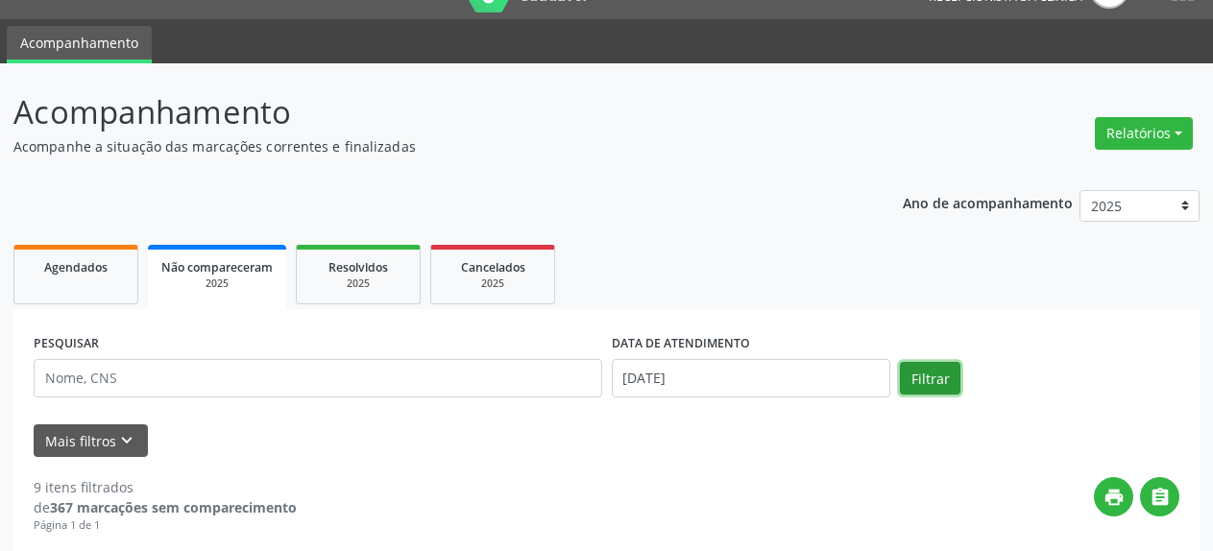
click at [935, 376] on button "Filtrar" at bounding box center [930, 378] width 61 height 33
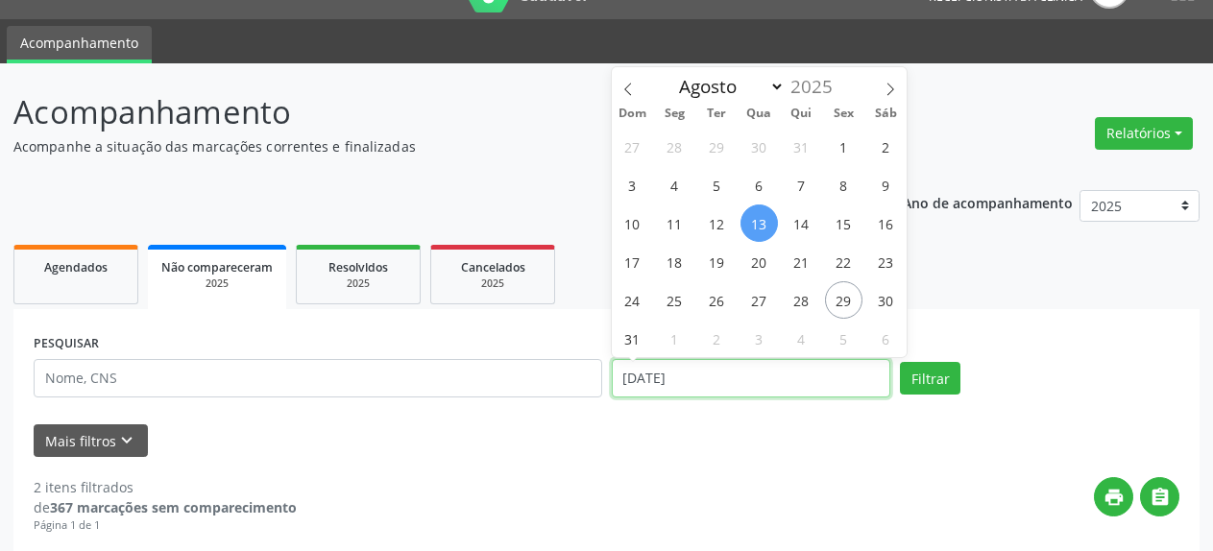
click at [806, 383] on input "[DATE]" at bounding box center [752, 378] width 280 height 38
click at [843, 227] on span "15" at bounding box center [843, 223] width 37 height 37
type input "[DATE]"
click at [843, 227] on span "15" at bounding box center [843, 223] width 37 height 37
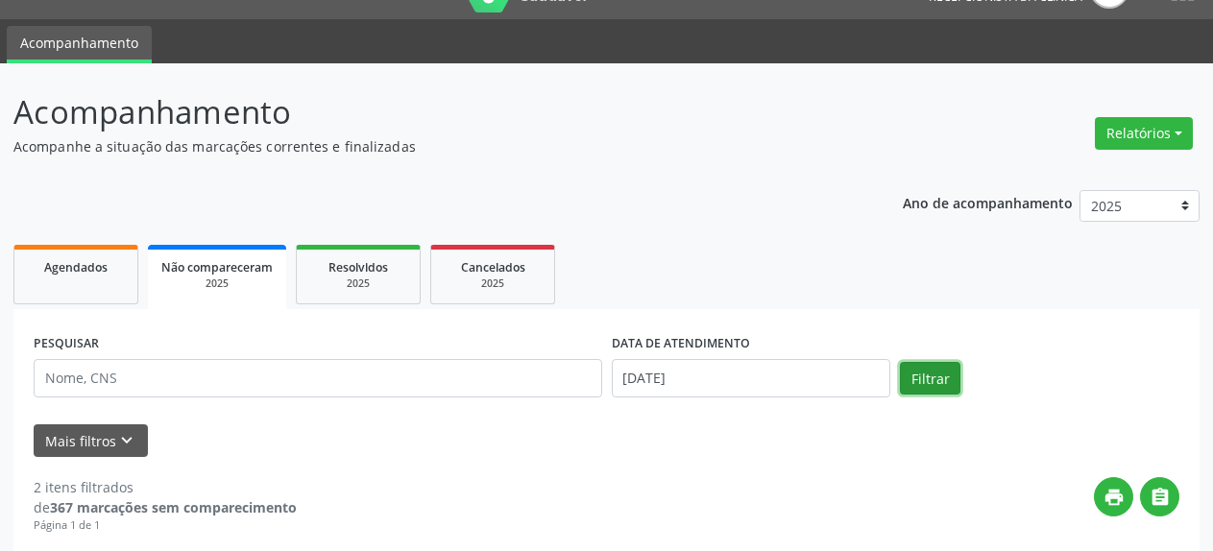
click at [928, 378] on button "Filtrar" at bounding box center [930, 378] width 61 height 33
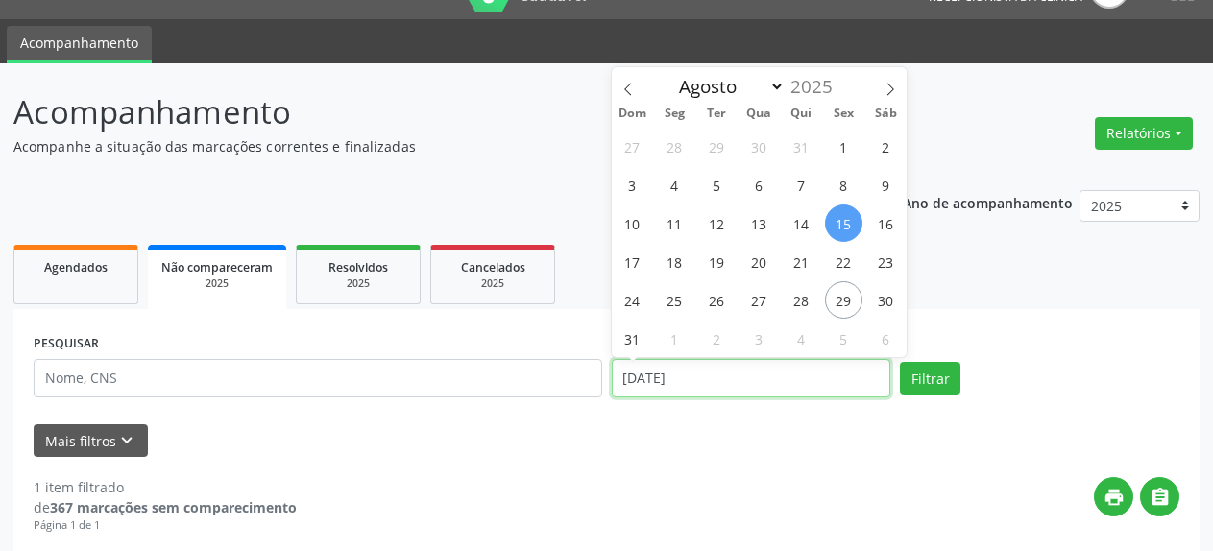
click at [739, 379] on input "[DATE]" at bounding box center [752, 378] width 280 height 38
click at [679, 271] on span "18" at bounding box center [674, 261] width 37 height 37
type input "[DATE]"
click at [679, 271] on span "18" at bounding box center [674, 261] width 37 height 37
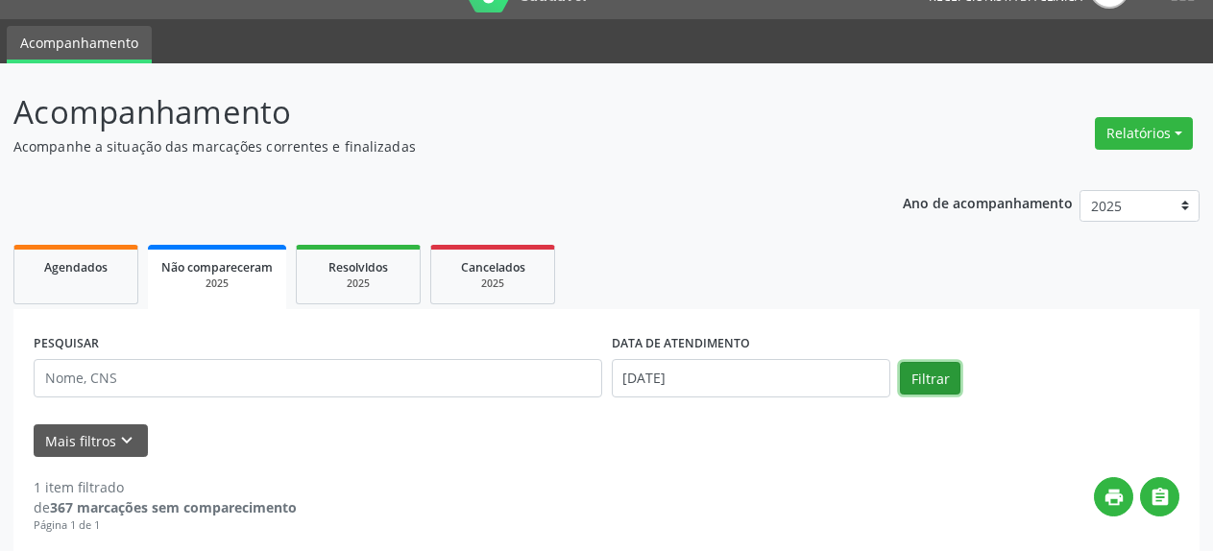
click at [928, 372] on button "Filtrar" at bounding box center [930, 378] width 61 height 33
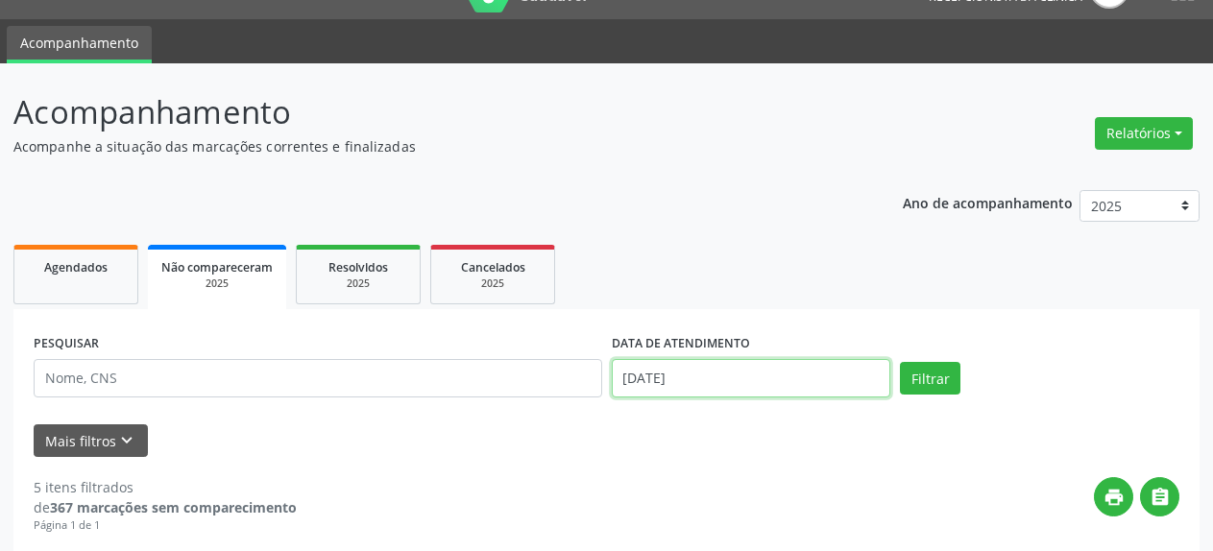
click at [697, 372] on input "[DATE]" at bounding box center [752, 378] width 280 height 38
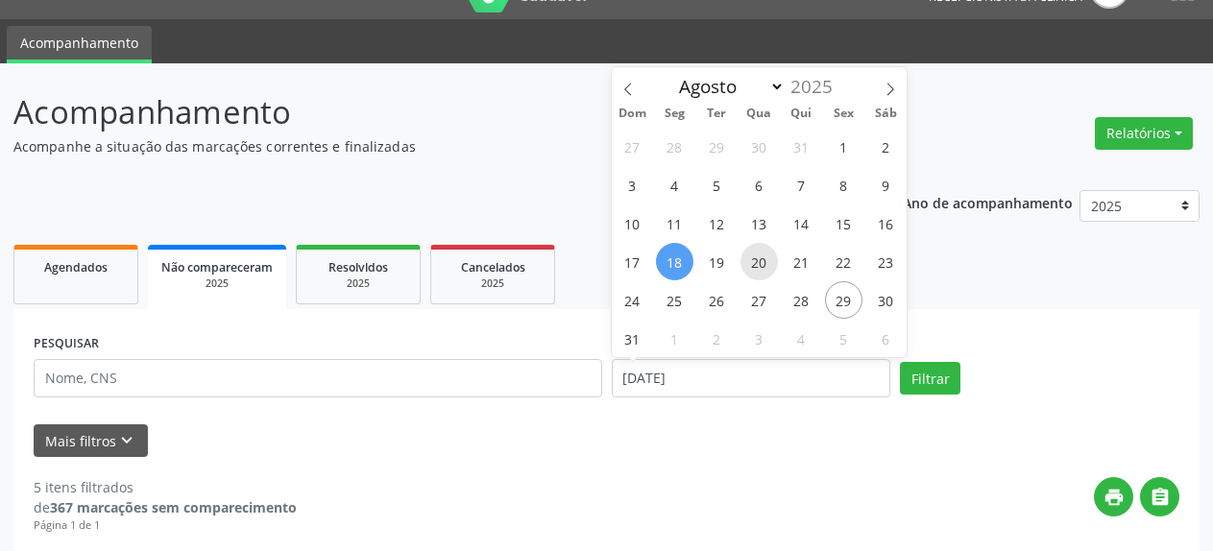
click at [764, 259] on span "20" at bounding box center [759, 261] width 37 height 37
type input "[DATE]"
click at [762, 259] on span "20" at bounding box center [759, 261] width 37 height 37
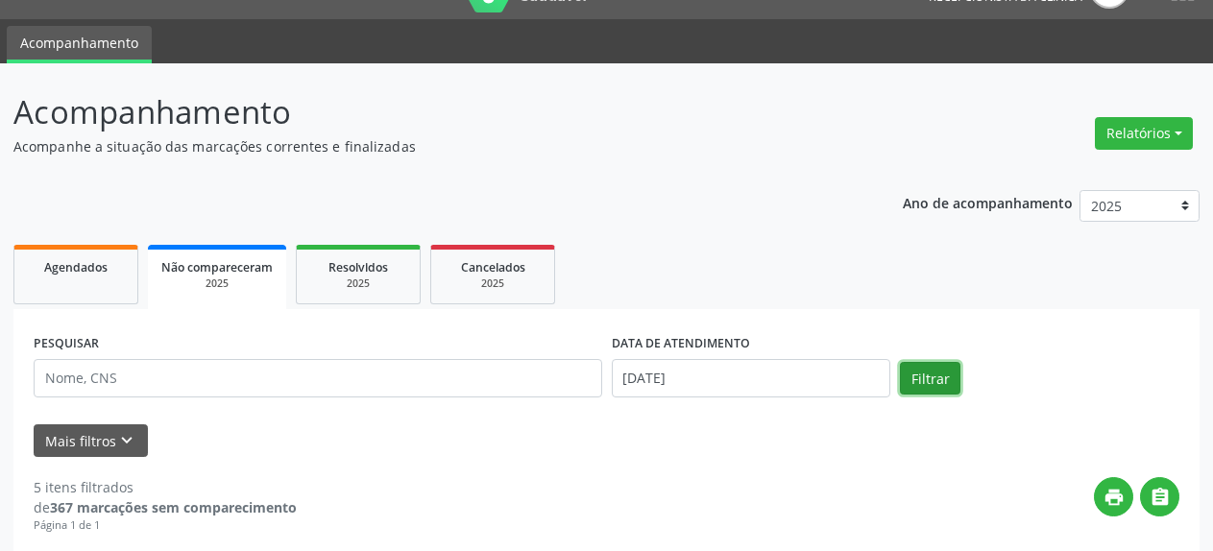
click at [939, 372] on button "Filtrar" at bounding box center [930, 378] width 61 height 33
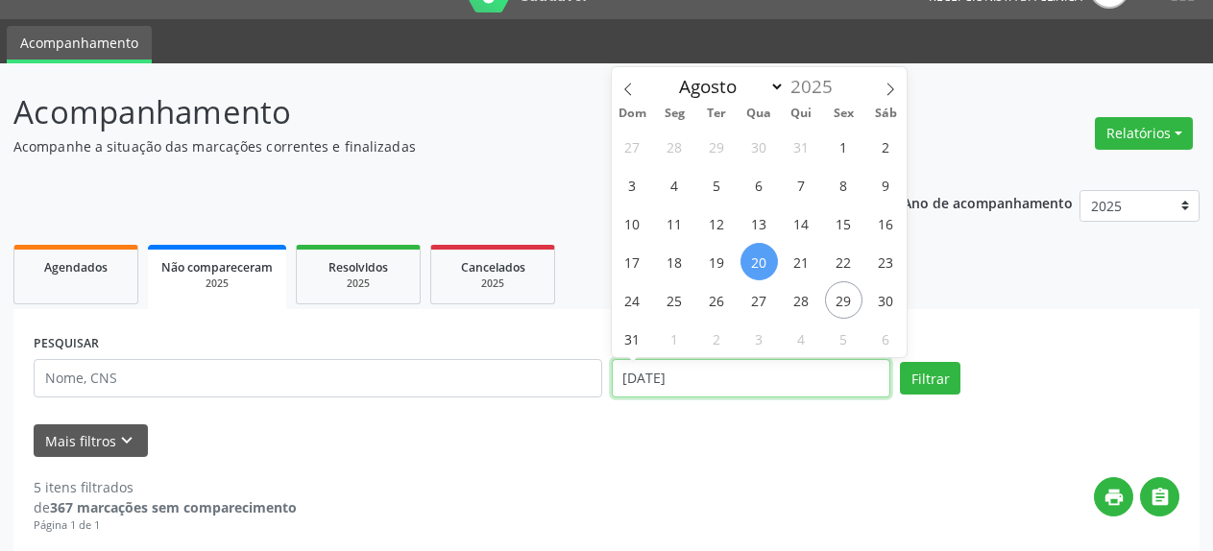
click at [799, 372] on input "[DATE]" at bounding box center [752, 378] width 280 height 38
click at [756, 308] on span "27" at bounding box center [759, 299] width 37 height 37
type input "[DATE]"
click at [756, 308] on span "27" at bounding box center [759, 299] width 37 height 37
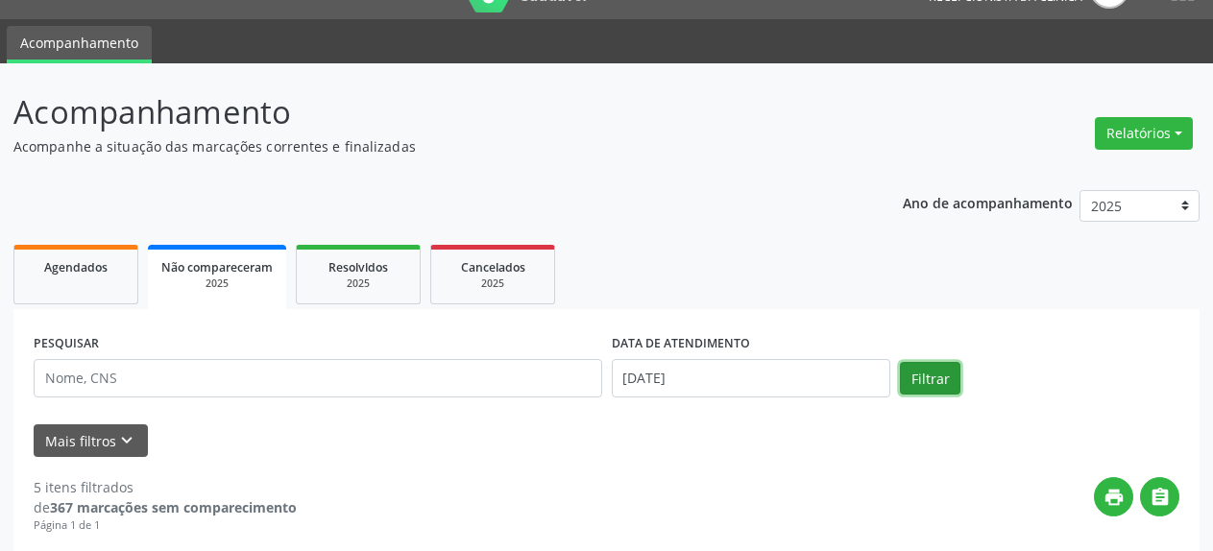
click at [949, 388] on button "Filtrar" at bounding box center [930, 378] width 61 height 33
click at [330, 268] on span "Resolvidos" at bounding box center [359, 267] width 60 height 16
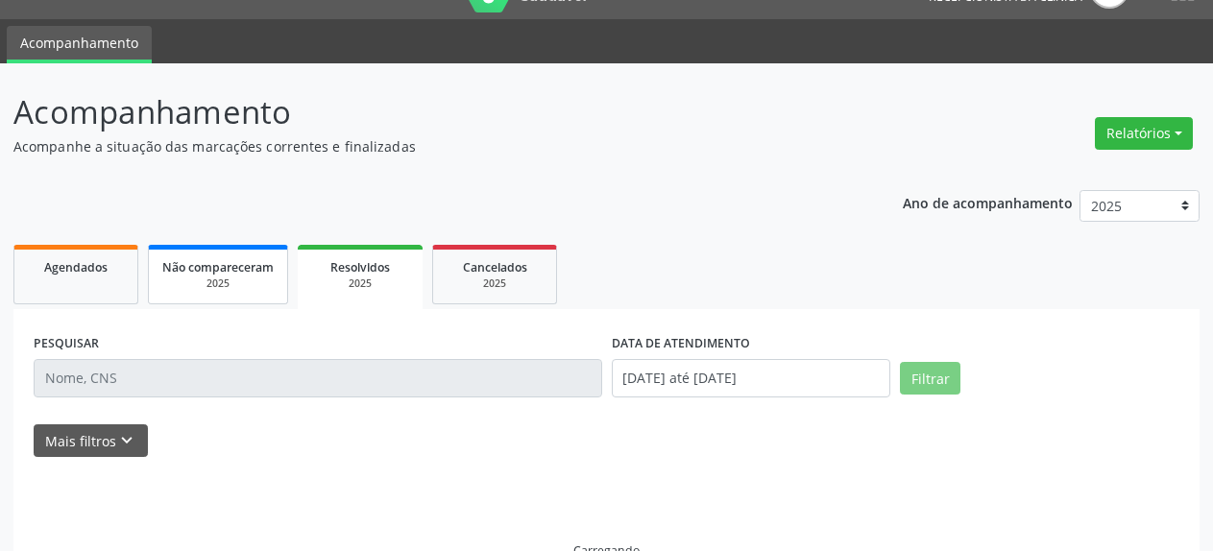
click at [207, 272] on span "Não compareceram" at bounding box center [217, 267] width 111 height 16
select select "7"
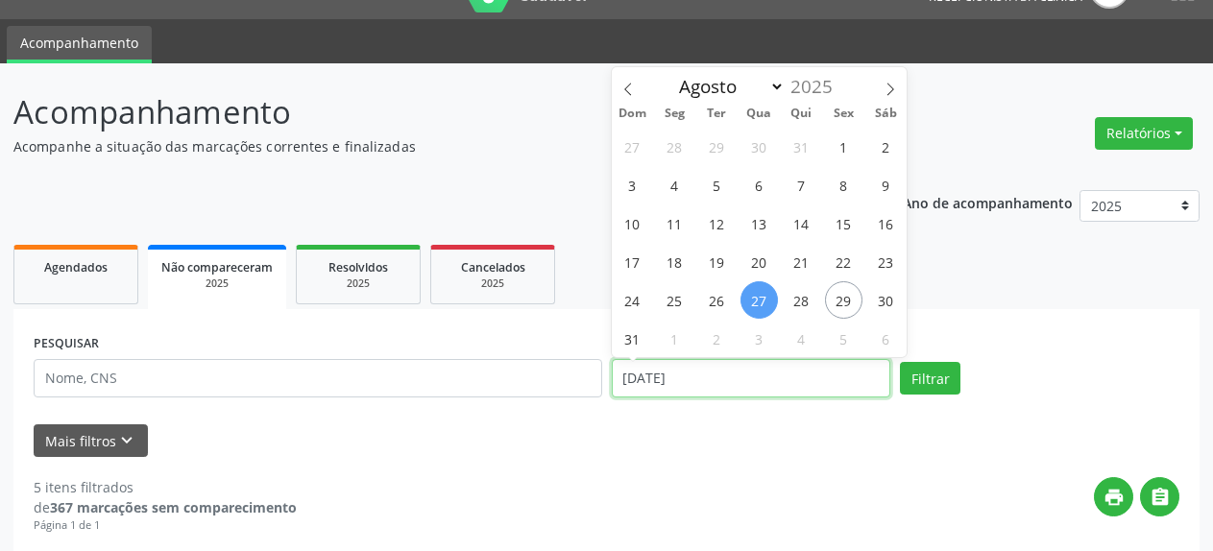
click at [700, 378] on input "[DATE]" at bounding box center [752, 378] width 280 height 38
click at [844, 140] on span "1" at bounding box center [843, 146] width 37 height 37
type input "[DATE]"
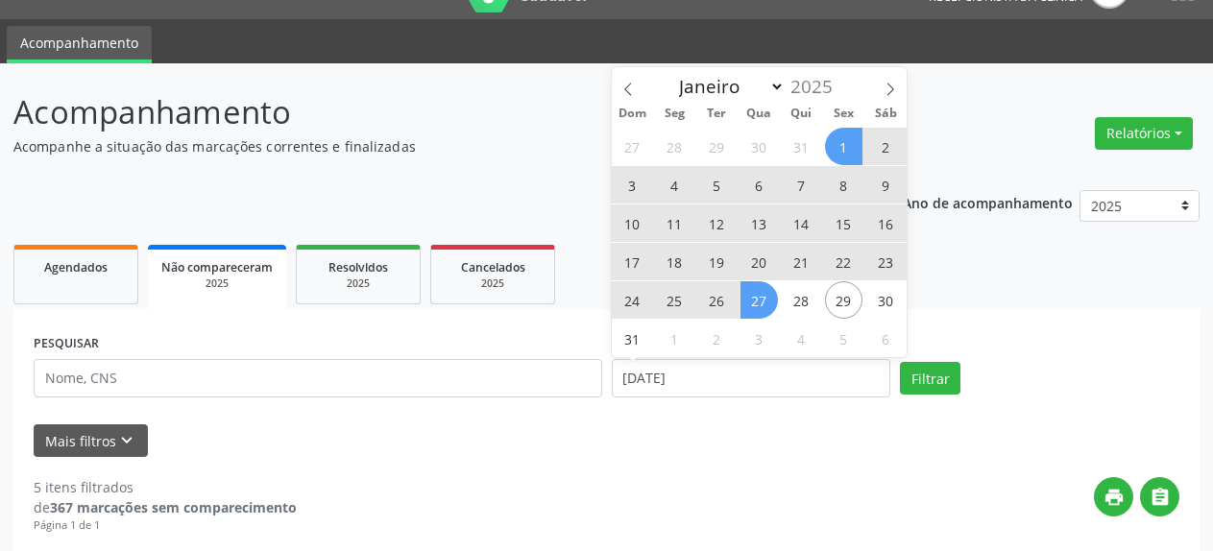
click at [753, 310] on span "27" at bounding box center [759, 299] width 37 height 37
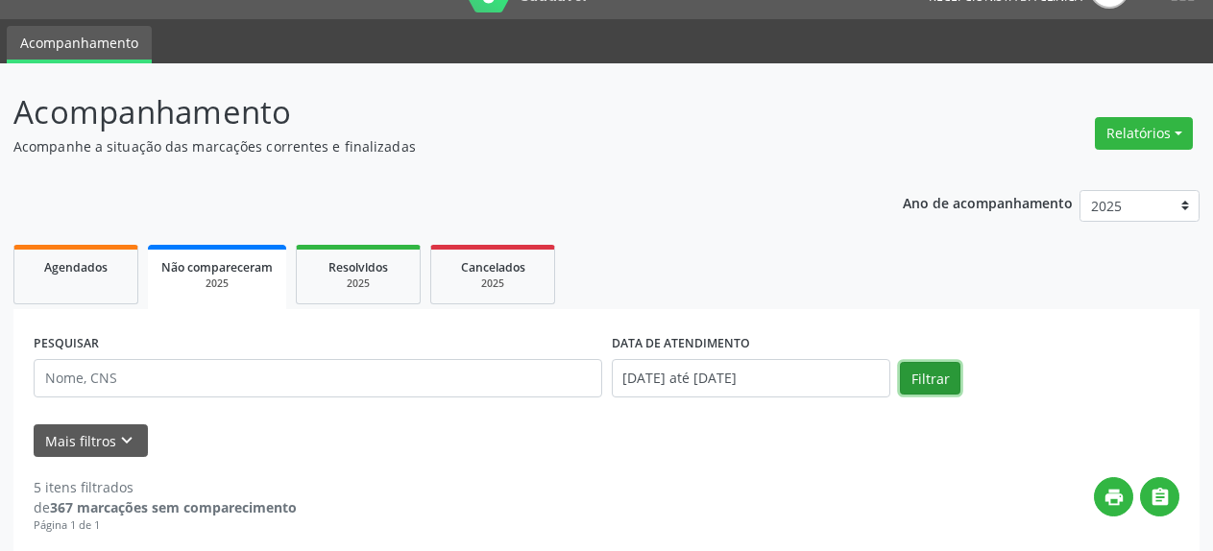
click at [924, 379] on button "Filtrar" at bounding box center [930, 378] width 61 height 33
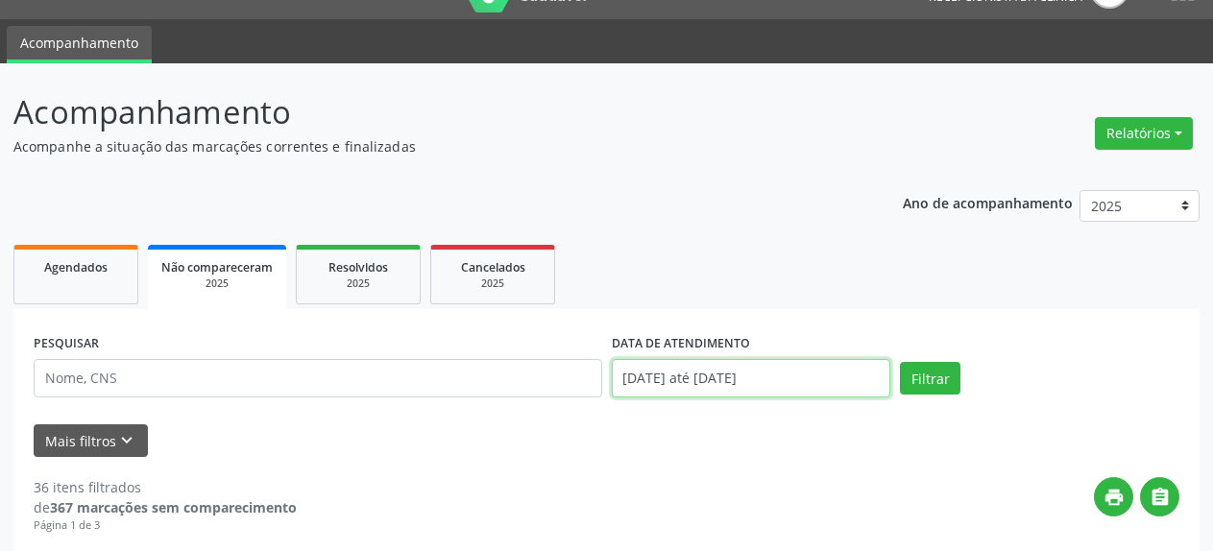
click at [679, 376] on input "[DATE] até [DATE]" at bounding box center [752, 378] width 280 height 38
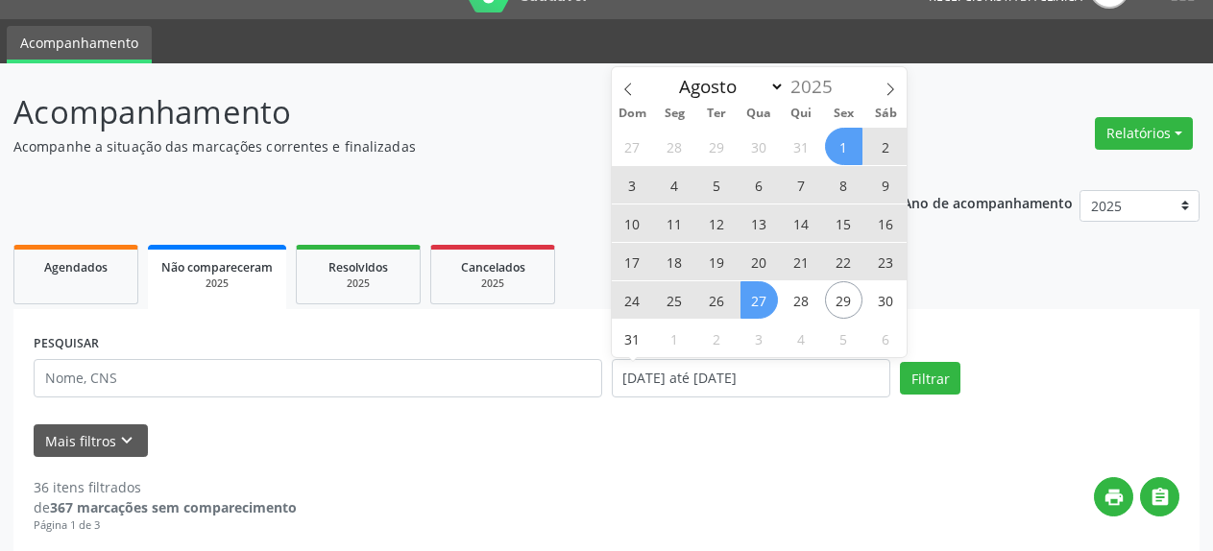
click at [671, 187] on span "4" at bounding box center [674, 184] width 37 height 37
type input "[DATE]"
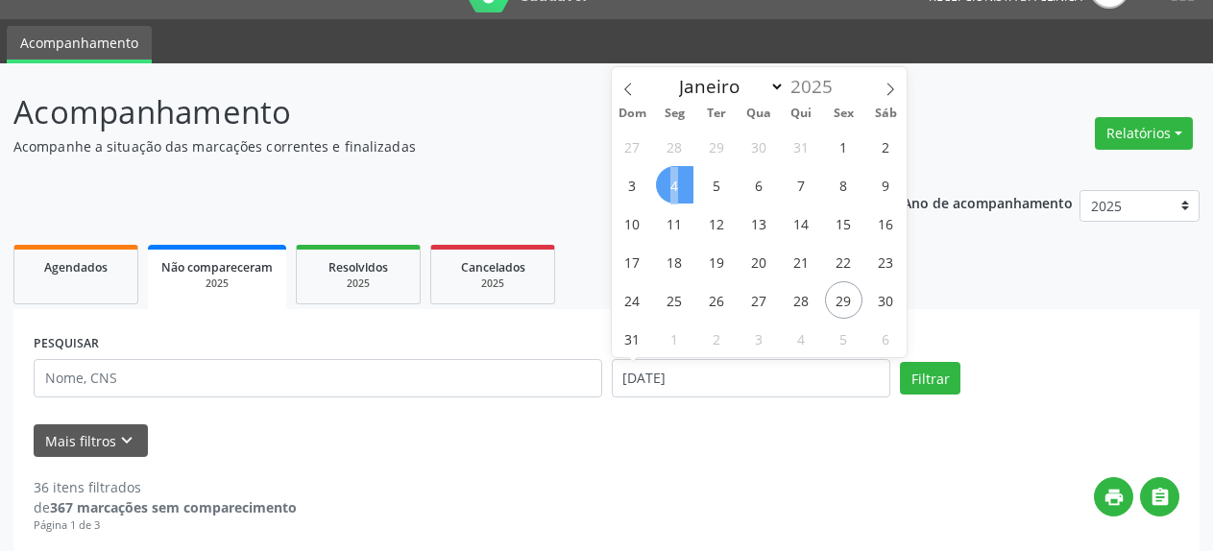
click at [671, 187] on span "4" at bounding box center [674, 184] width 37 height 37
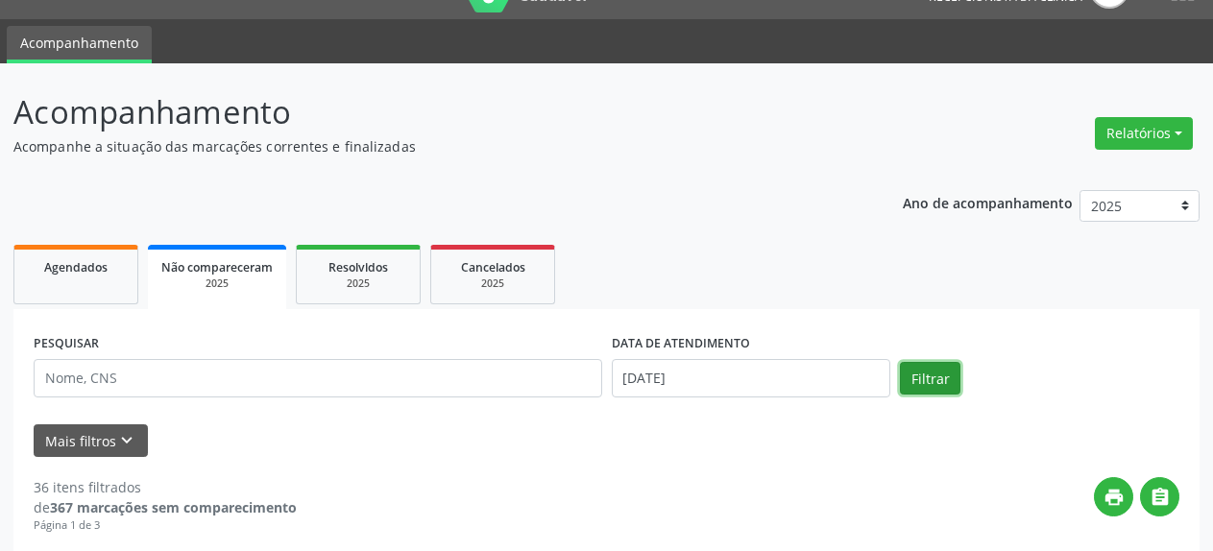
click at [913, 376] on button "Filtrar" at bounding box center [930, 378] width 61 height 33
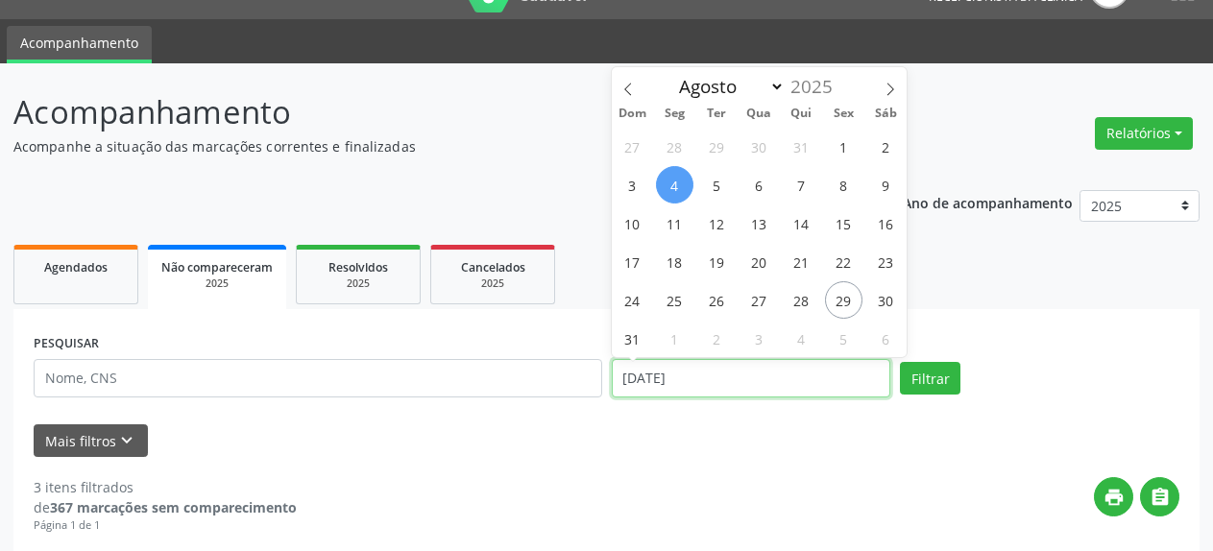
click at [776, 371] on input "[DATE]" at bounding box center [752, 378] width 280 height 38
click at [840, 147] on span "1" at bounding box center [843, 146] width 37 height 37
type input "[DATE]"
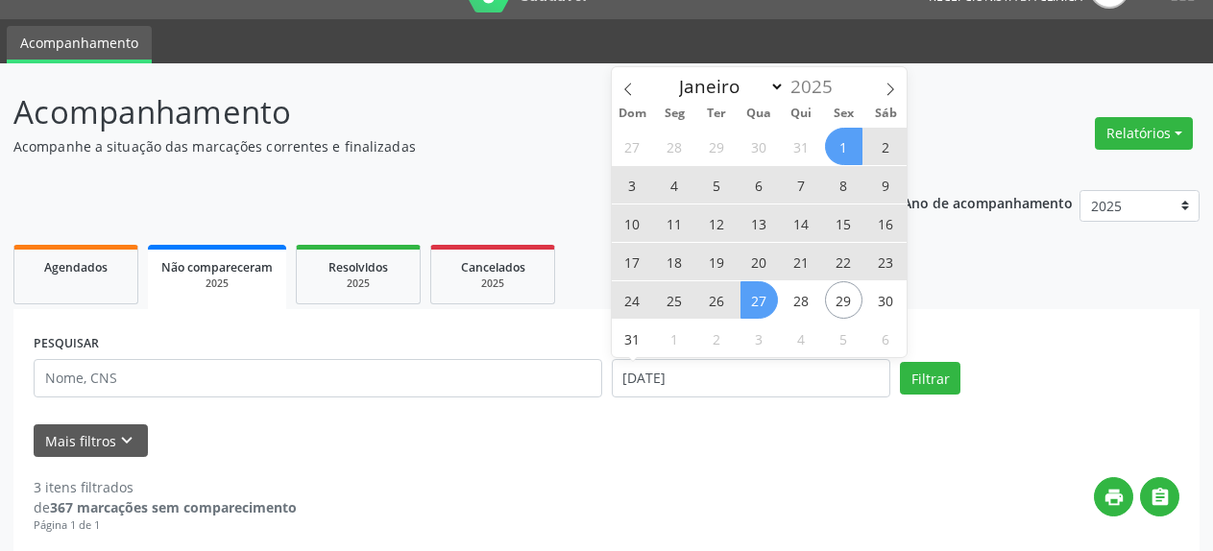
click at [749, 304] on span "27" at bounding box center [759, 299] width 37 height 37
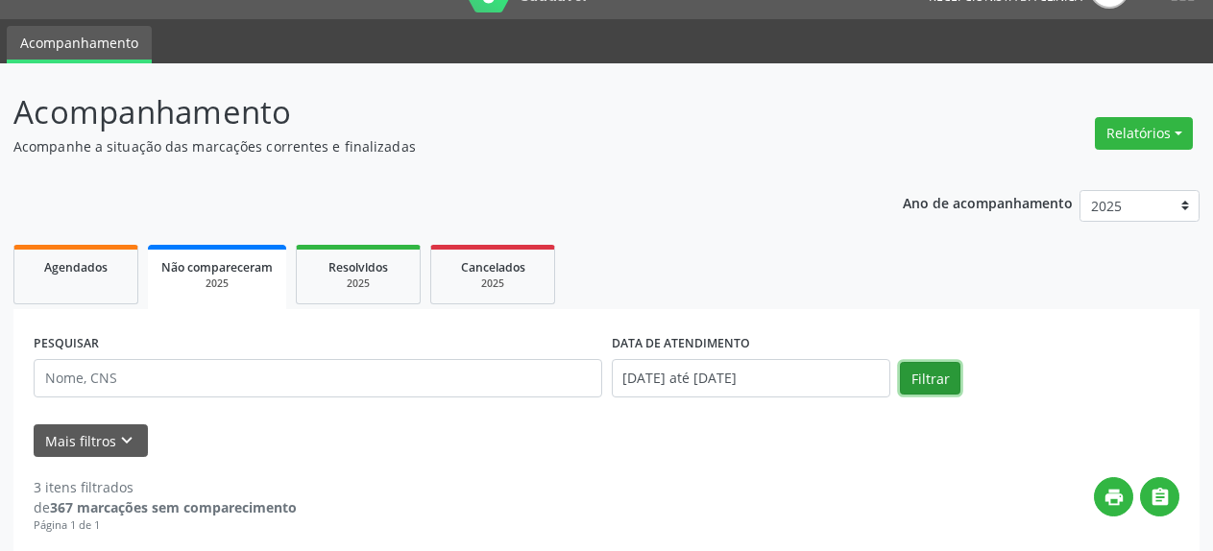
click at [929, 380] on button "Filtrar" at bounding box center [930, 378] width 61 height 33
